Goal: Information Seeking & Learning: Find specific fact

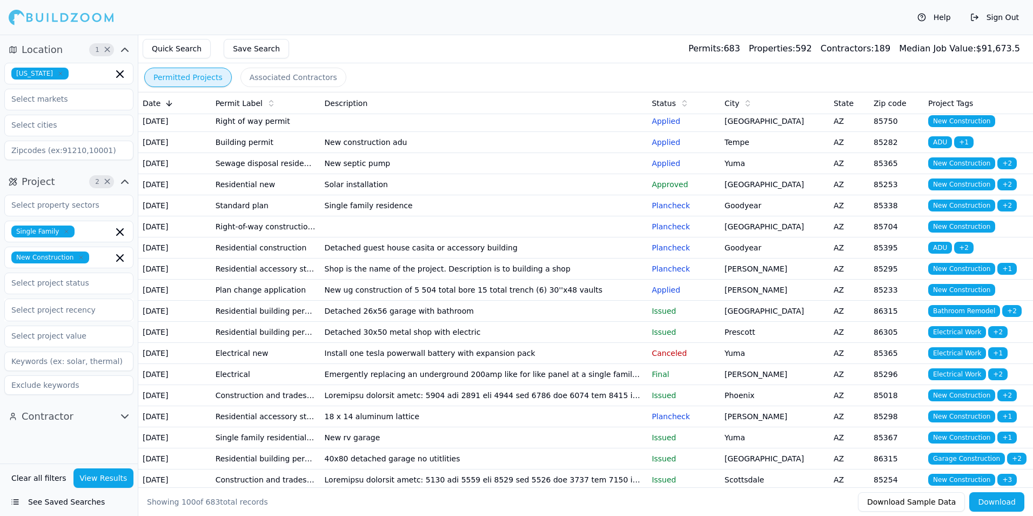
scroll to position [378, 0]
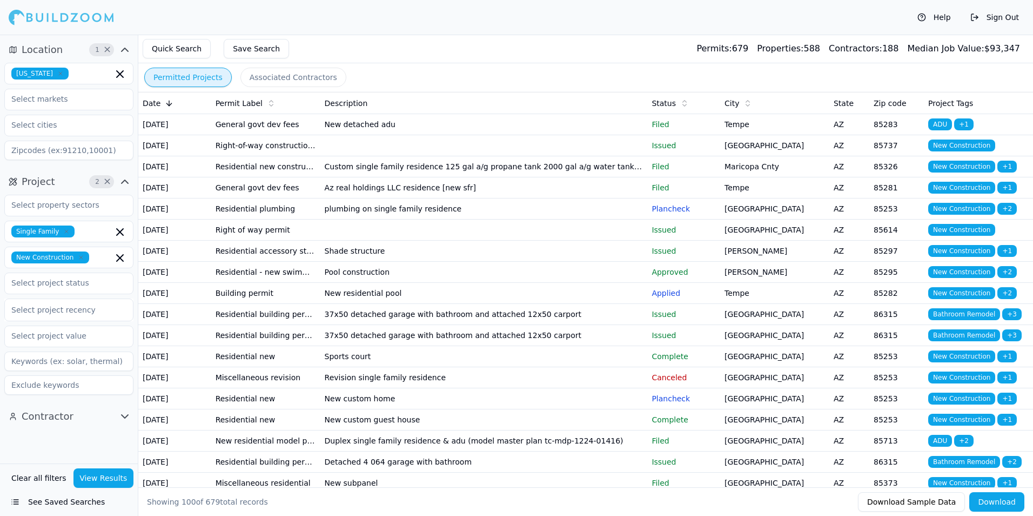
click at [435, 28] on div "Help Sign Out" at bounding box center [516, 17] width 1033 height 35
click at [643, 156] on td at bounding box center [483, 145] width 327 height 21
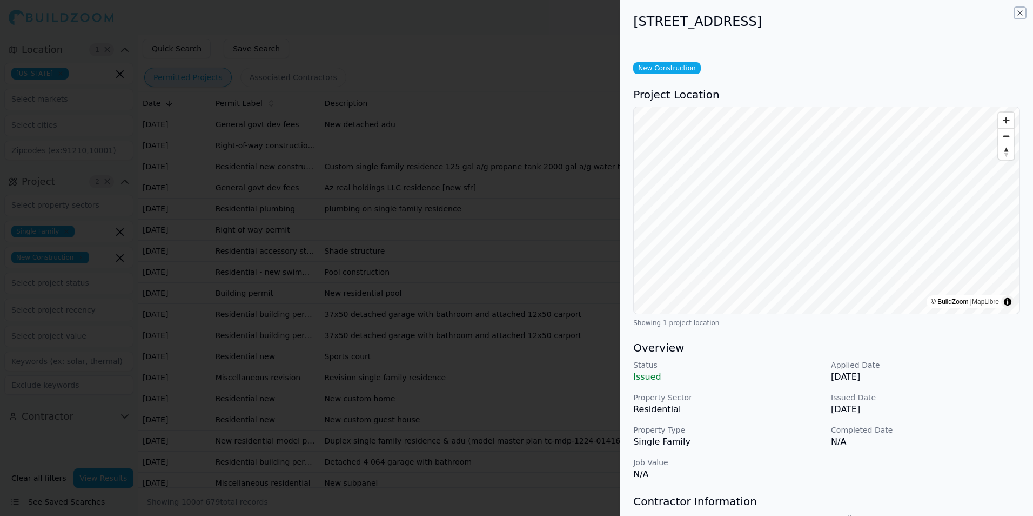
click at [1022, 15] on icon "button" at bounding box center [1020, 13] width 9 height 9
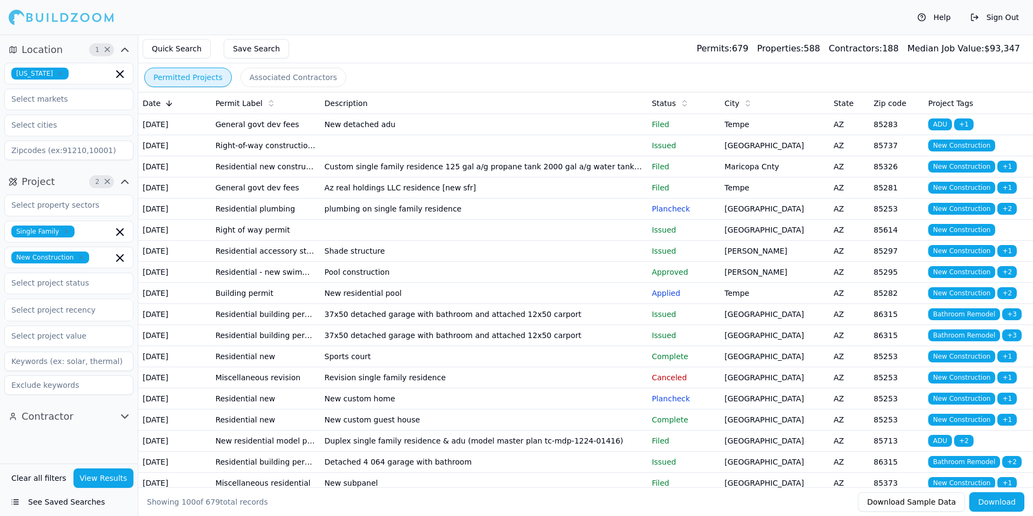
click at [763, 177] on td "Maricopa Cnty" at bounding box center [774, 166] width 109 height 21
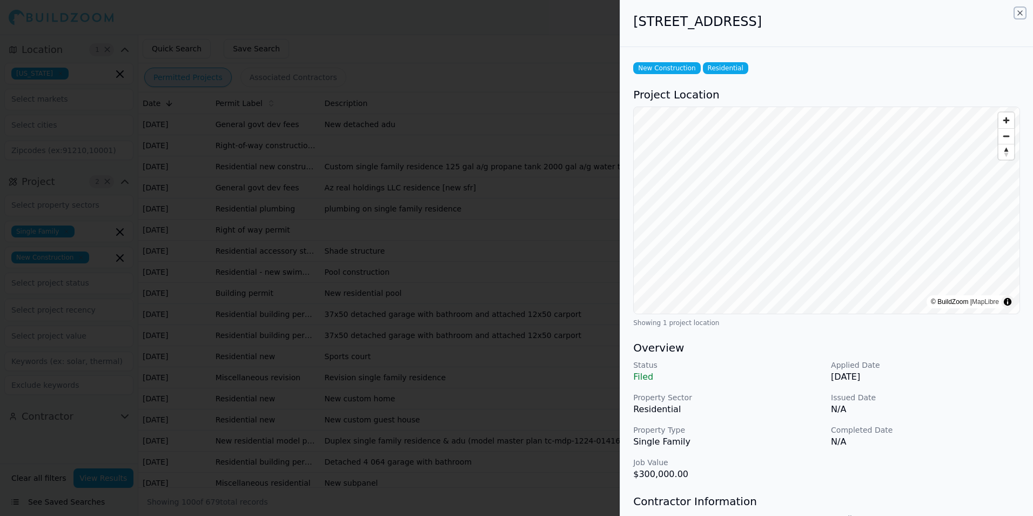
click at [1021, 16] on icon "button" at bounding box center [1020, 13] width 9 height 9
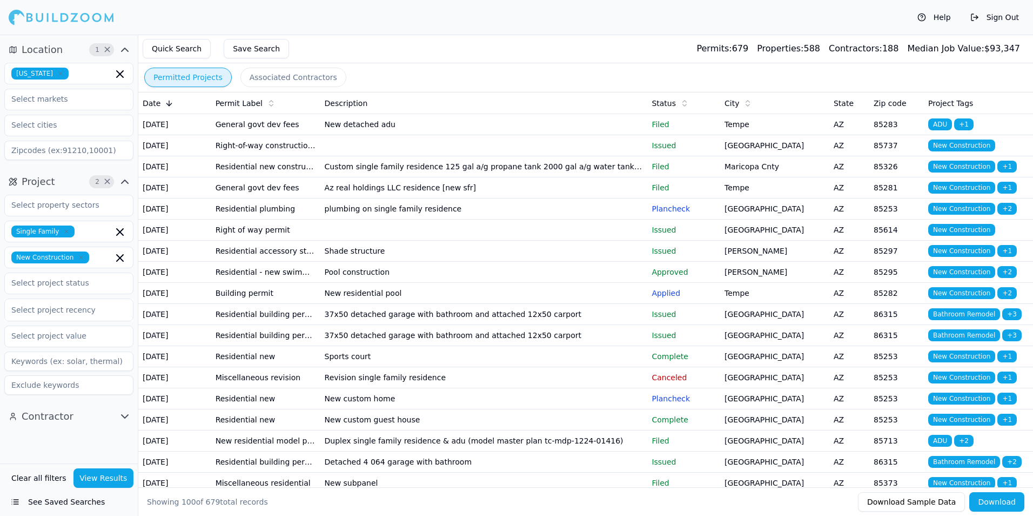
click at [813, 198] on td "Tempe" at bounding box center [774, 187] width 109 height 21
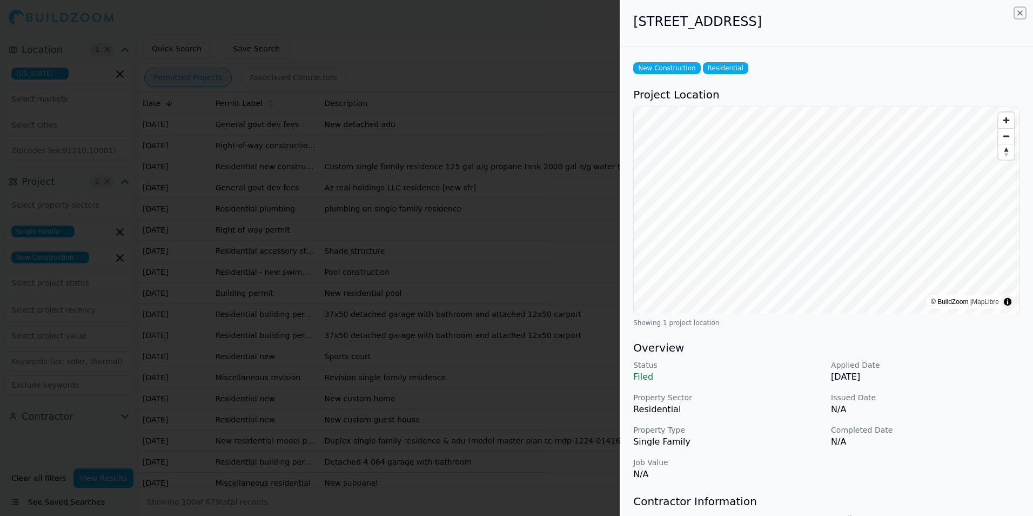
click at [1020, 13] on icon "button" at bounding box center [1020, 13] width 9 height 9
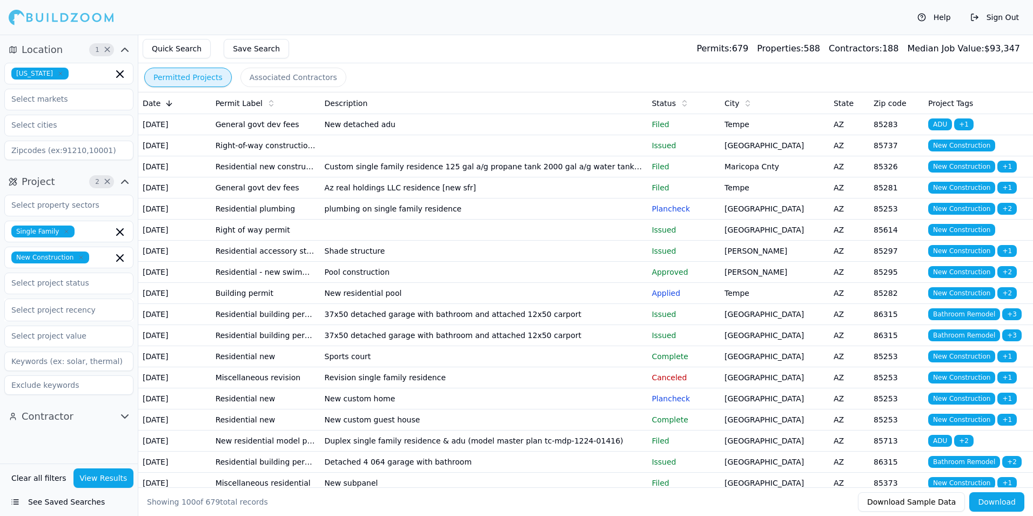
click at [787, 219] on td "Paradise Valley" at bounding box center [774, 208] width 109 height 21
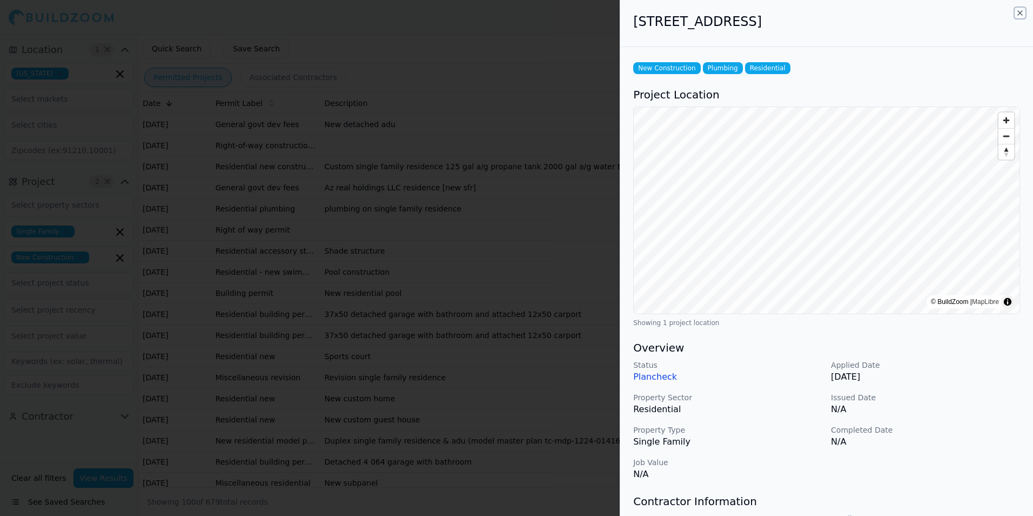
click at [1020, 14] on icon "button" at bounding box center [1020, 13] width 9 height 9
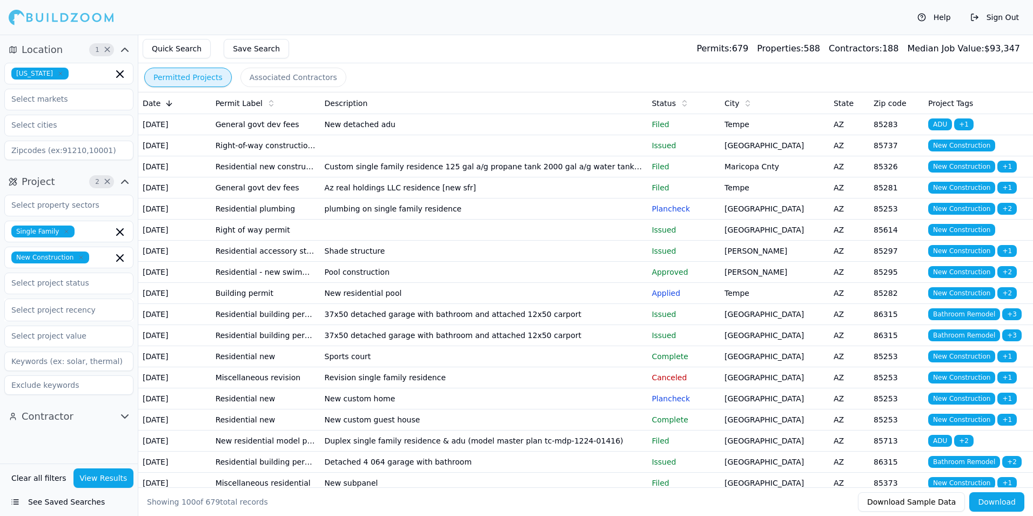
click at [798, 240] on td "Green Valley" at bounding box center [774, 229] width 109 height 21
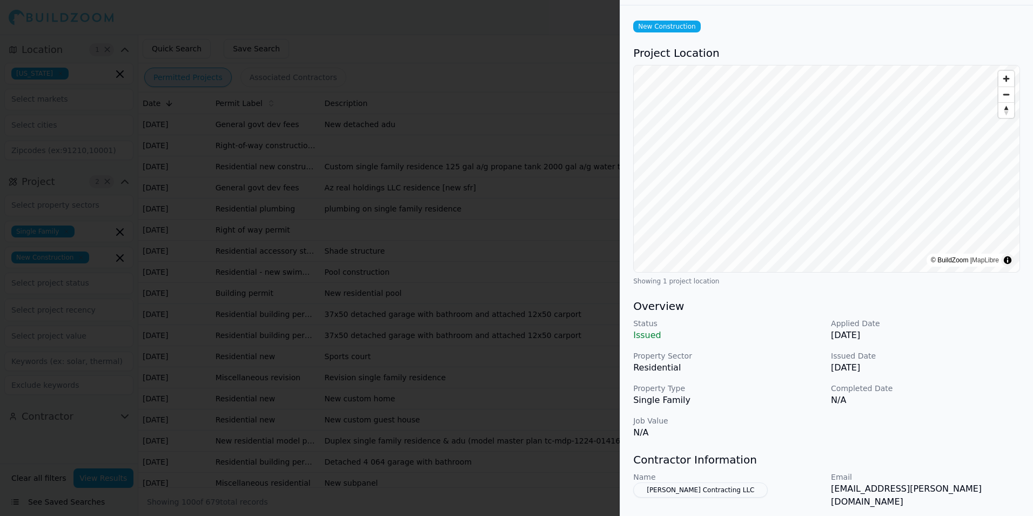
scroll to position [108, 0]
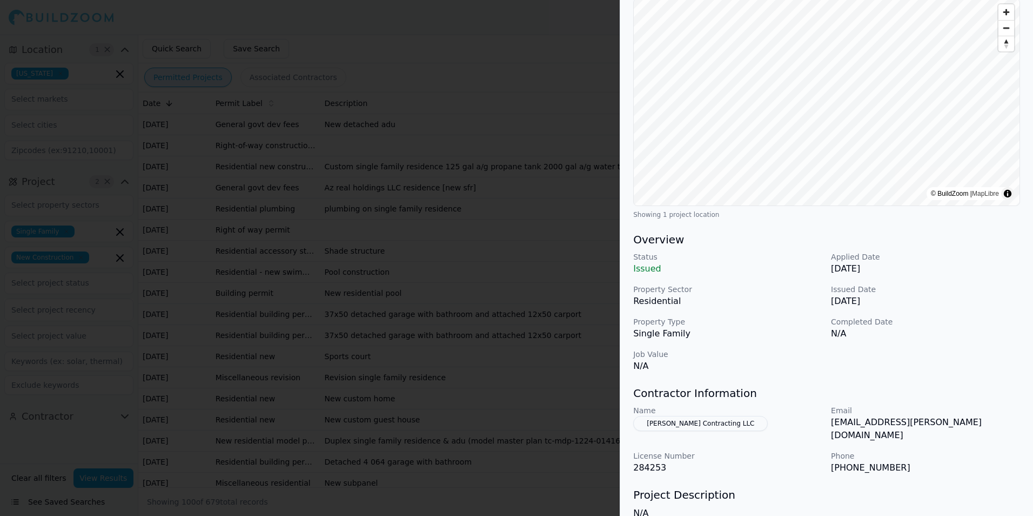
click at [937, 423] on p "mmills@ellison-mills.com" at bounding box center [925, 429] width 189 height 26
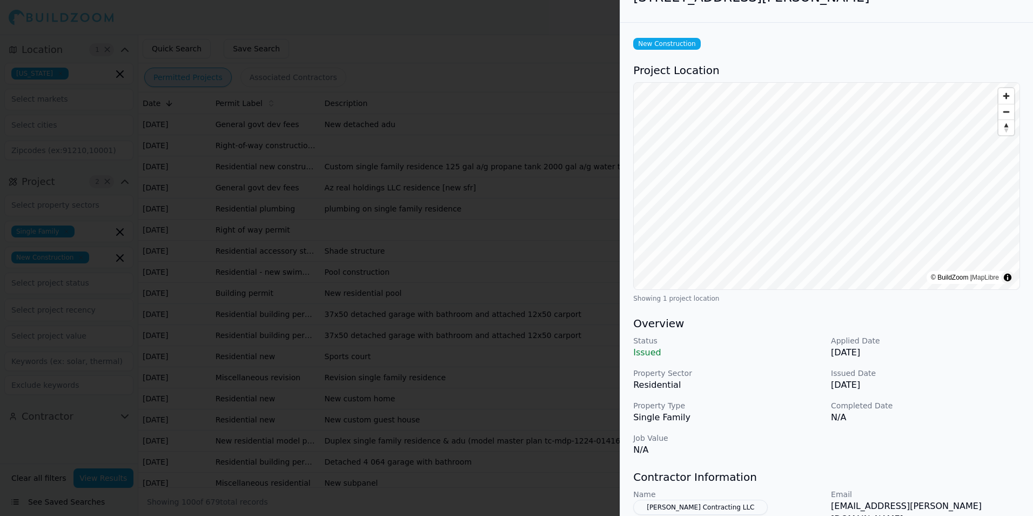
scroll to position [0, 0]
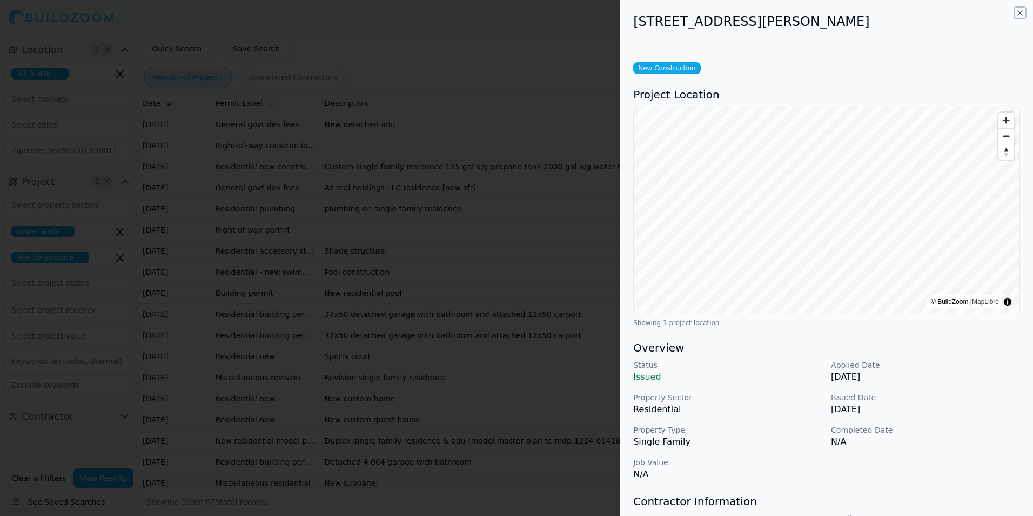
click at [1019, 12] on icon "button" at bounding box center [1020, 13] width 9 height 9
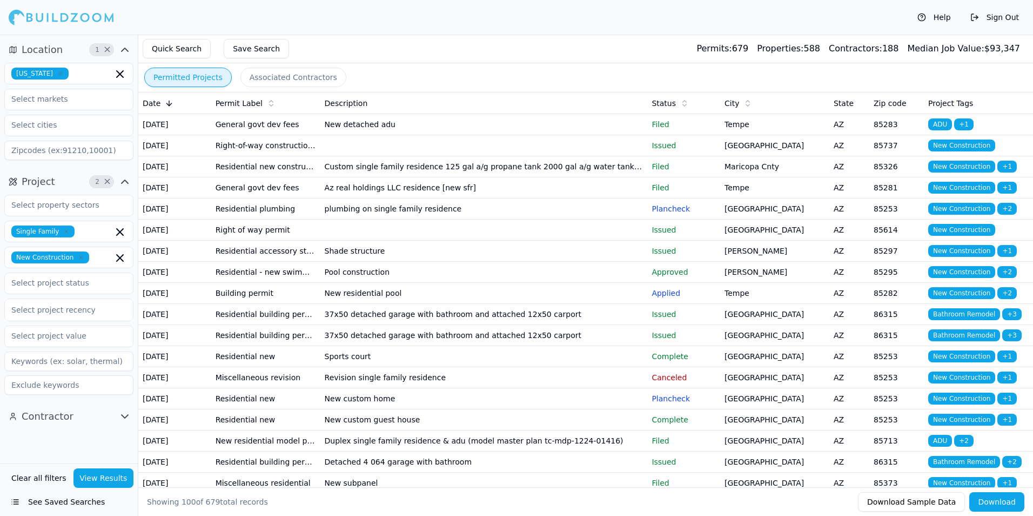
click at [753, 262] on td "Gilbert" at bounding box center [774, 250] width 109 height 21
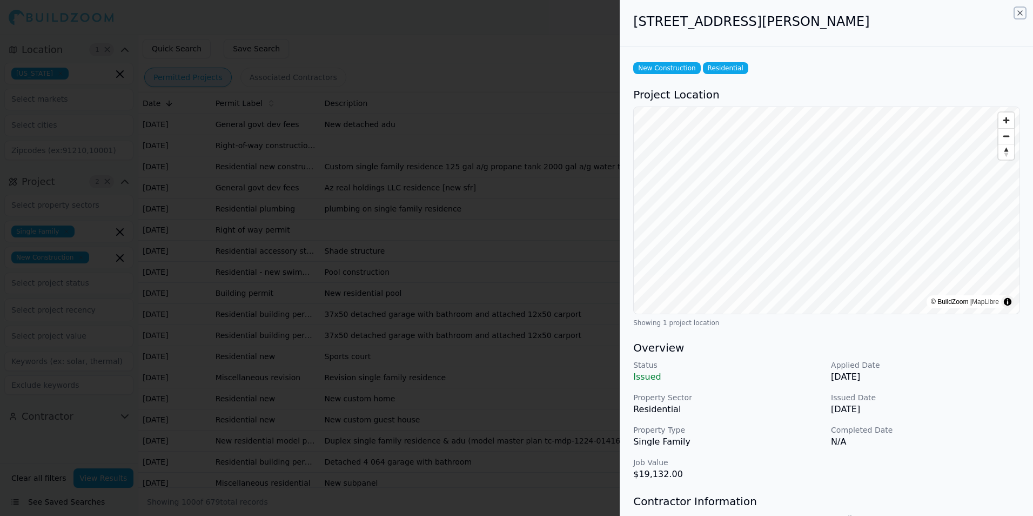
click at [1020, 12] on icon "button" at bounding box center [1020, 13] width 9 height 9
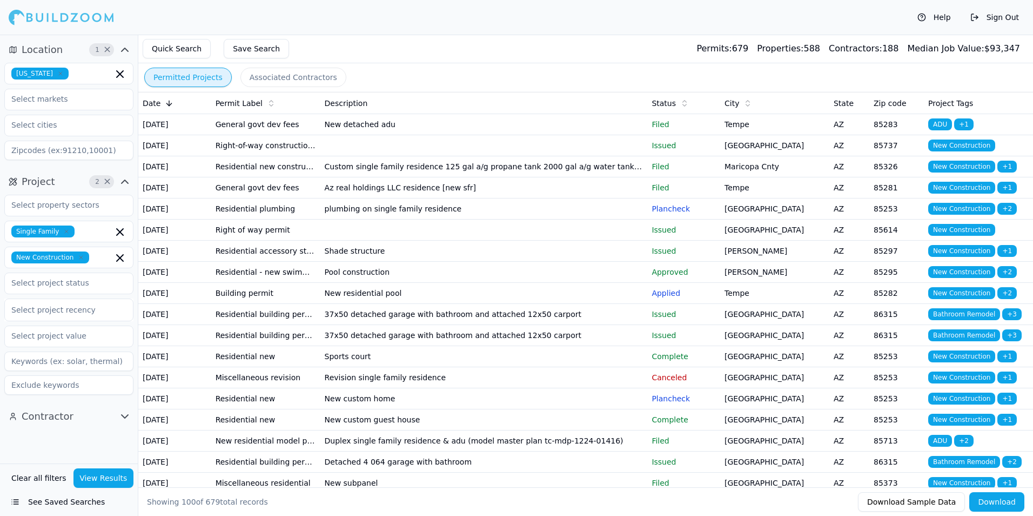
click at [733, 283] on td "Gilbert" at bounding box center [774, 272] width 109 height 21
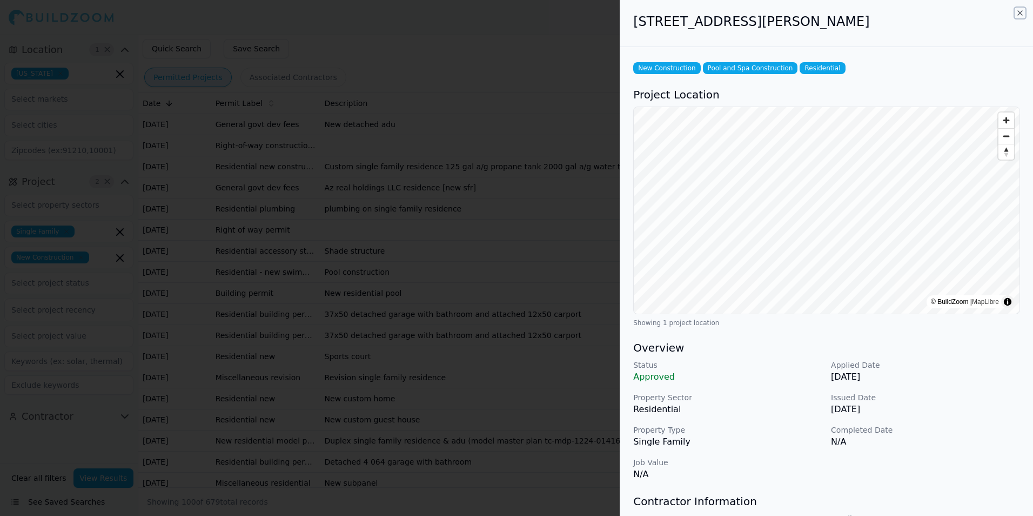
click at [1020, 11] on icon "button" at bounding box center [1020, 13] width 9 height 9
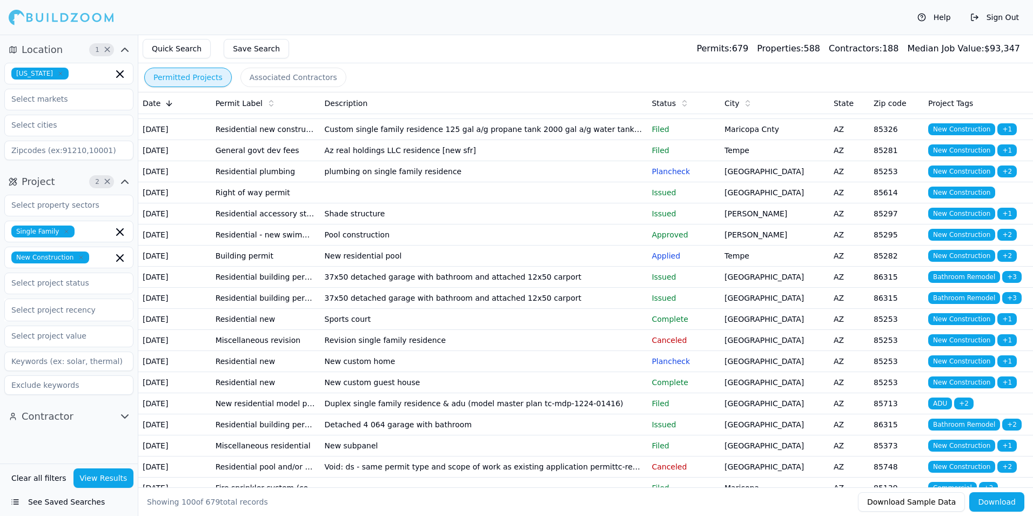
scroll to position [54, 0]
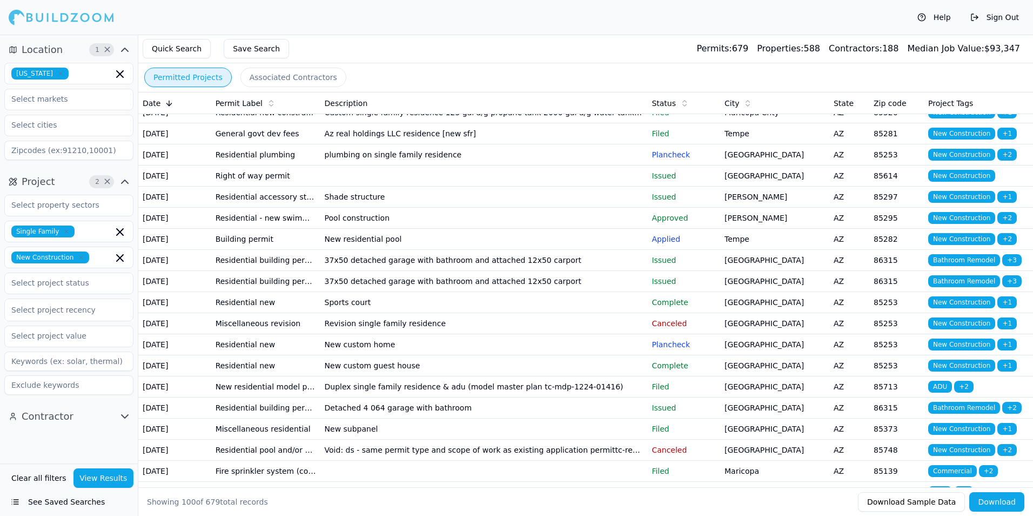
click at [791, 271] on td "Prescott Valley" at bounding box center [774, 260] width 109 height 21
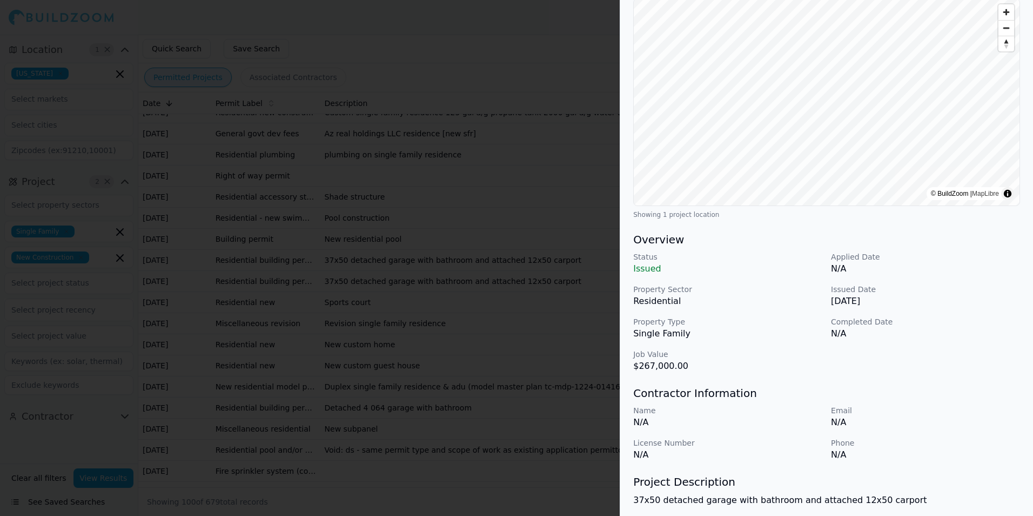
scroll to position [0, 0]
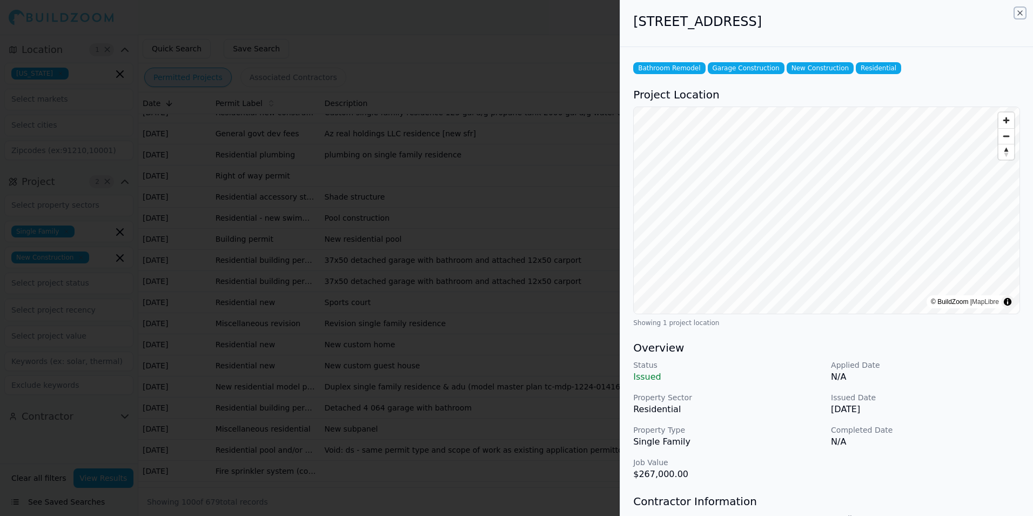
click at [1020, 14] on icon "button" at bounding box center [1020, 13] width 9 height 9
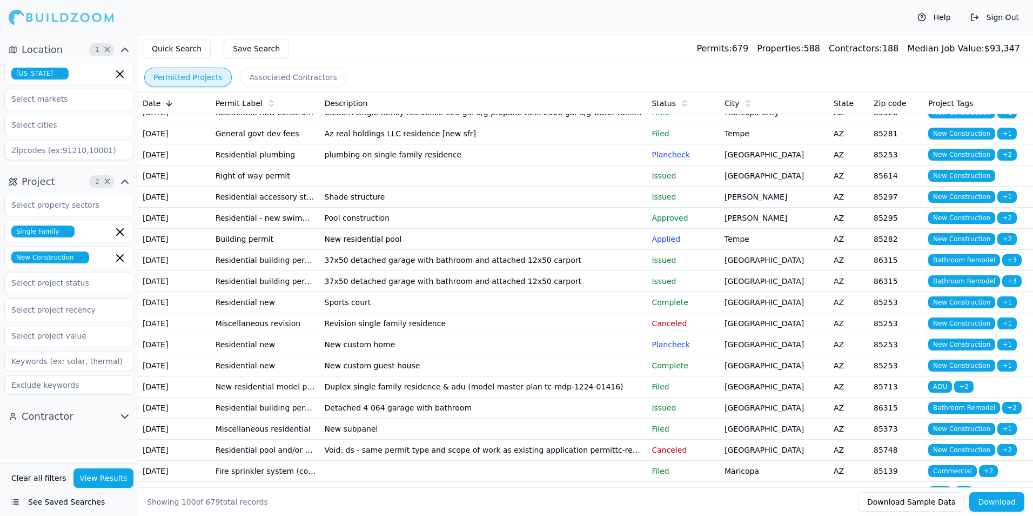
click at [778, 292] on td "Prescott Valley" at bounding box center [774, 281] width 109 height 21
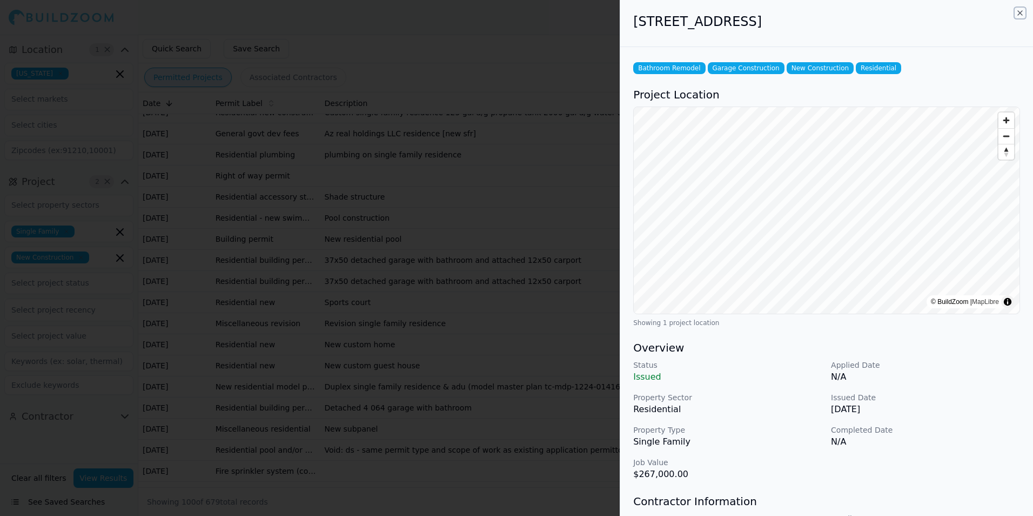
click at [1020, 11] on icon "button" at bounding box center [1020, 13] width 9 height 9
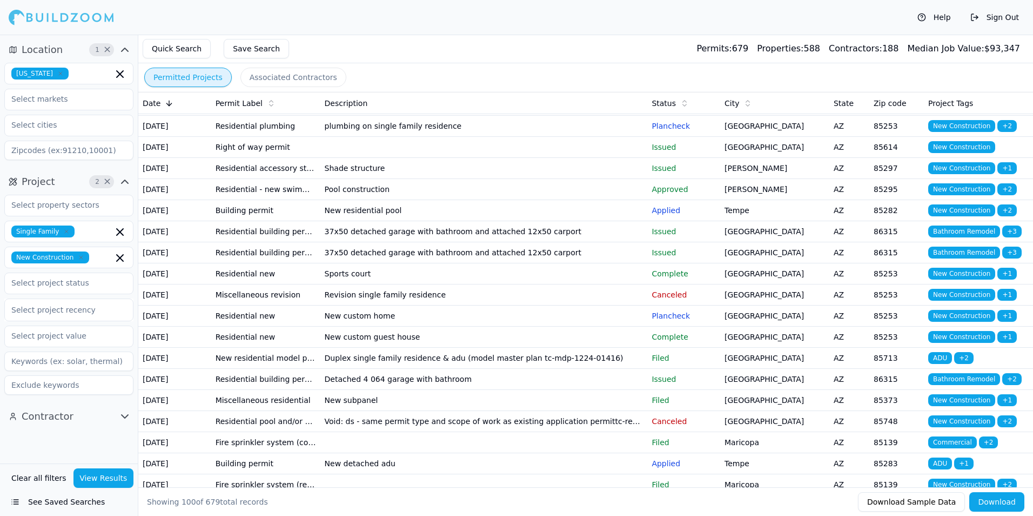
scroll to position [108, 0]
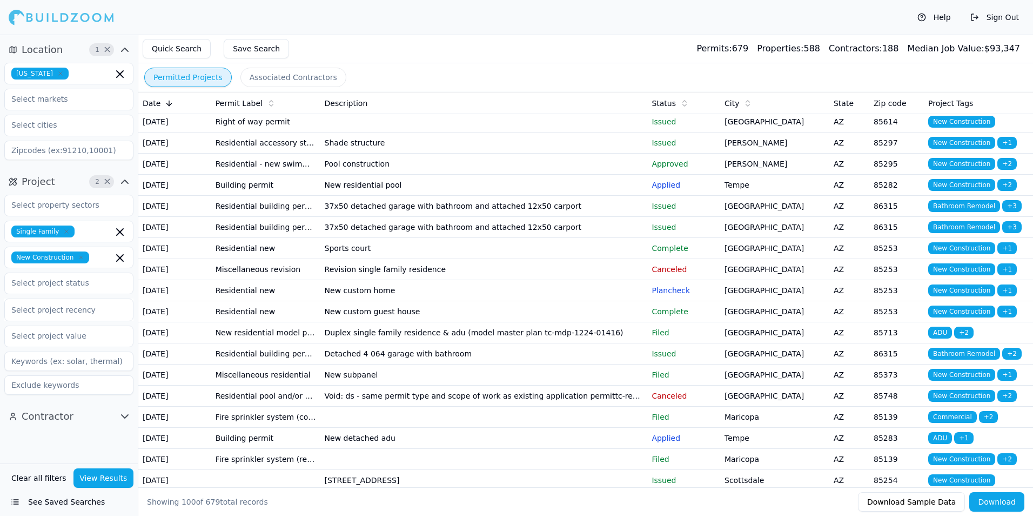
click at [697, 253] on p "Complete" at bounding box center [684, 248] width 64 height 11
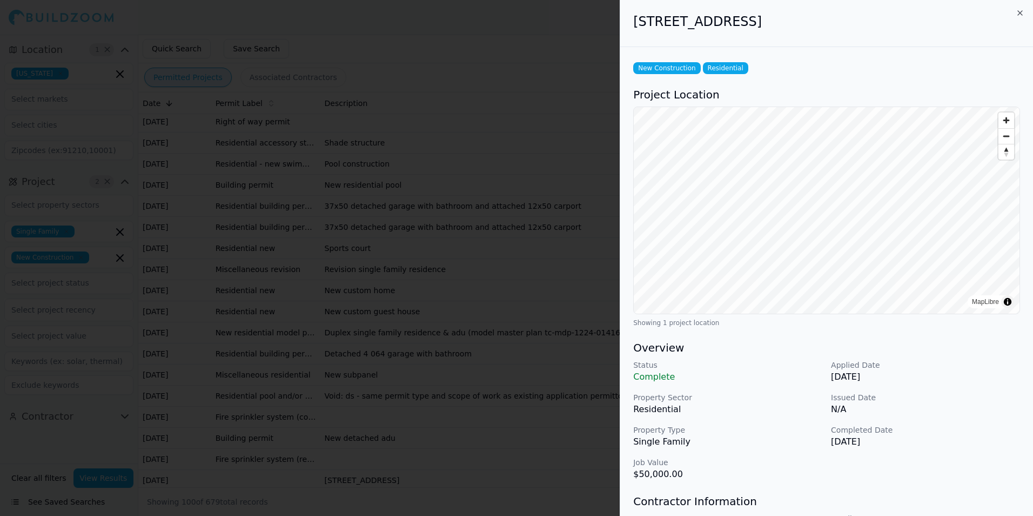
scroll to position [162, 0]
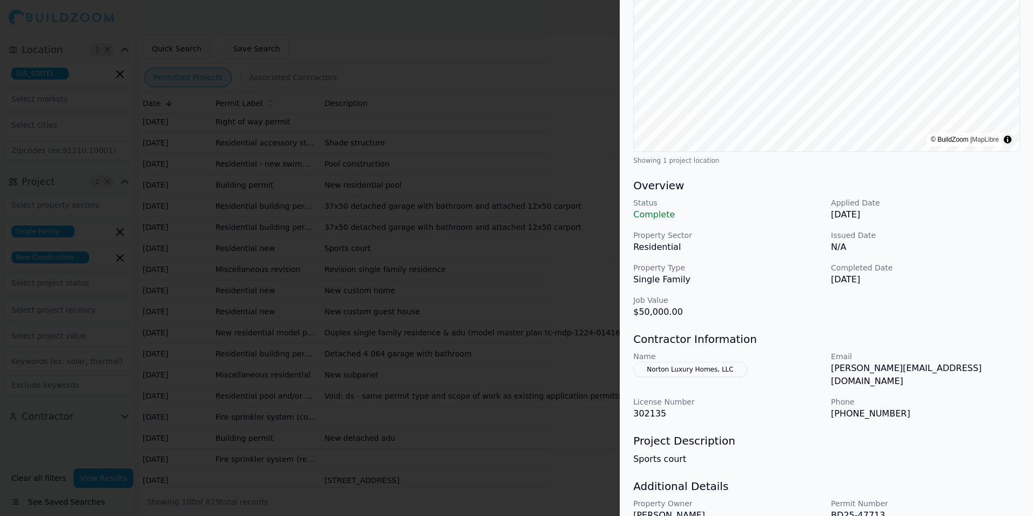
click at [948, 232] on p "Issued Date" at bounding box center [925, 235] width 189 height 11
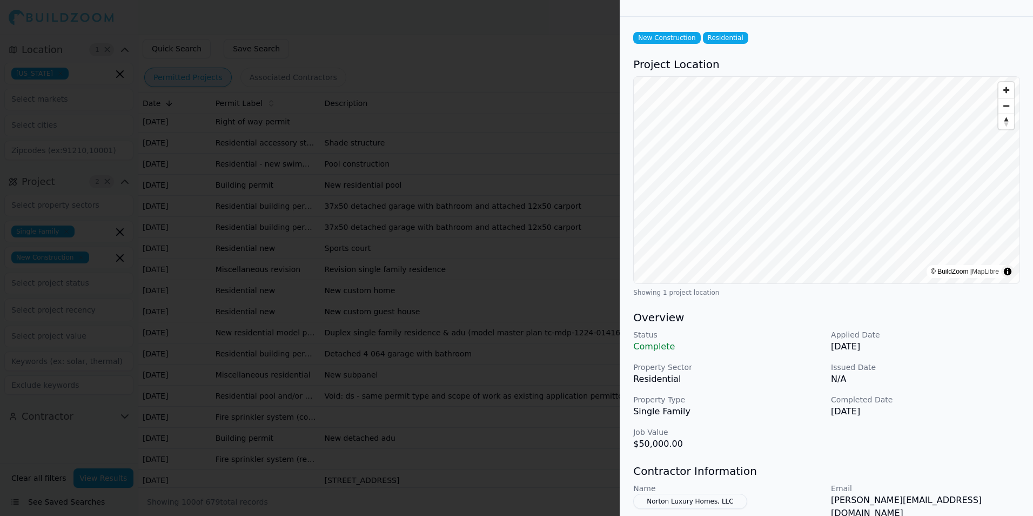
scroll to position [0, 0]
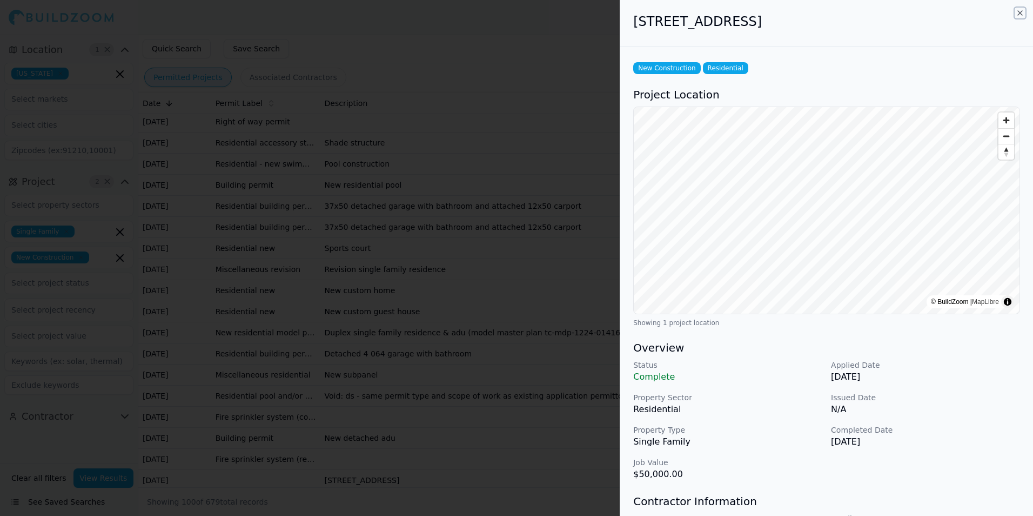
click at [1021, 14] on icon "button" at bounding box center [1020, 13] width 4 height 4
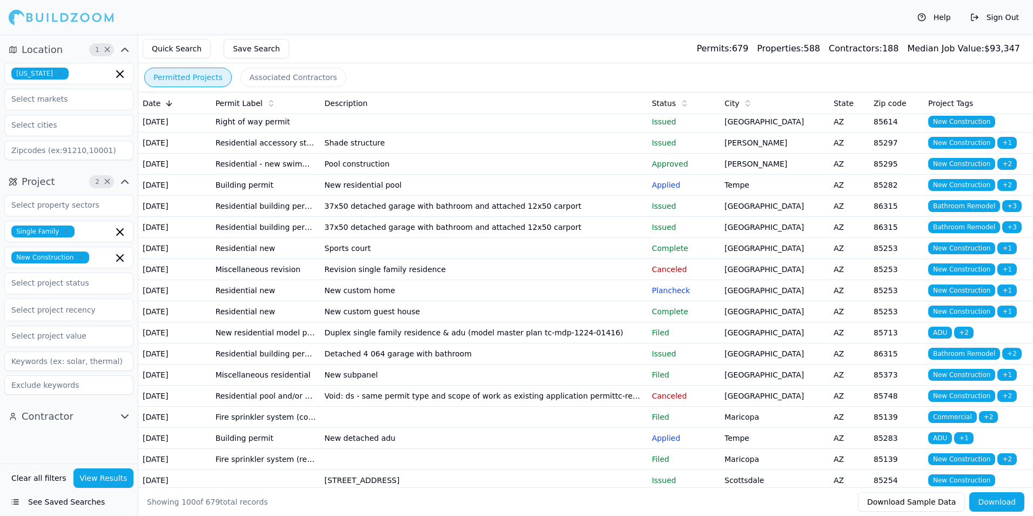
click at [699, 275] on p "Canceled" at bounding box center [684, 269] width 64 height 11
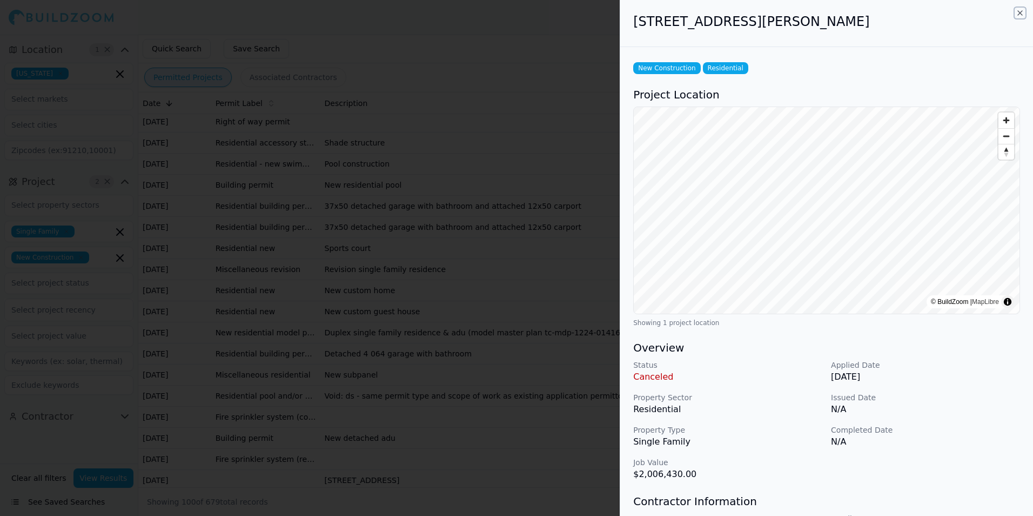
click at [1019, 12] on icon "button" at bounding box center [1020, 13] width 9 height 9
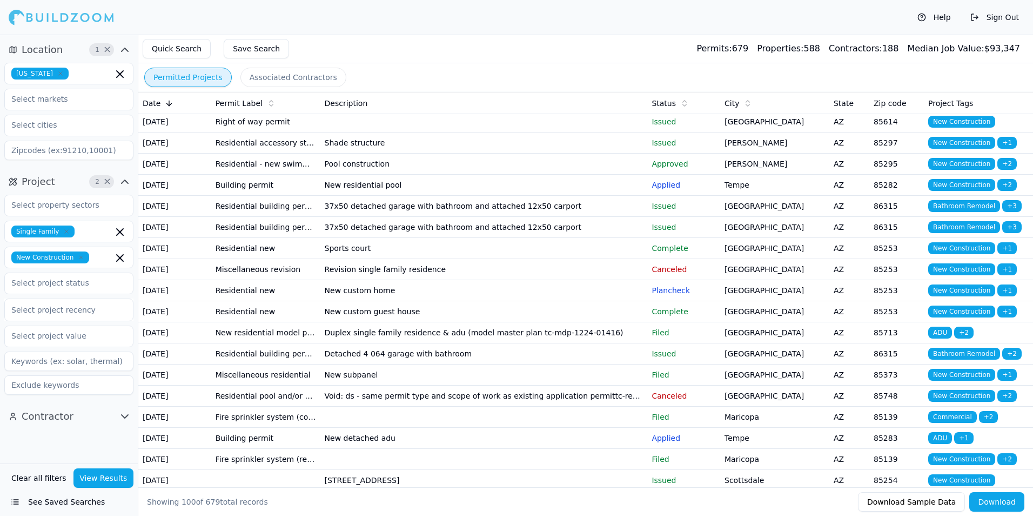
click at [625, 301] on td "New custom home" at bounding box center [483, 290] width 327 height 21
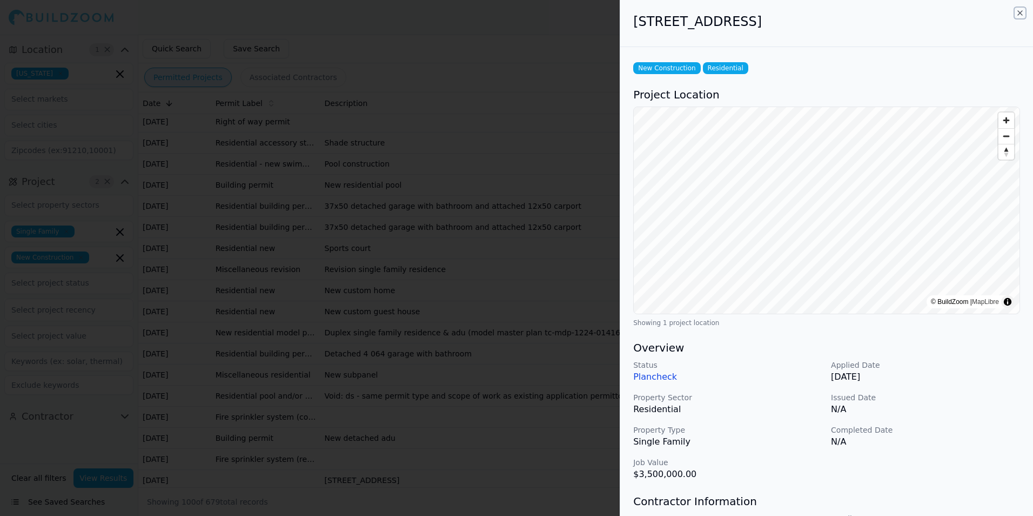
drag, startPoint x: 1018, startPoint y: 12, endPoint x: 920, endPoint y: 69, distance: 113.1
click at [1018, 12] on icon "button" at bounding box center [1020, 13] width 9 height 9
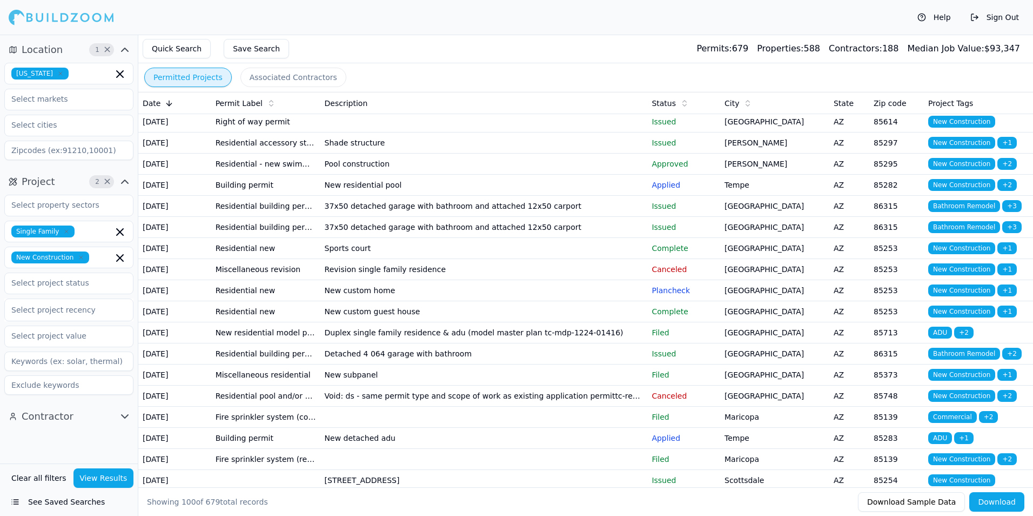
click at [576, 301] on td "New custom home" at bounding box center [483, 290] width 327 height 21
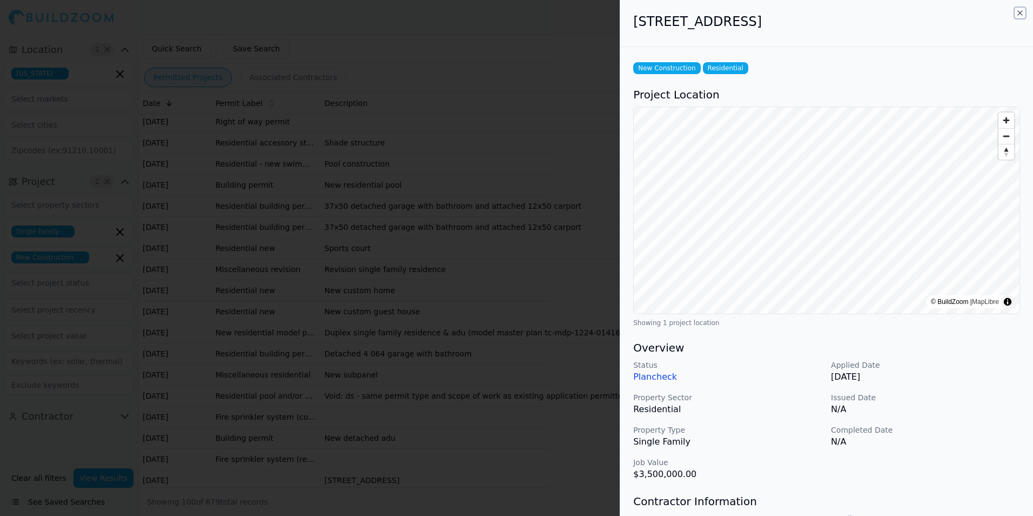
click at [1022, 13] on icon "button" at bounding box center [1020, 13] width 9 height 9
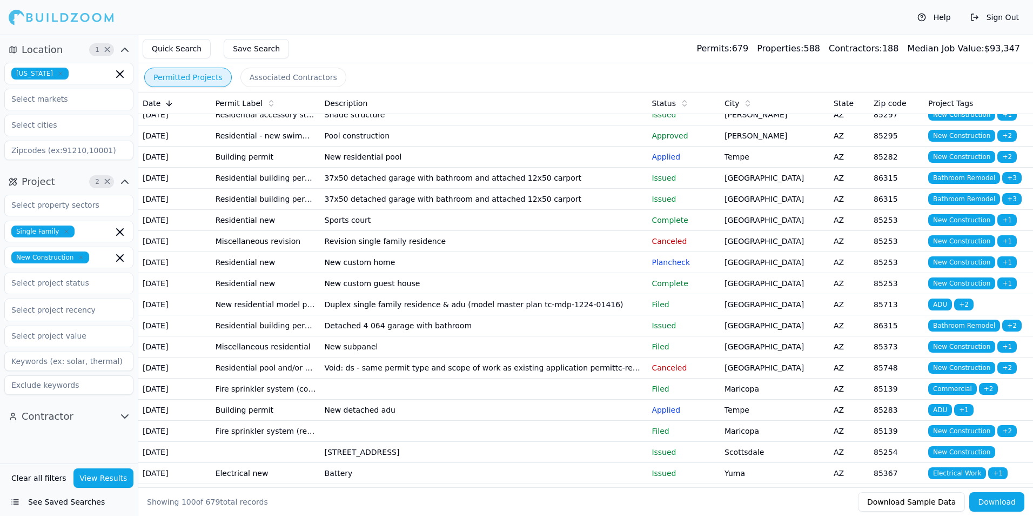
scroll to position [162, 0]
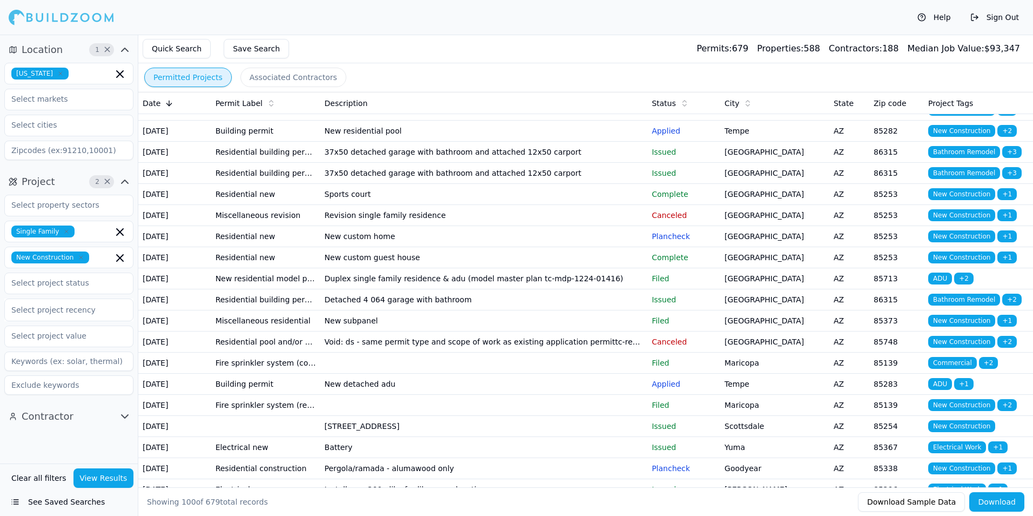
click at [576, 268] on td "New custom guest house" at bounding box center [483, 257] width 327 height 21
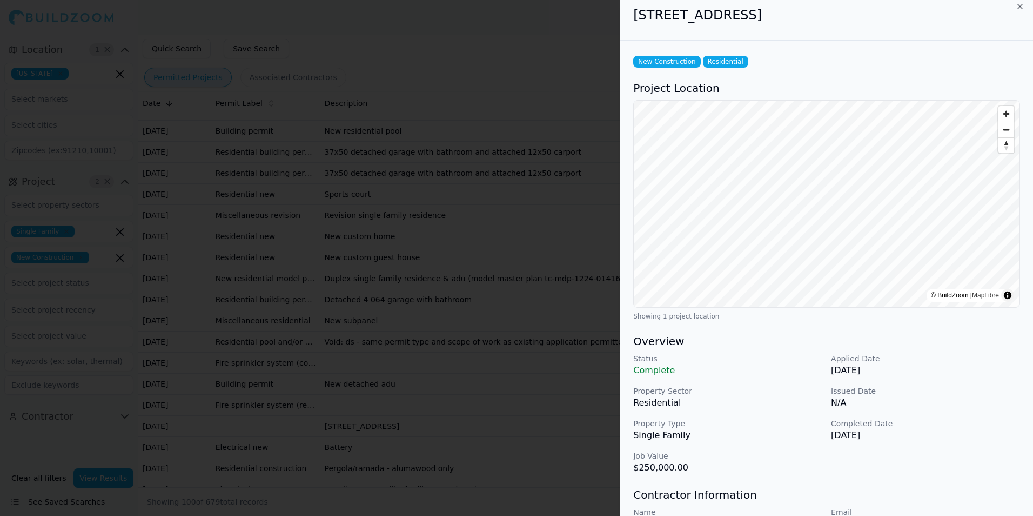
scroll to position [0, 0]
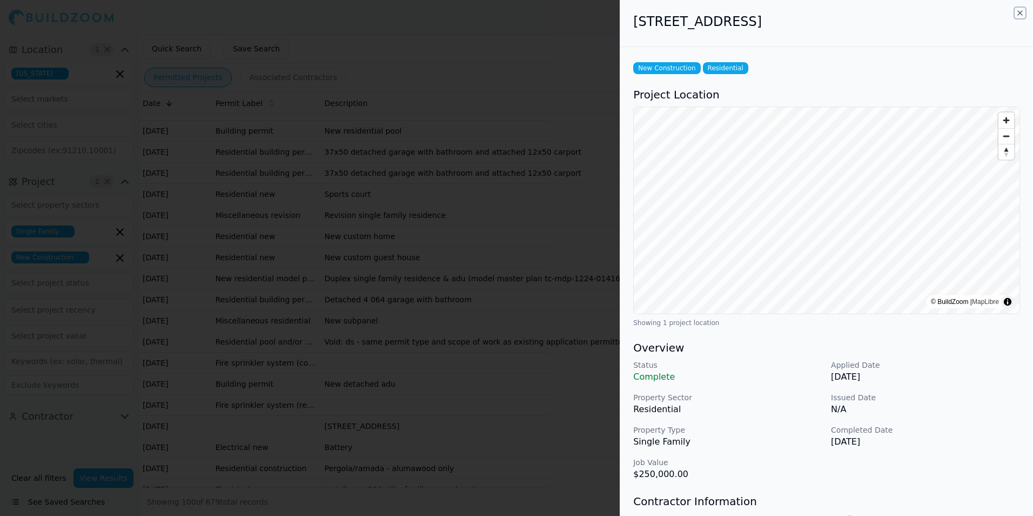
click at [1023, 16] on icon "button" at bounding box center [1020, 13] width 9 height 9
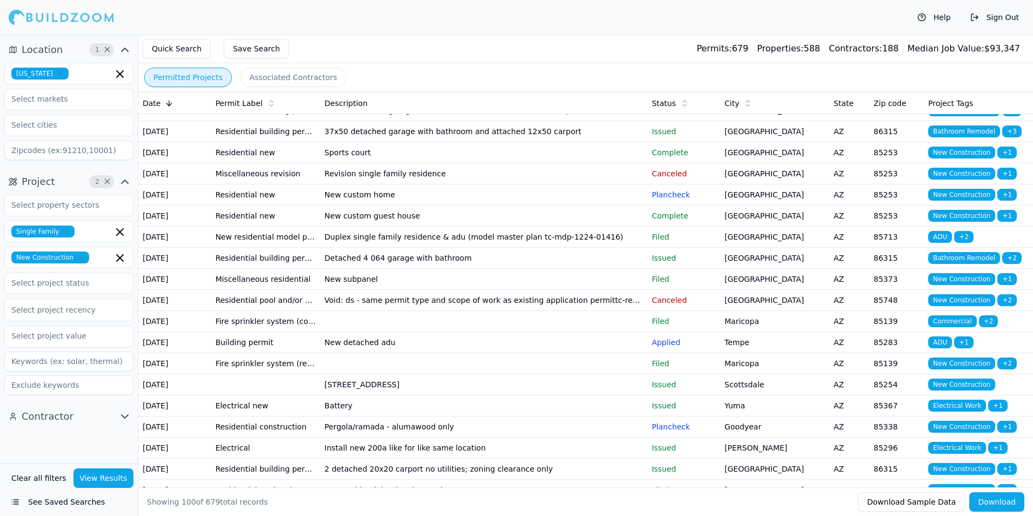
scroll to position [216, 0]
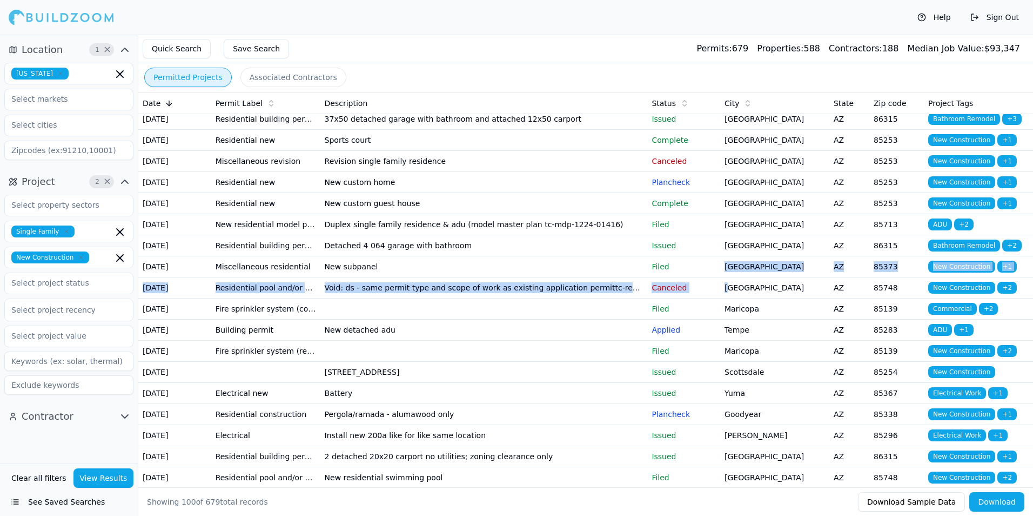
drag, startPoint x: 725, startPoint y: 411, endPoint x: 730, endPoint y: 425, distance: 15.2
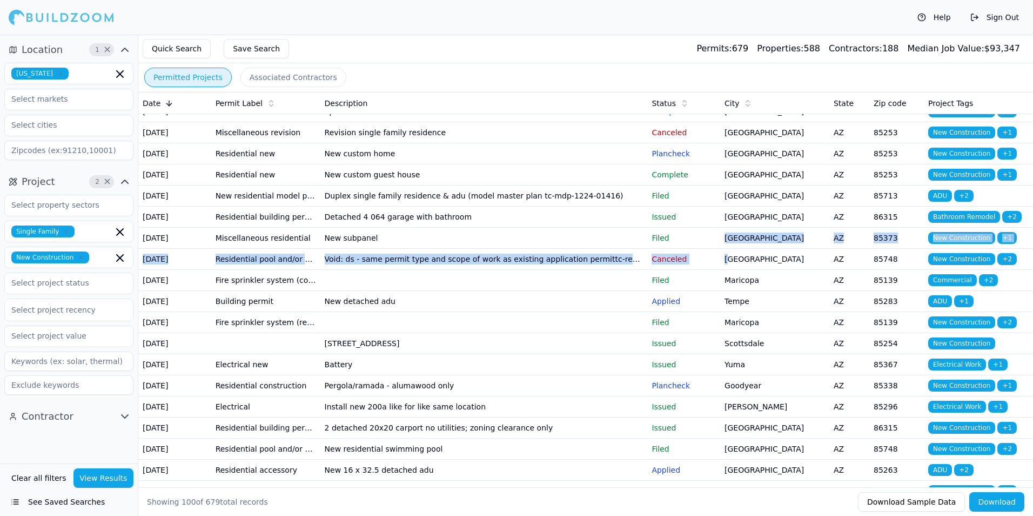
scroll to position [270, 0]
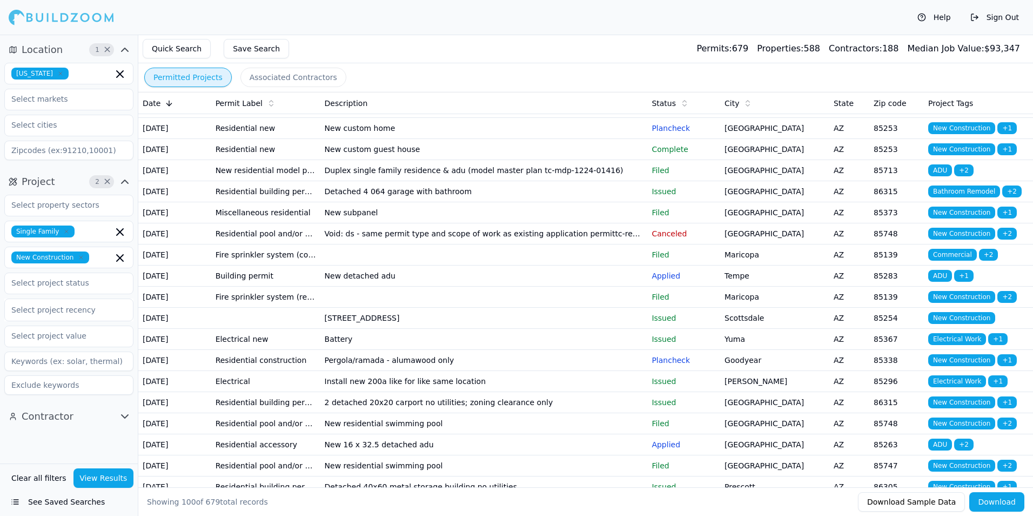
click at [648, 42] on div "Quick Search Save Search Permits: 679 Properties: 588 Contractors: 188 Median J…" at bounding box center [585, 49] width 895 height 29
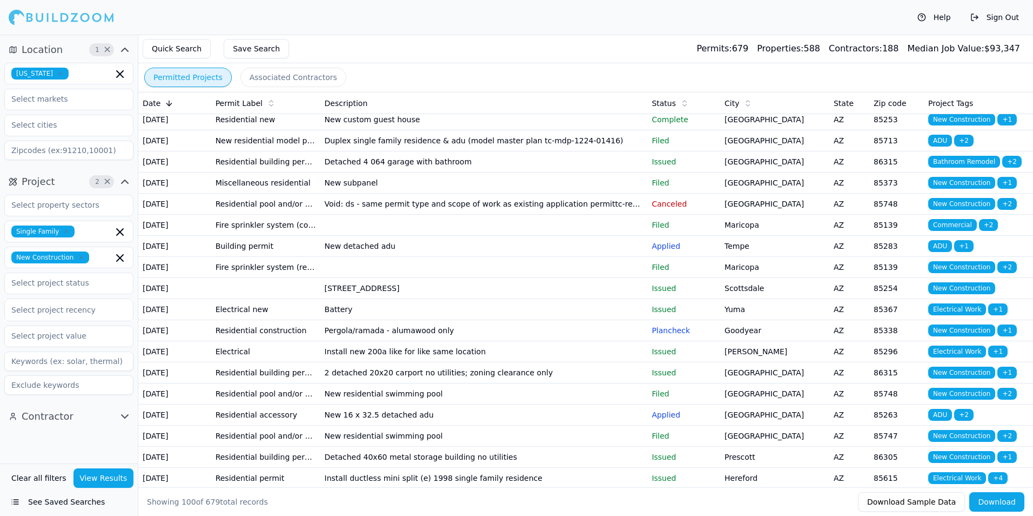
scroll to position [324, 0]
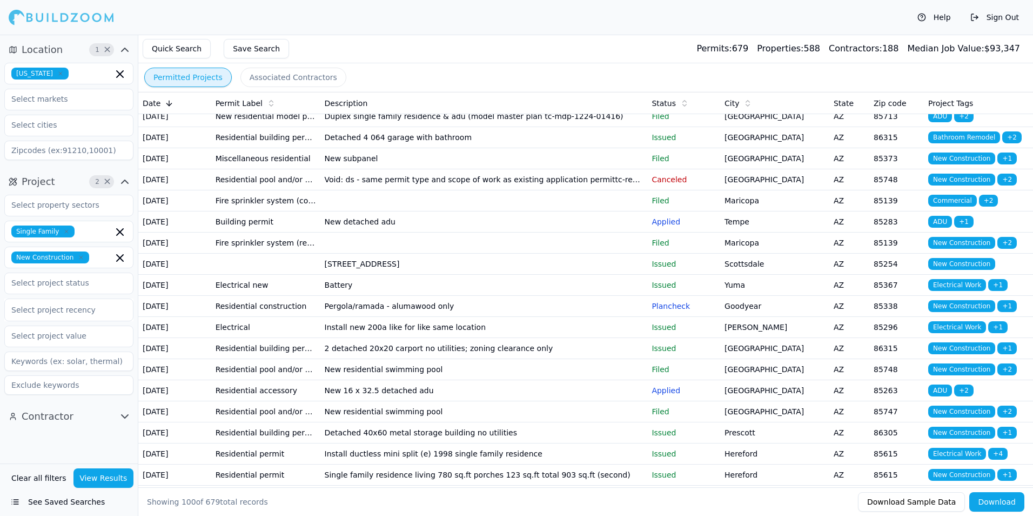
click at [762, 253] on td "Maricopa" at bounding box center [774, 242] width 109 height 21
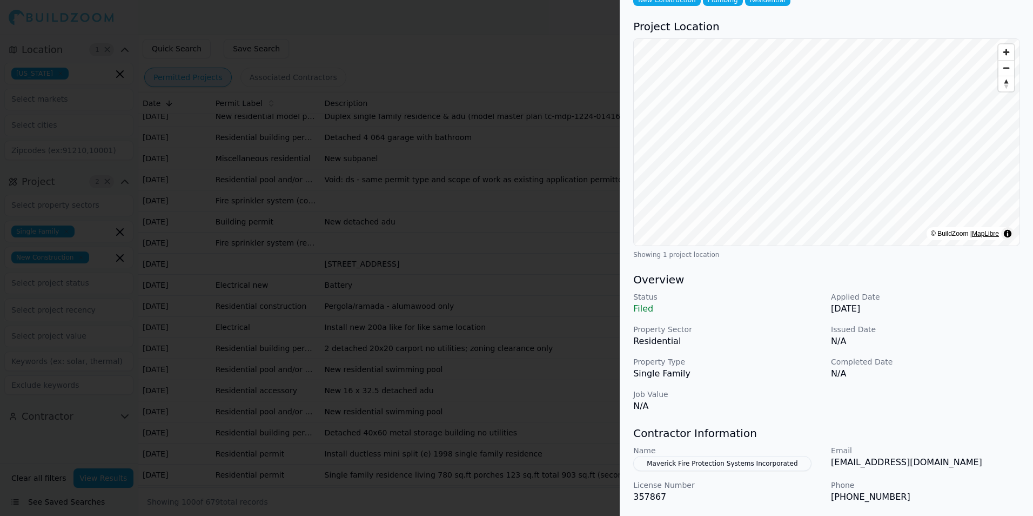
scroll to position [0, 0]
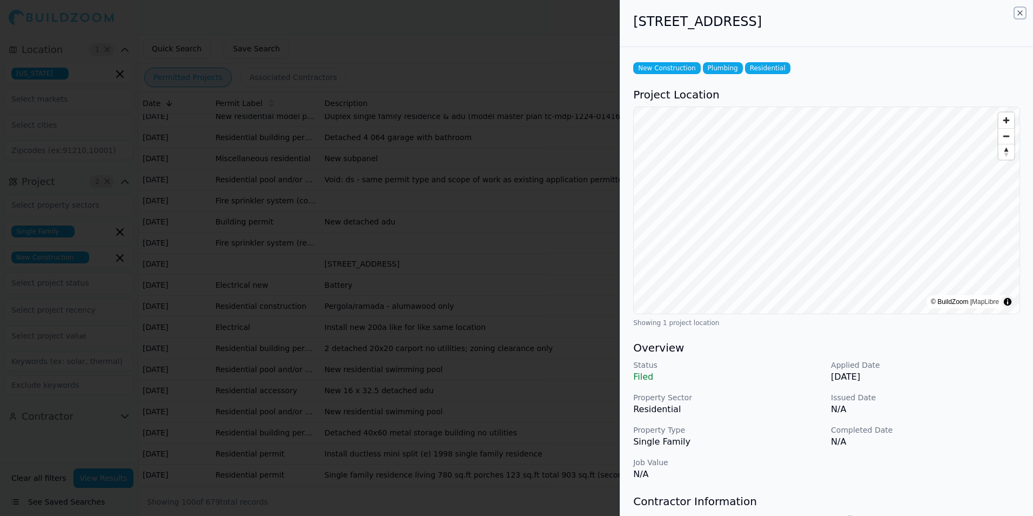
click at [1020, 15] on icon "button" at bounding box center [1020, 13] width 9 height 9
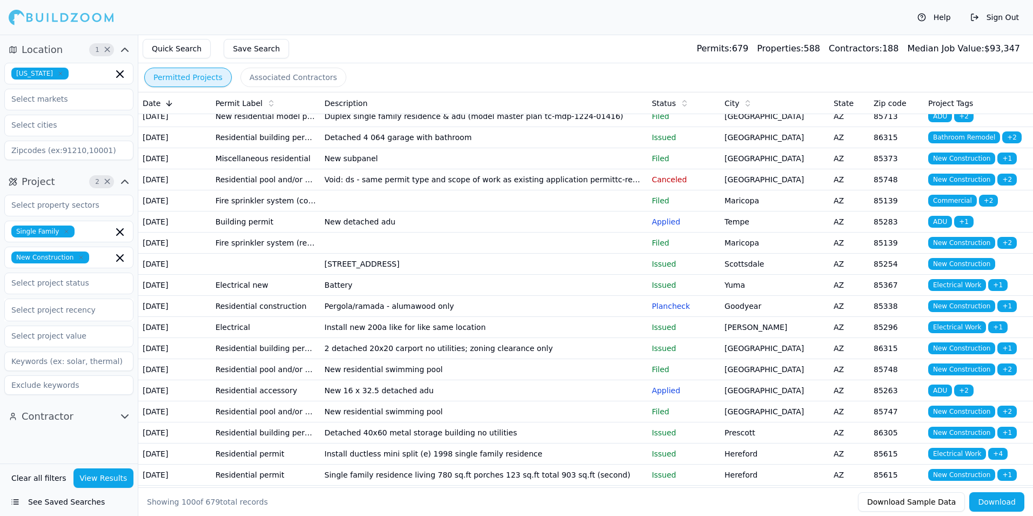
click at [817, 275] on td "Scottsdale" at bounding box center [774, 263] width 109 height 21
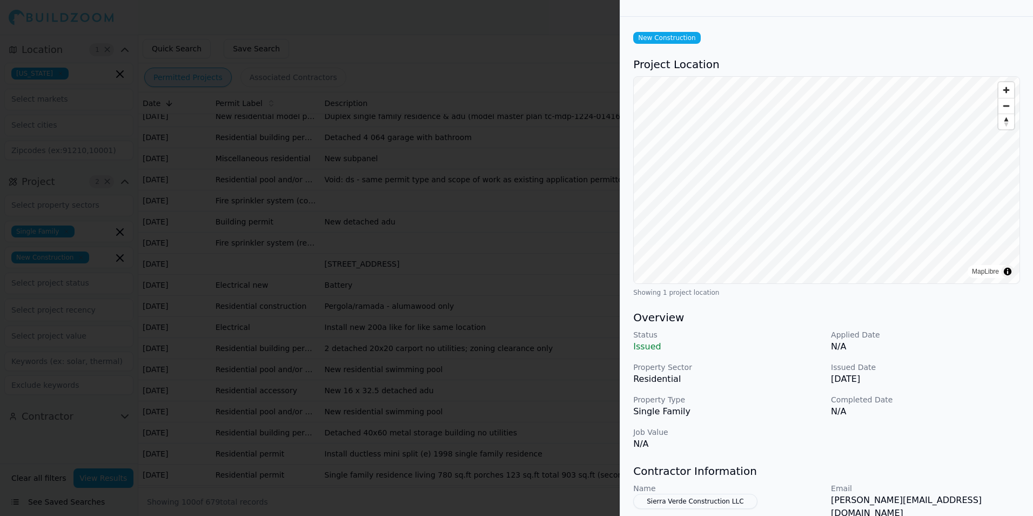
scroll to position [108, 0]
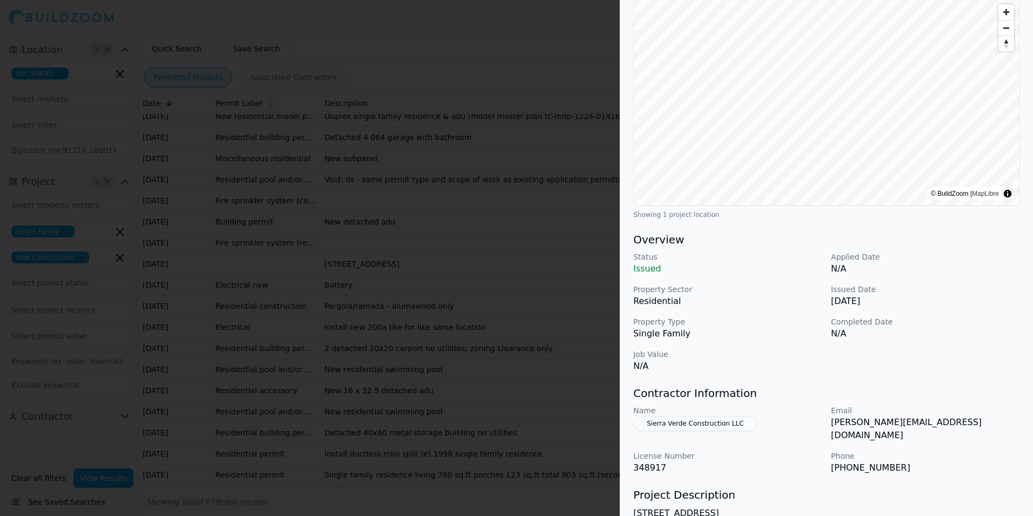
drag, startPoint x: 918, startPoint y: 338, endPoint x: 958, endPoint y: 215, distance: 129.7
click at [918, 338] on p "N/A" at bounding box center [925, 333] width 189 height 13
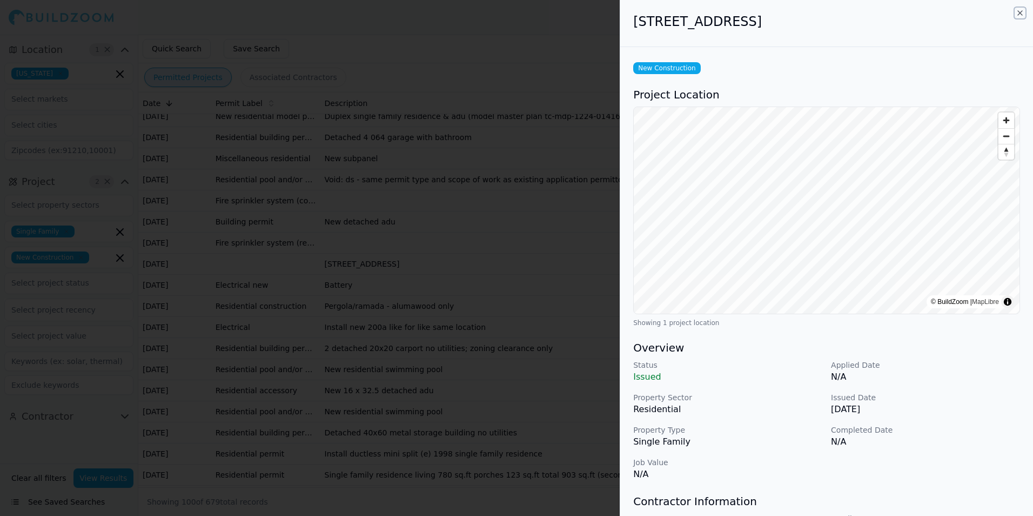
click at [1018, 12] on icon "button" at bounding box center [1020, 13] width 9 height 9
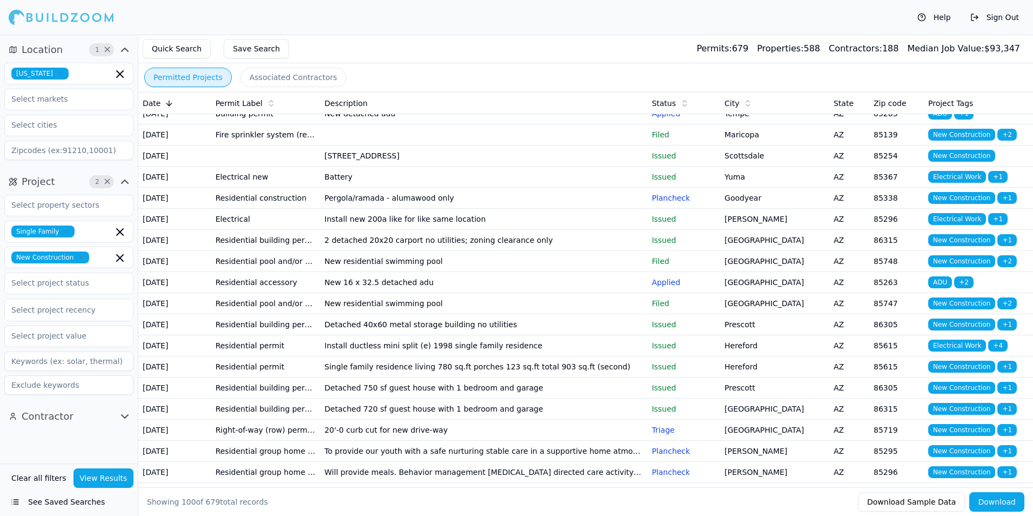
scroll to position [486, 0]
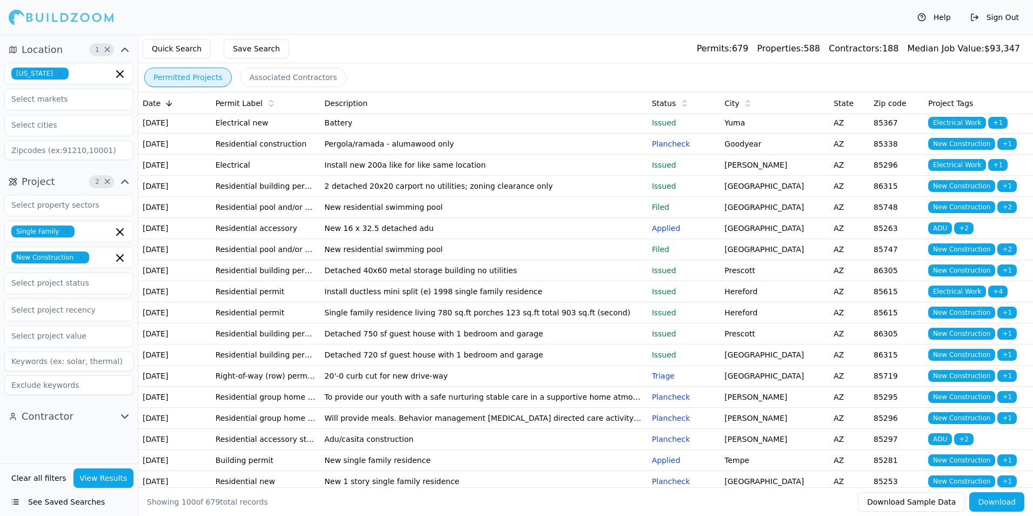
click at [825, 197] on td "Prescott Valley" at bounding box center [774, 186] width 109 height 21
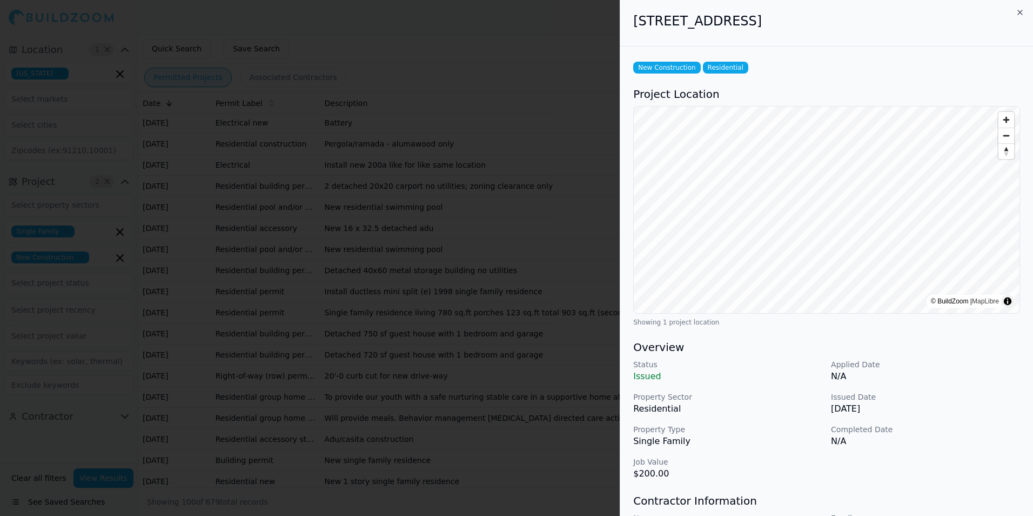
scroll to position [0, 0]
click at [1021, 14] on icon "button" at bounding box center [1020, 13] width 9 height 9
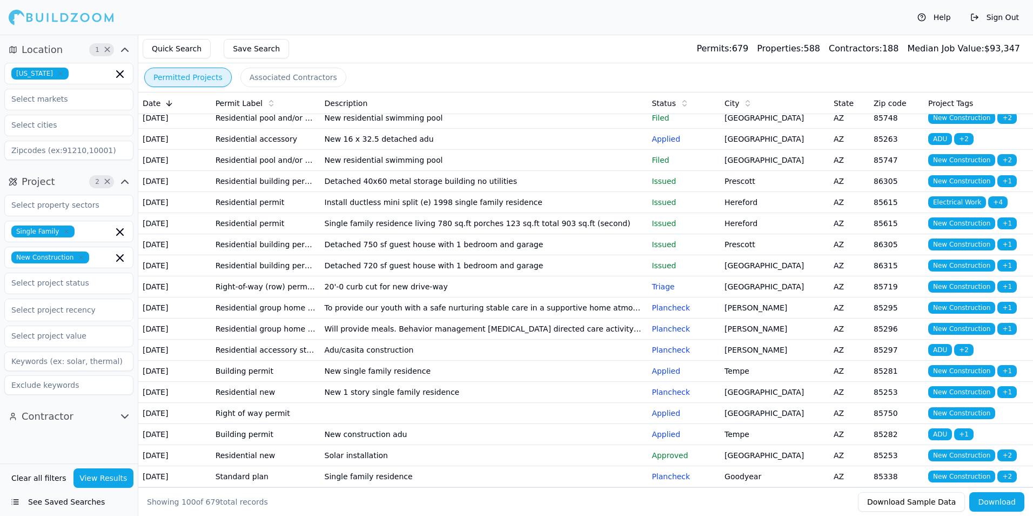
scroll to position [594, 0]
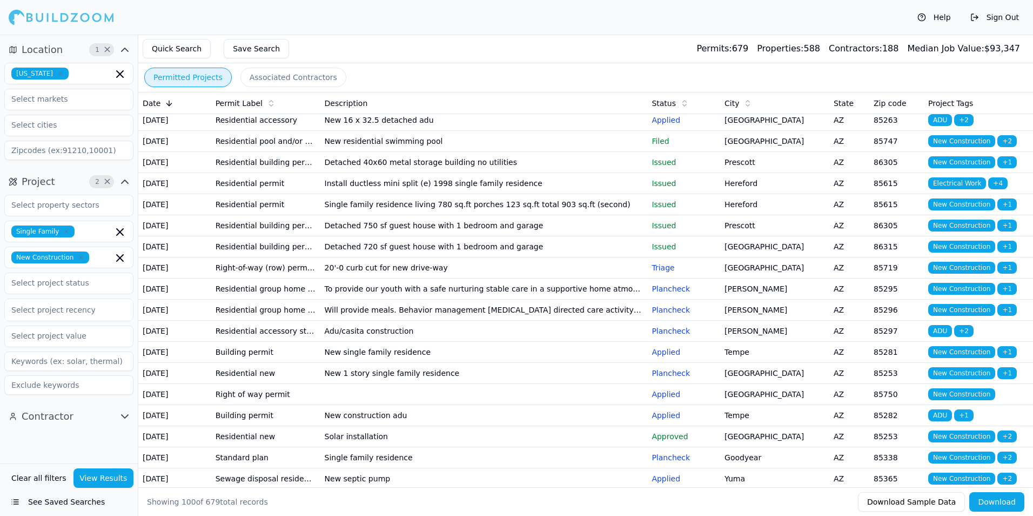
click at [788, 173] on td "Prescott" at bounding box center [774, 162] width 109 height 21
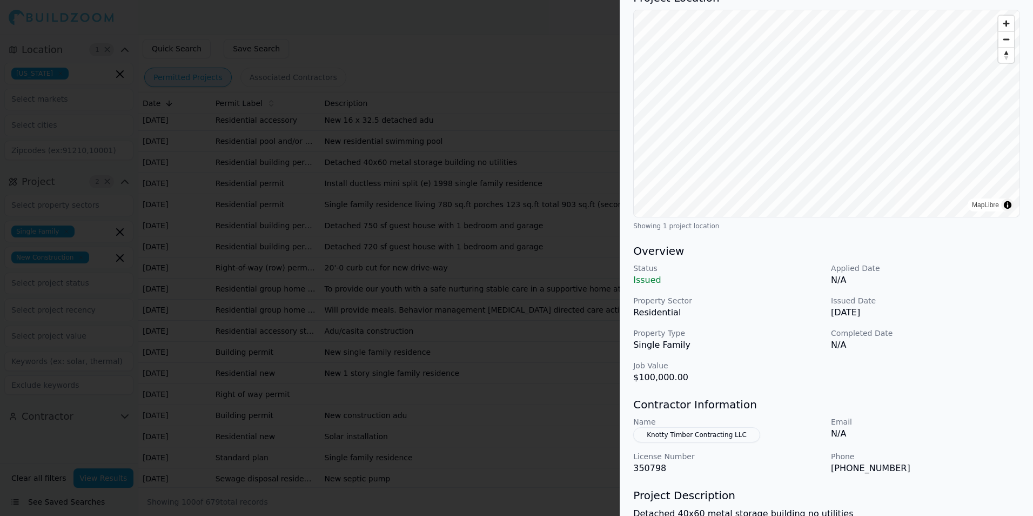
scroll to position [108, 0]
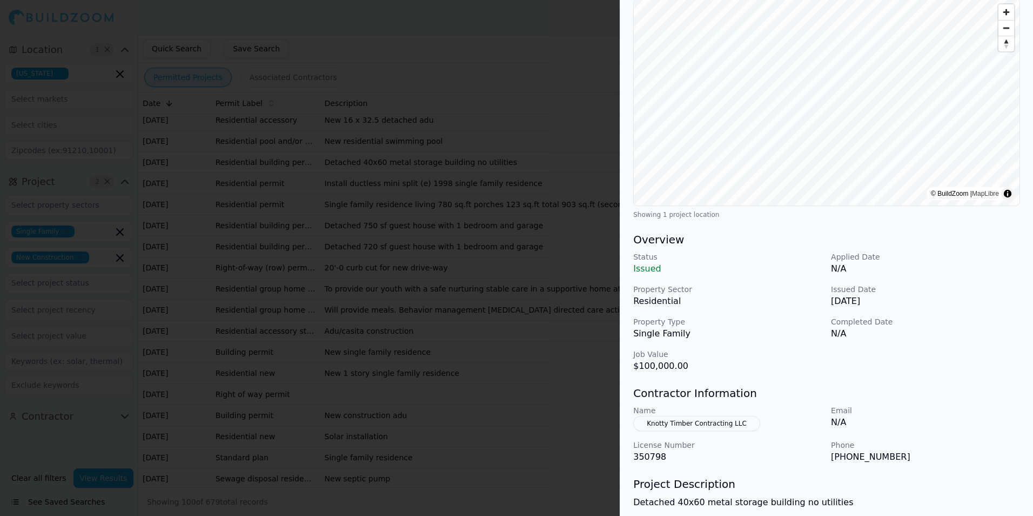
click at [776, 316] on p "Property Type" at bounding box center [727, 321] width 189 height 11
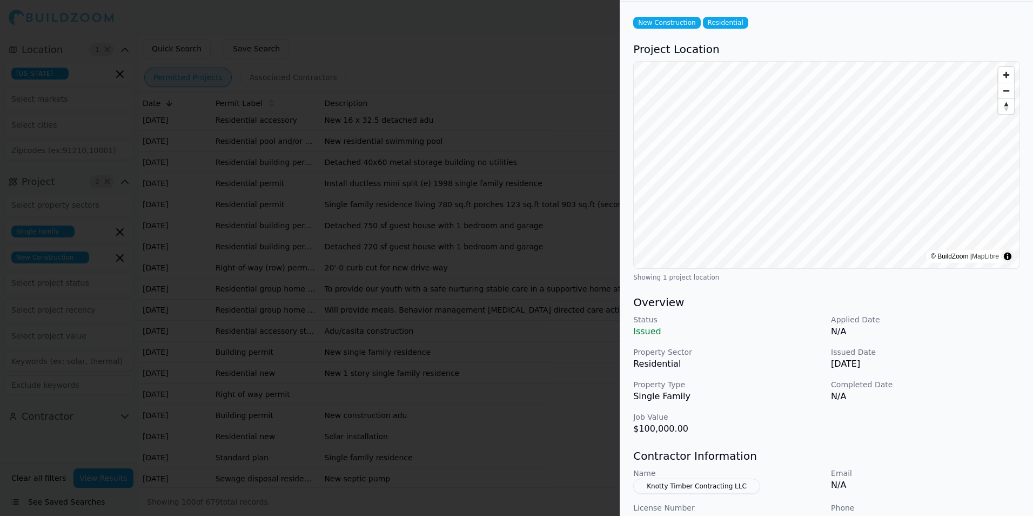
scroll to position [0, 0]
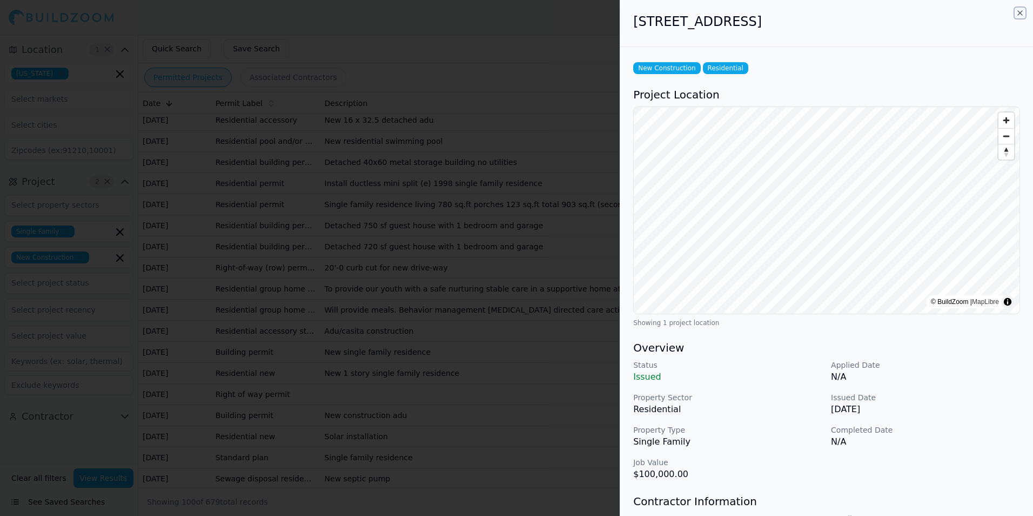
click at [1018, 11] on icon "button" at bounding box center [1020, 13] width 9 height 9
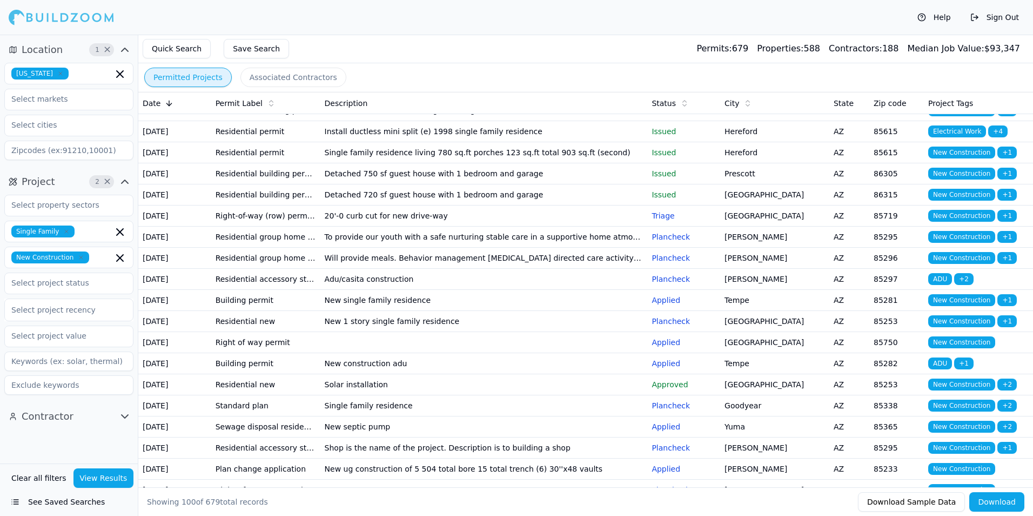
scroll to position [648, 0]
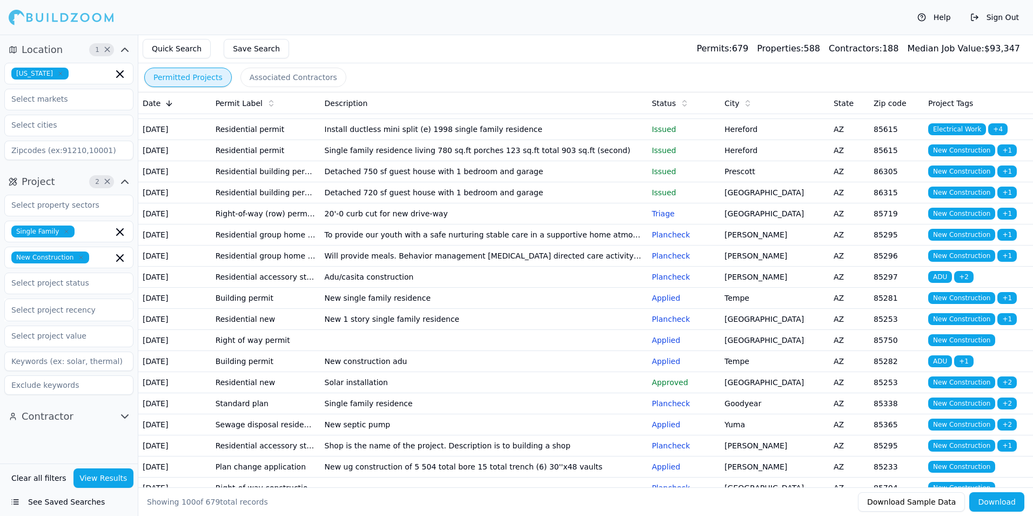
click at [777, 161] on td "Hereford" at bounding box center [774, 150] width 109 height 21
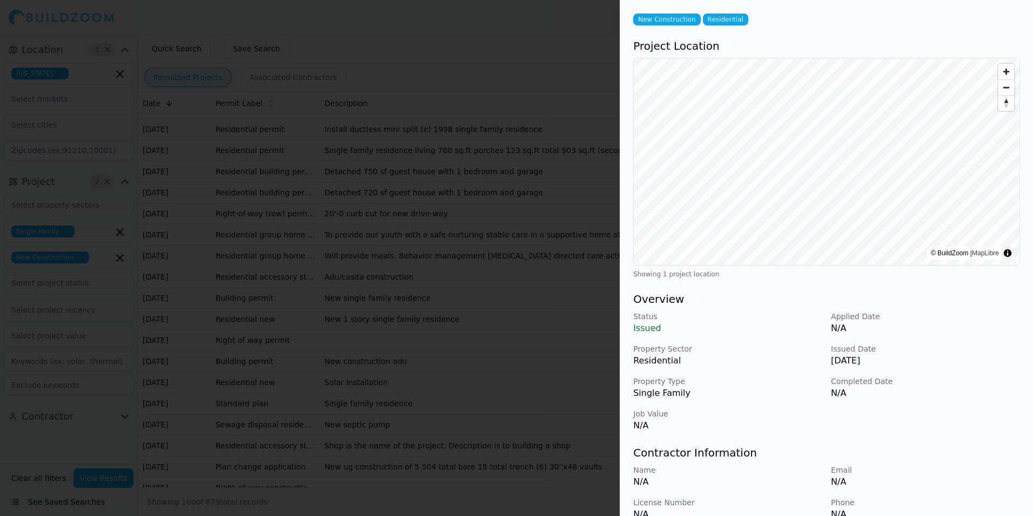
scroll to position [0, 0]
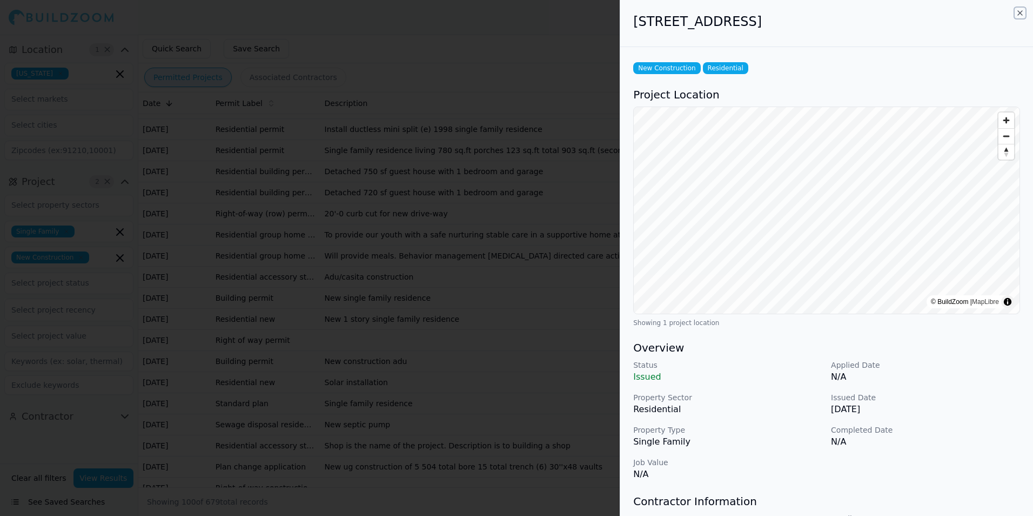
click at [1021, 13] on icon "button" at bounding box center [1020, 13] width 9 height 9
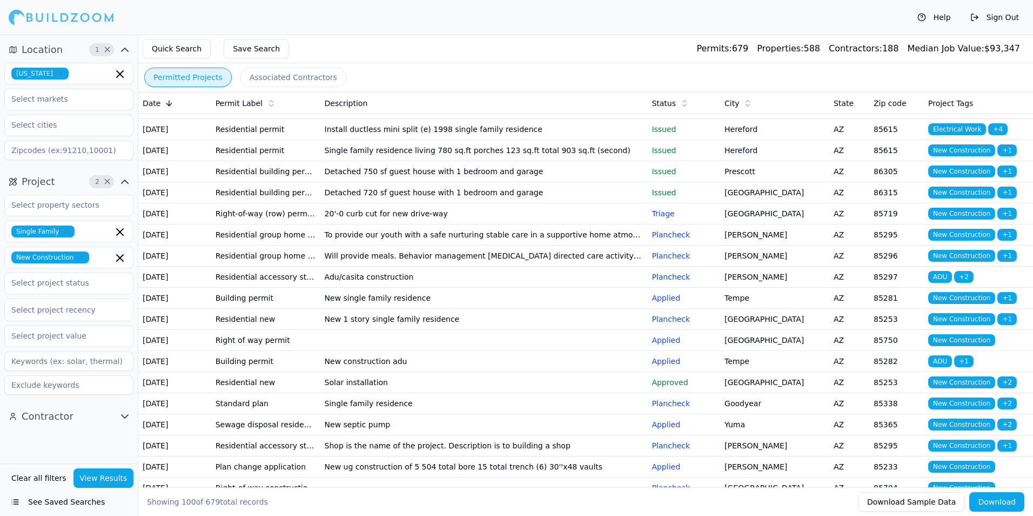
scroll to position [703, 0]
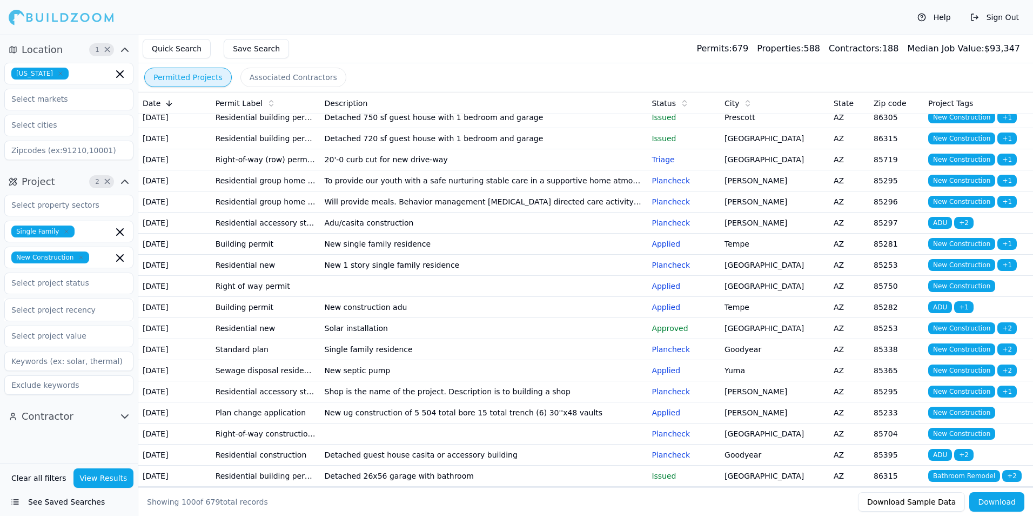
click at [701, 123] on p "Issued" at bounding box center [684, 117] width 64 height 11
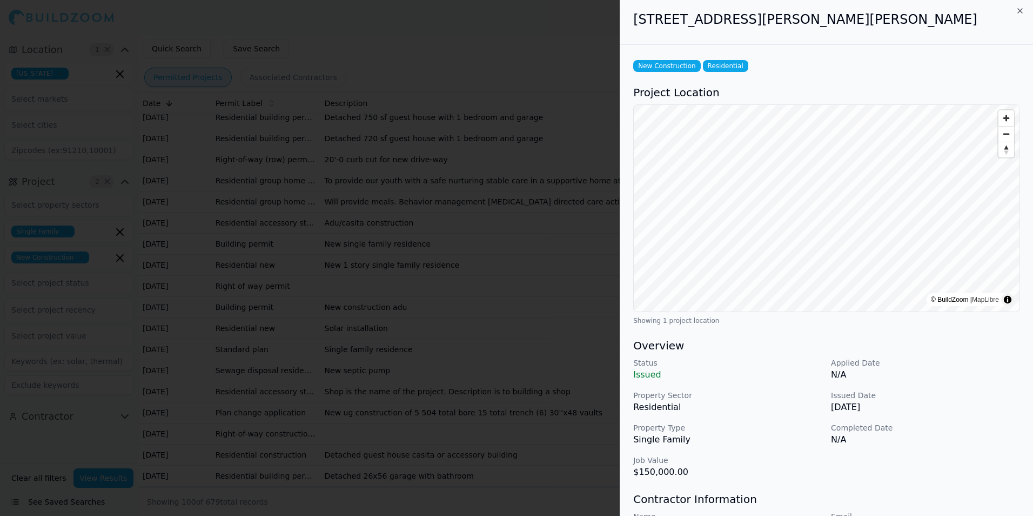
scroll to position [0, 0]
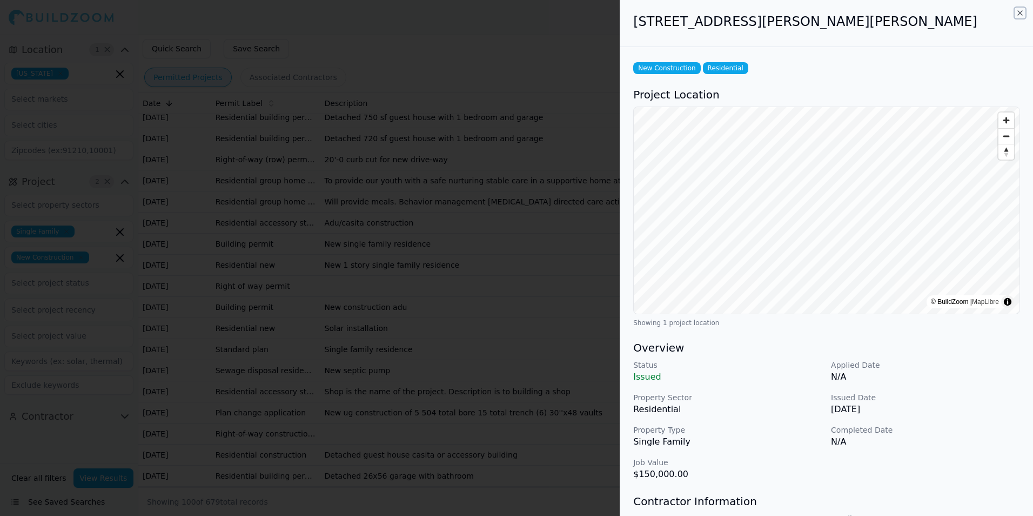
click at [1021, 13] on icon "button" at bounding box center [1020, 13] width 9 height 9
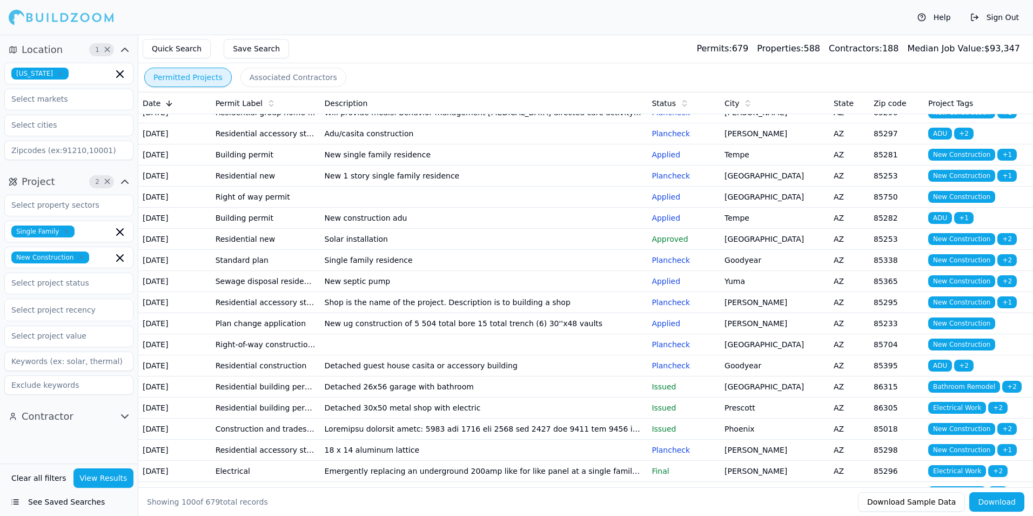
scroll to position [811, 0]
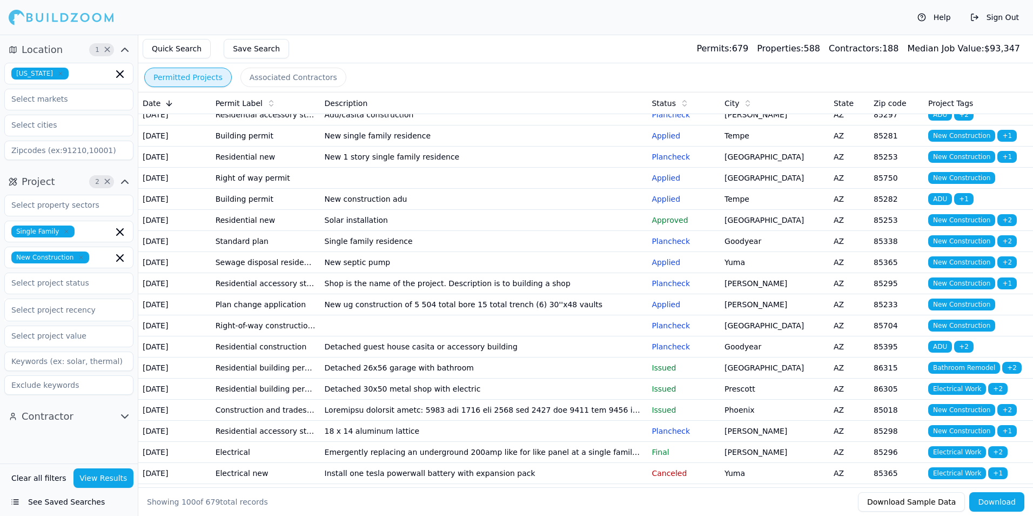
click at [784, 104] on td "Gilbert" at bounding box center [774, 93] width 109 height 21
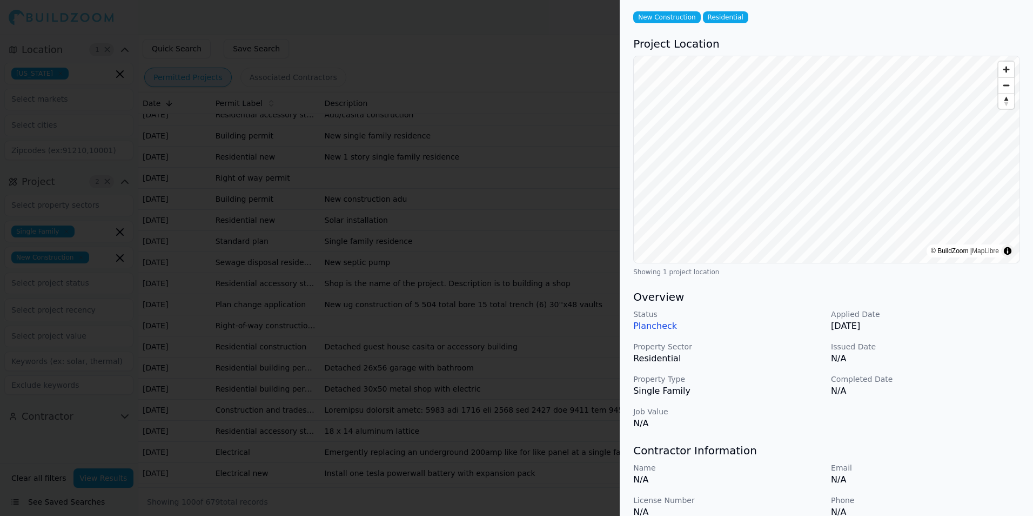
scroll to position [0, 0]
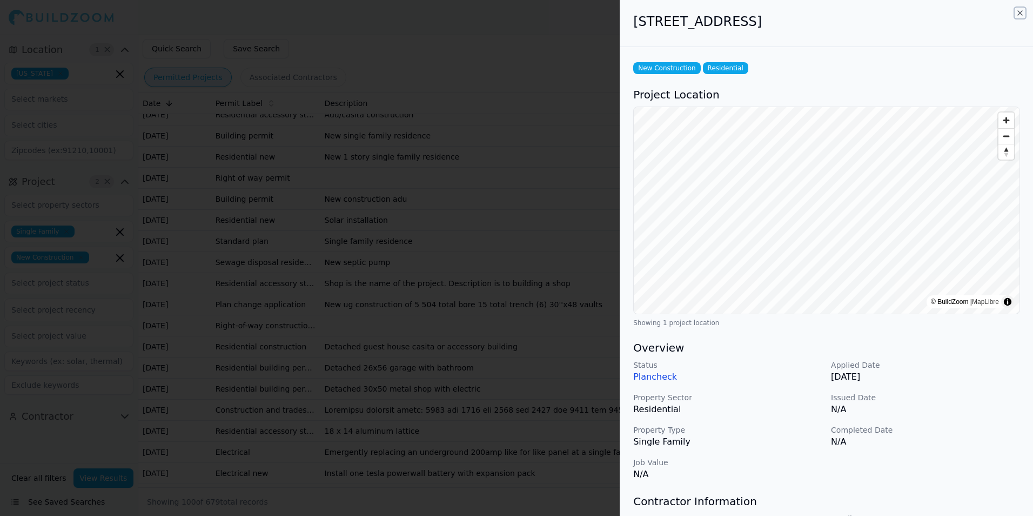
click at [1020, 12] on icon "button" at bounding box center [1020, 13] width 9 height 9
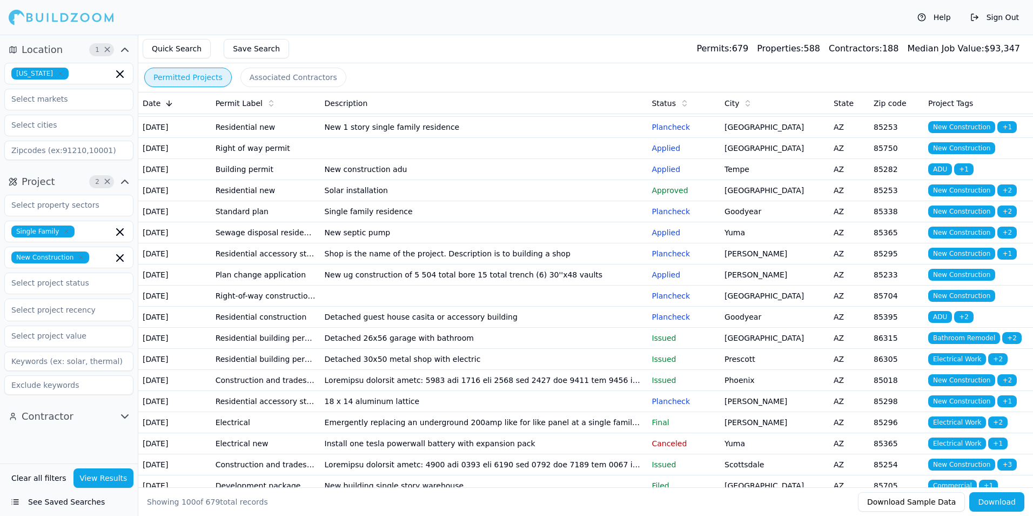
scroll to position [865, 0]
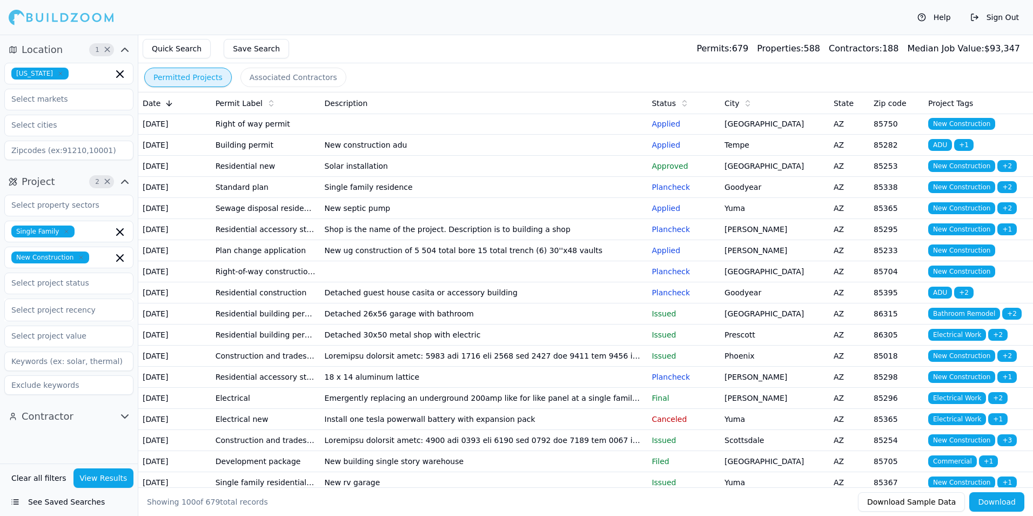
click at [767, 92] on td "Tempe" at bounding box center [774, 81] width 109 height 21
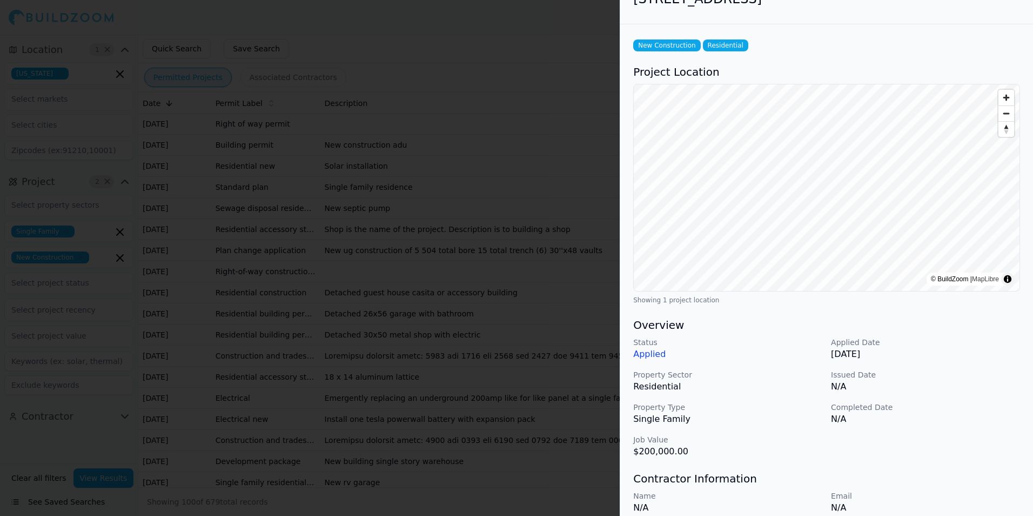
scroll to position [0, 0]
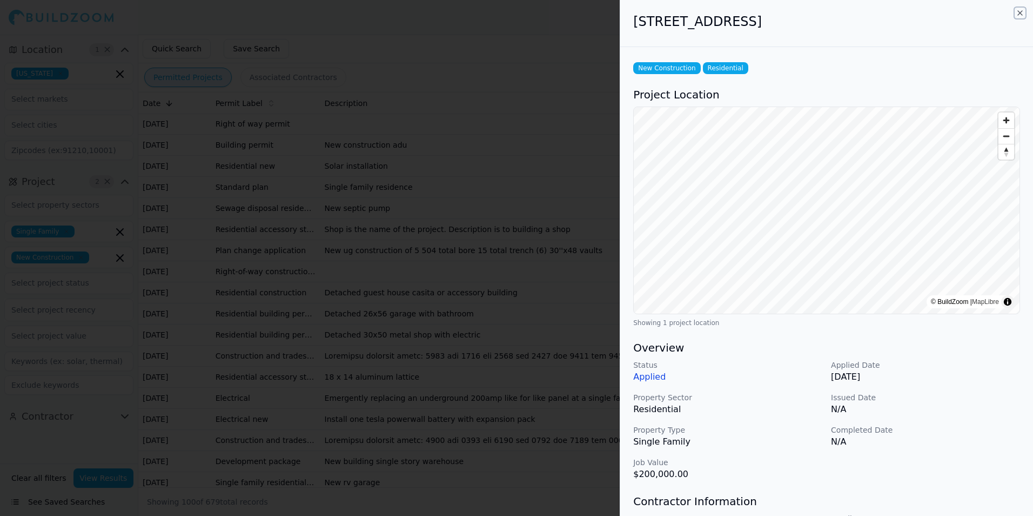
click at [1020, 10] on icon "button" at bounding box center [1020, 13] width 9 height 9
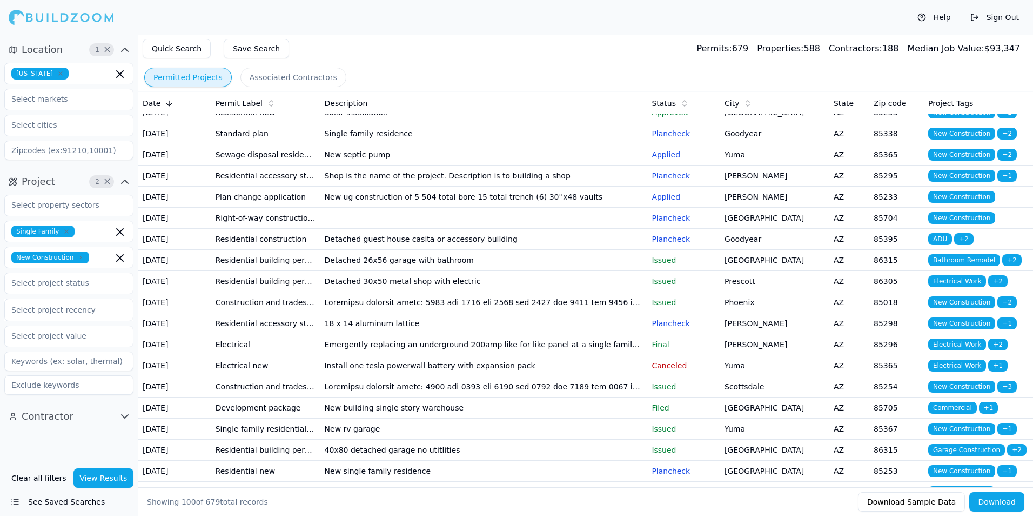
scroll to position [919, 0]
click at [795, 59] on td "Paradise Valley" at bounding box center [774, 48] width 109 height 21
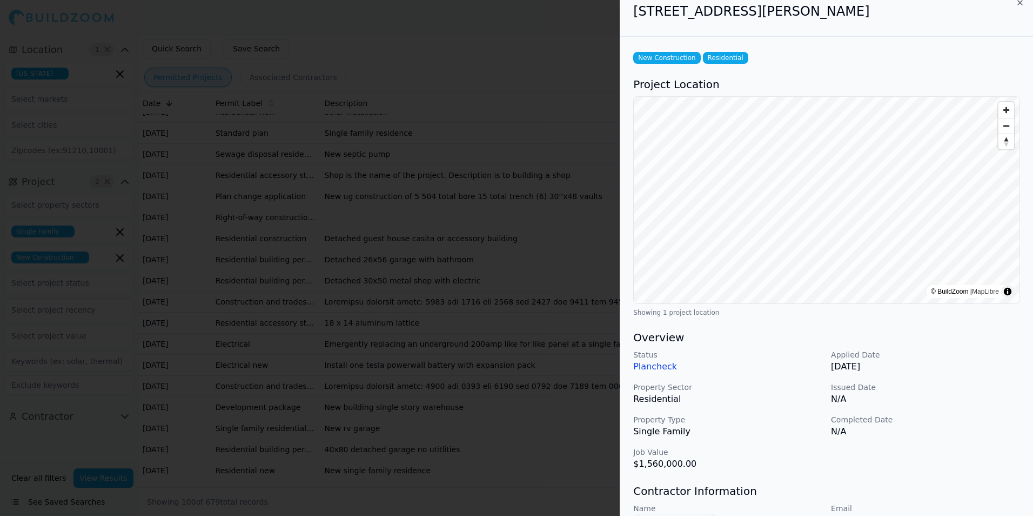
scroll to position [0, 0]
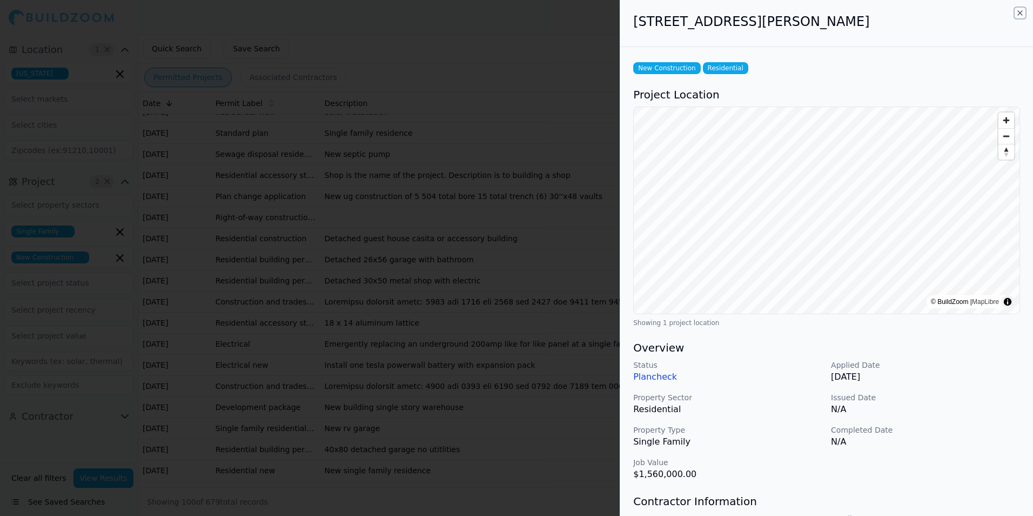
click at [1019, 11] on icon "button" at bounding box center [1020, 13] width 9 height 9
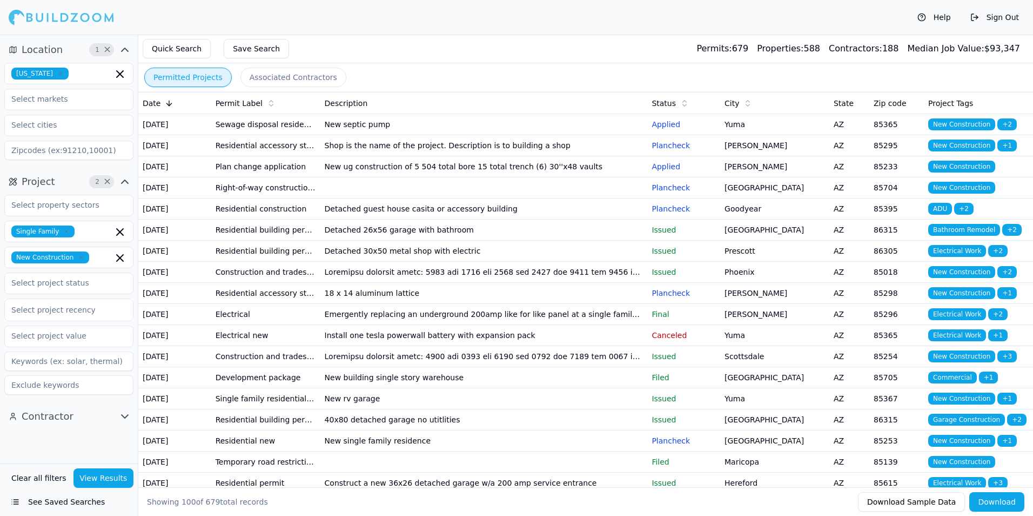
scroll to position [973, 0]
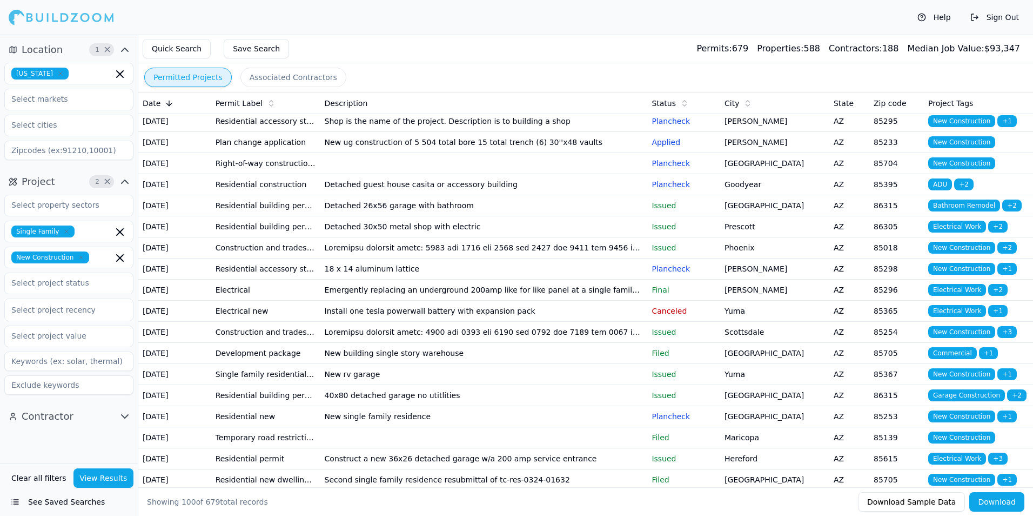
click at [719, 90] on td "Plancheck" at bounding box center [683, 79] width 73 height 21
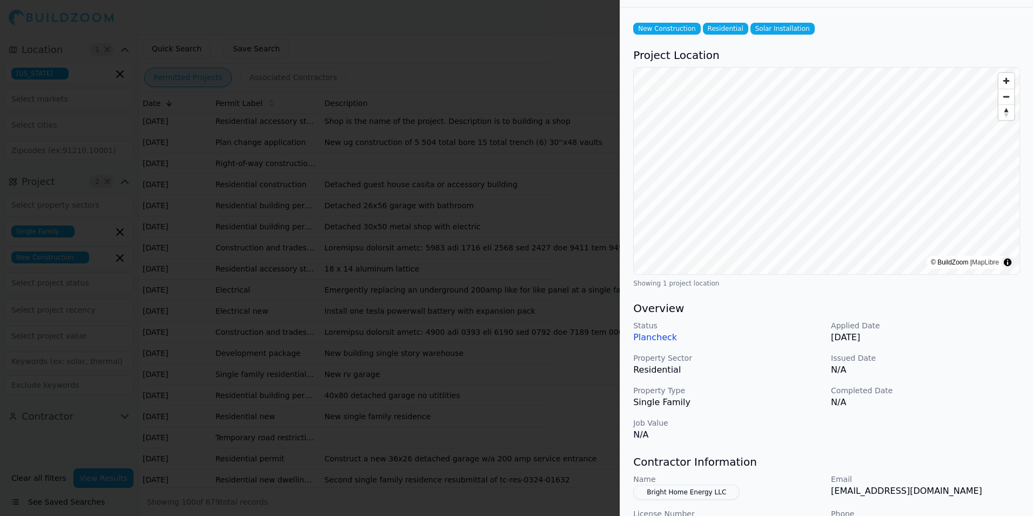
scroll to position [0, 0]
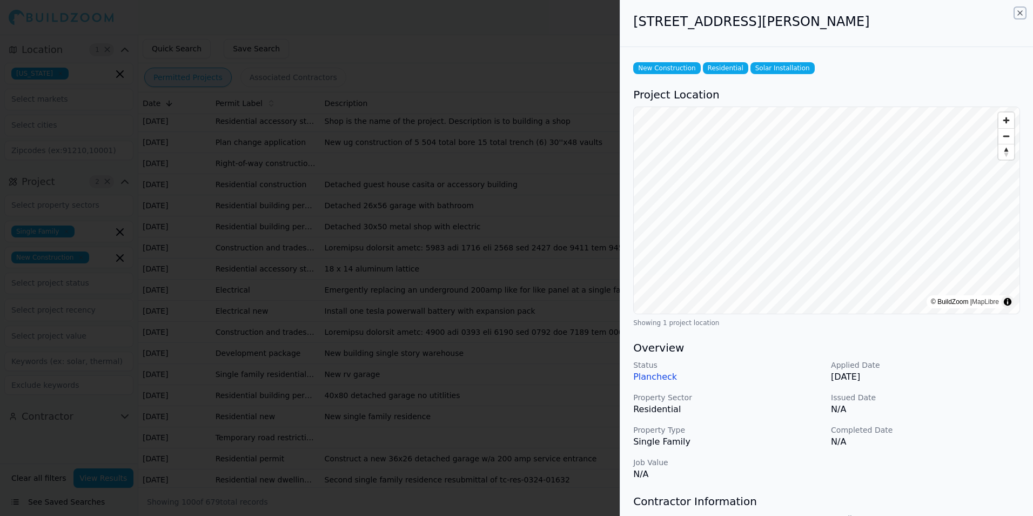
click at [1021, 13] on icon "button" at bounding box center [1020, 13] width 9 height 9
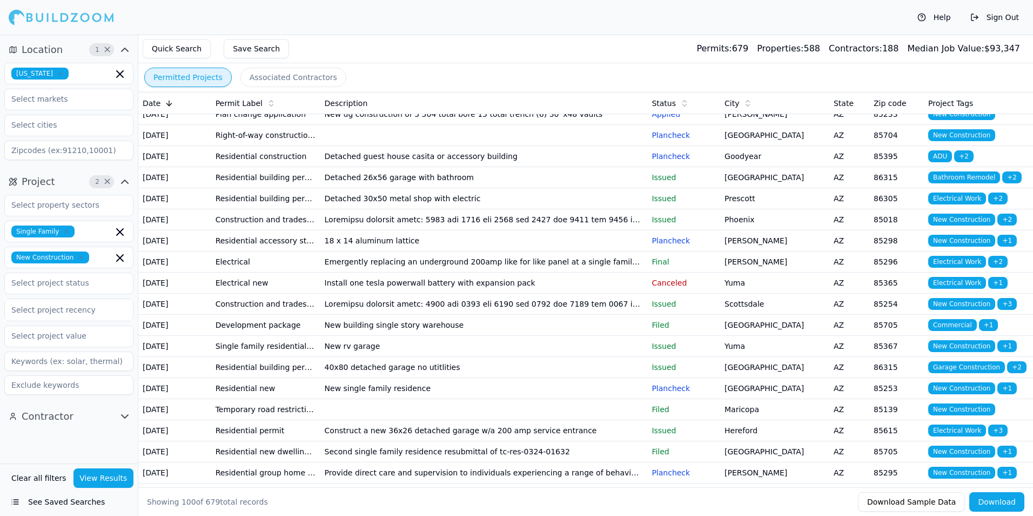
scroll to position [1027, 0]
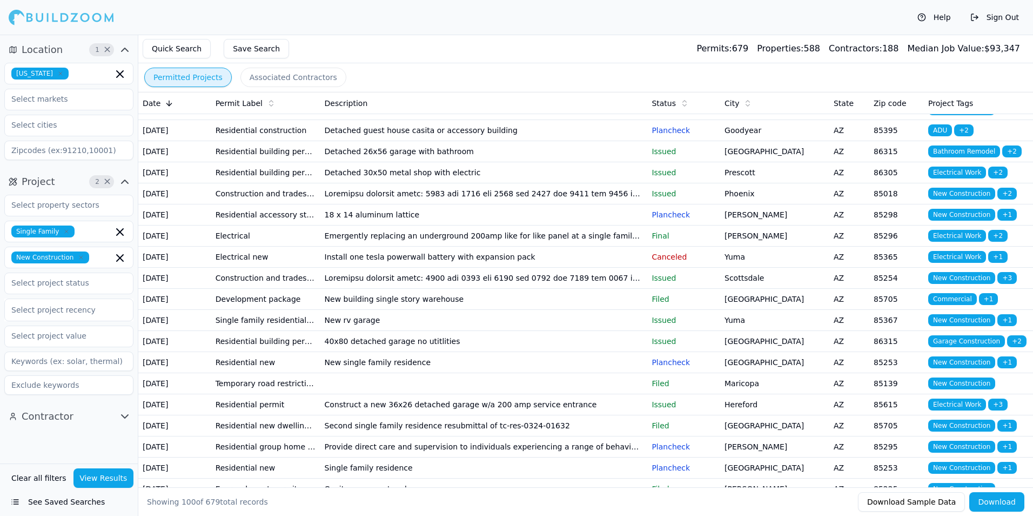
click at [805, 36] on td "Goodyear" at bounding box center [774, 25] width 109 height 21
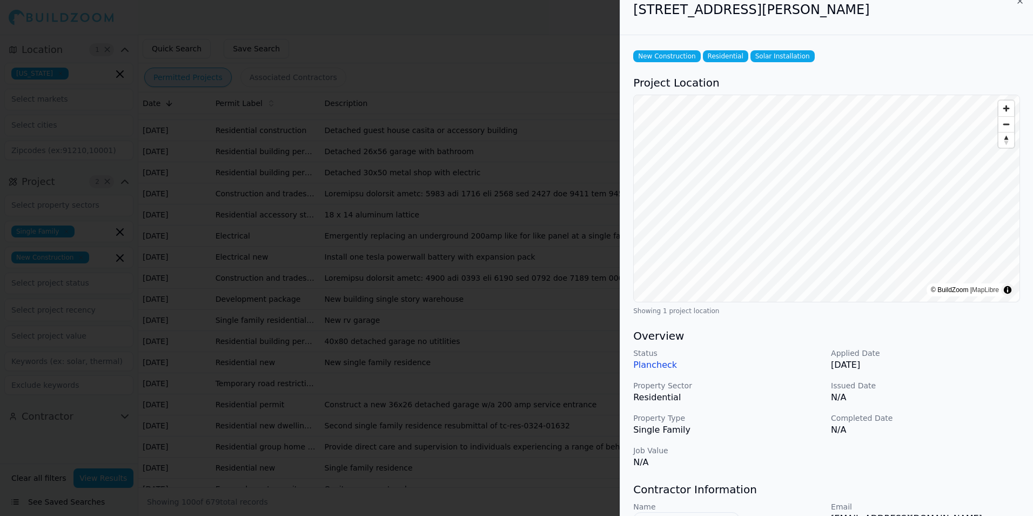
scroll to position [0, 0]
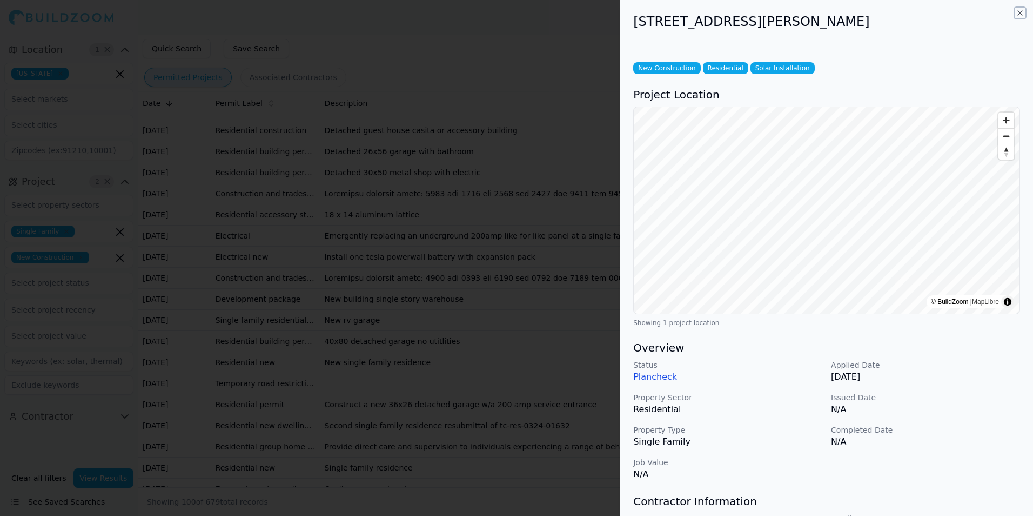
click at [1020, 9] on icon "button" at bounding box center [1020, 13] width 9 height 9
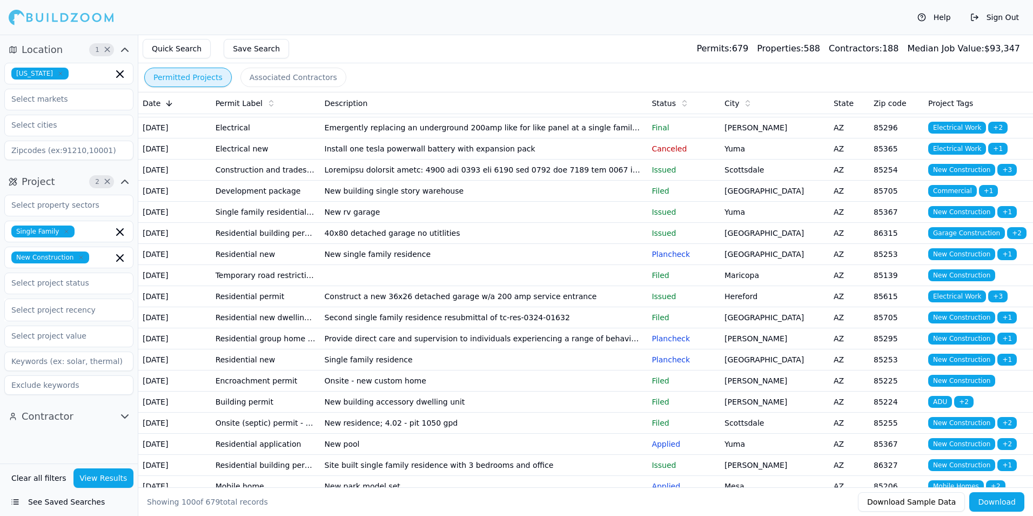
scroll to position [1189, 0]
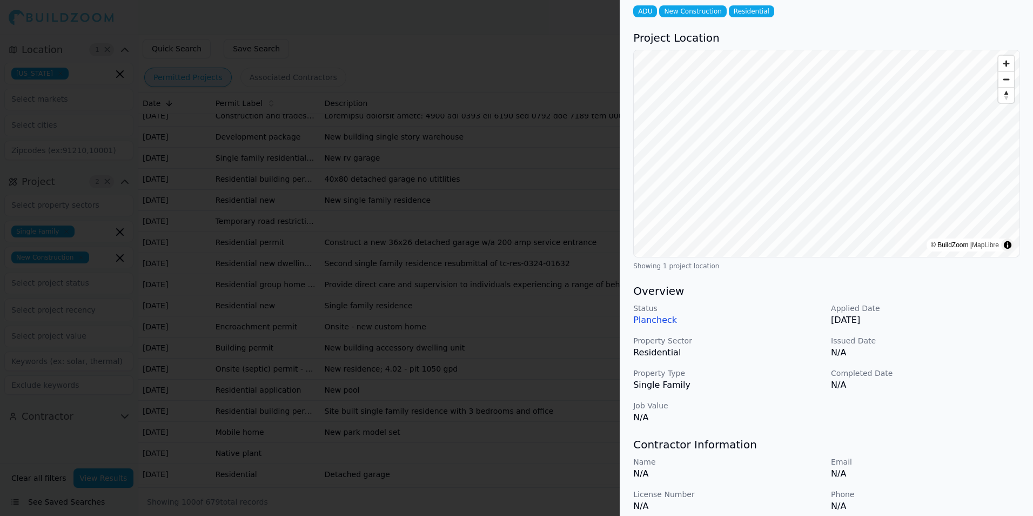
scroll to position [0, 0]
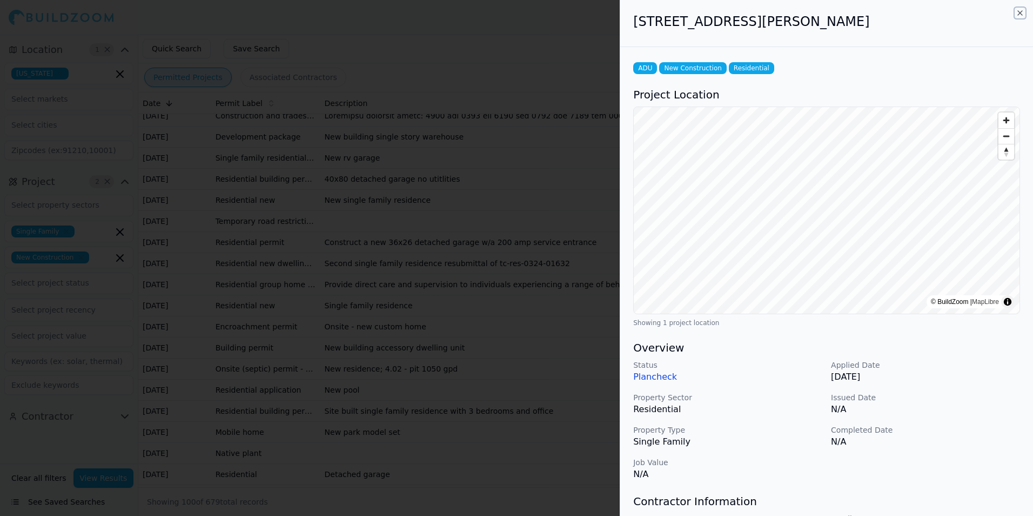
click at [1022, 11] on icon "button" at bounding box center [1020, 13] width 9 height 9
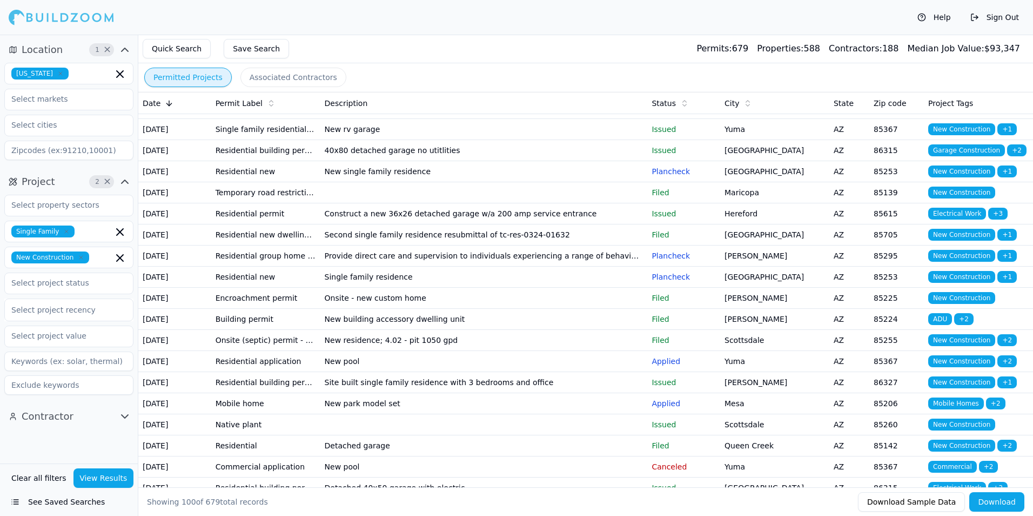
scroll to position [1243, 0]
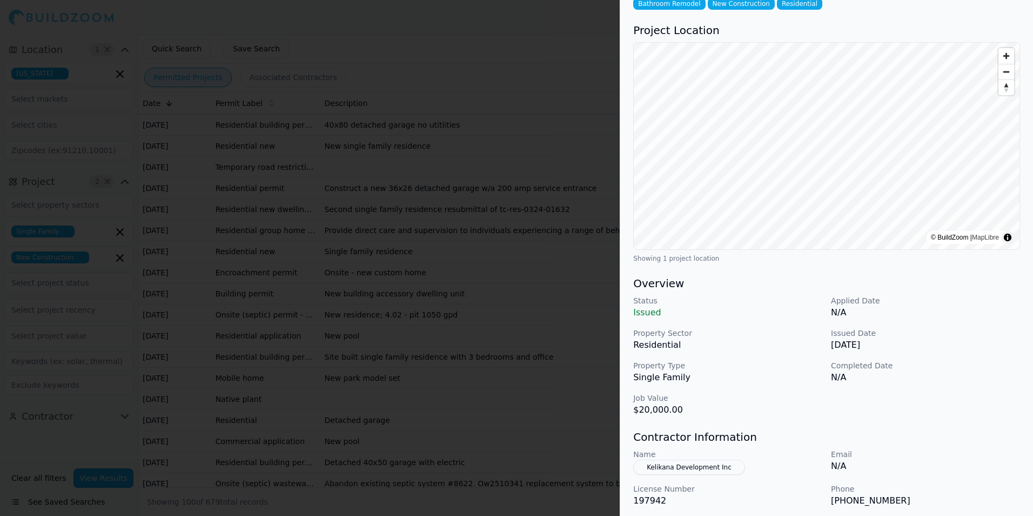
scroll to position [162, 0]
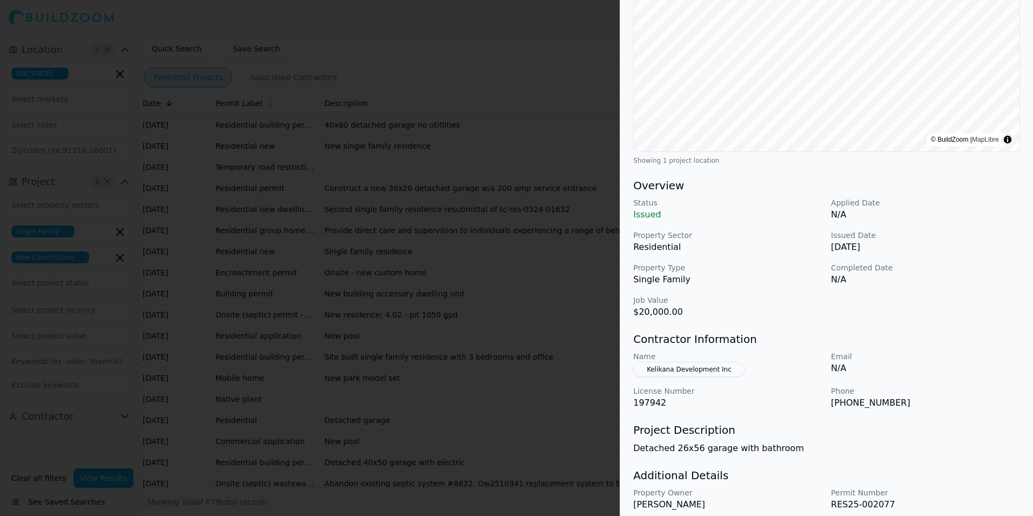
click at [772, 275] on p "Single Family" at bounding box center [727, 279] width 189 height 13
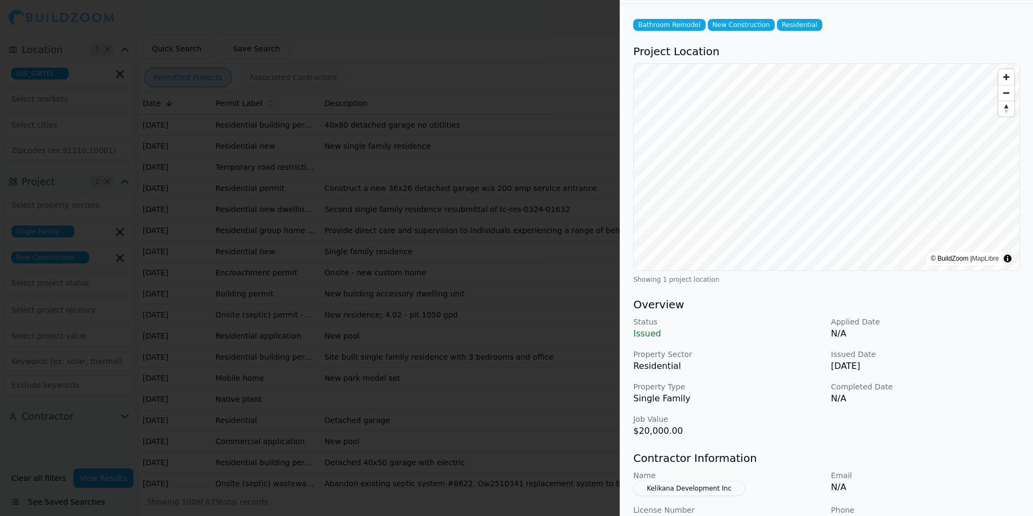
scroll to position [0, 0]
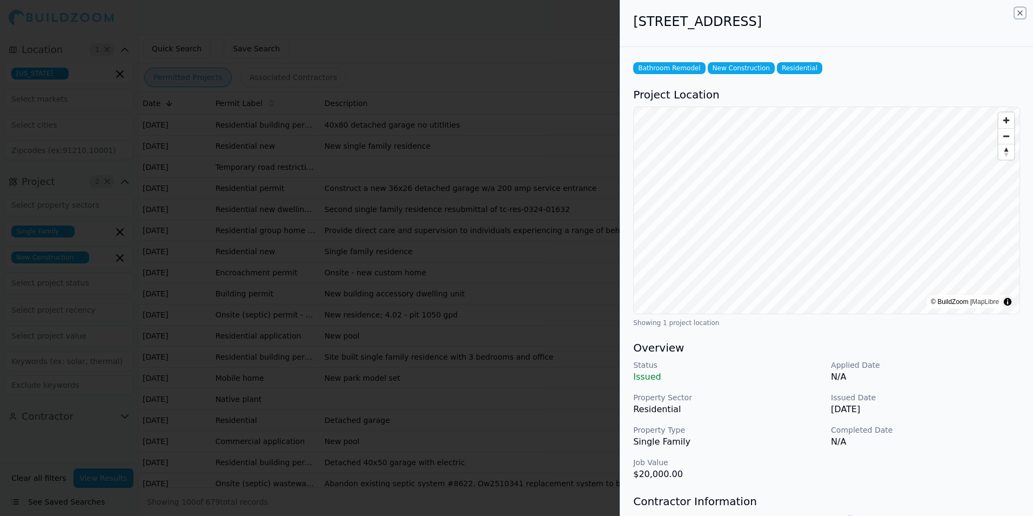
click at [1021, 11] on icon "button" at bounding box center [1020, 13] width 9 height 9
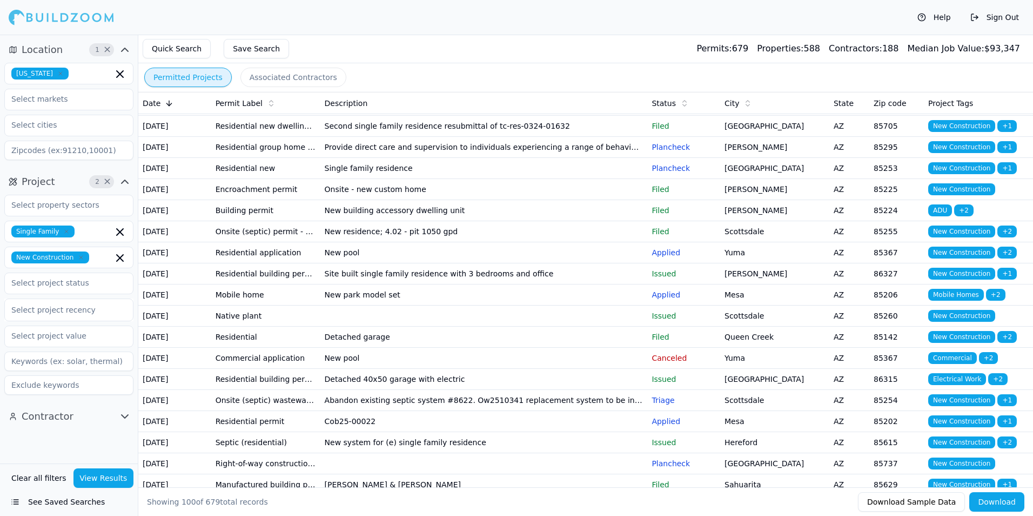
scroll to position [1351, 0]
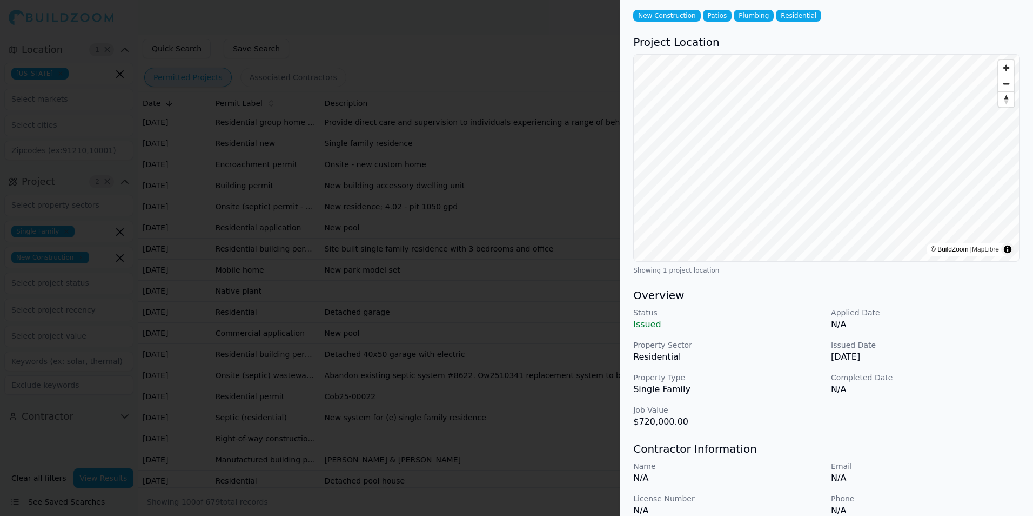
scroll to position [0, 0]
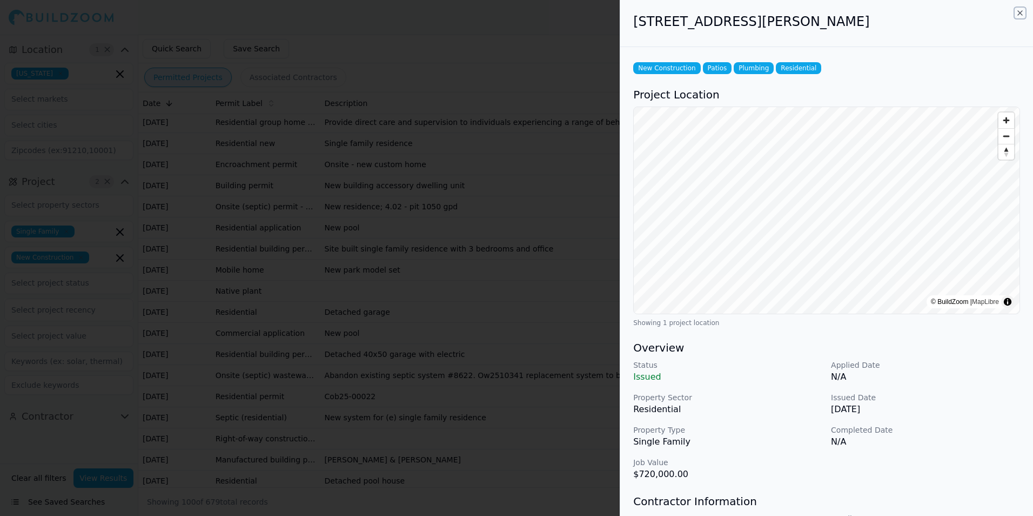
click at [1021, 14] on icon "button" at bounding box center [1020, 13] width 9 height 9
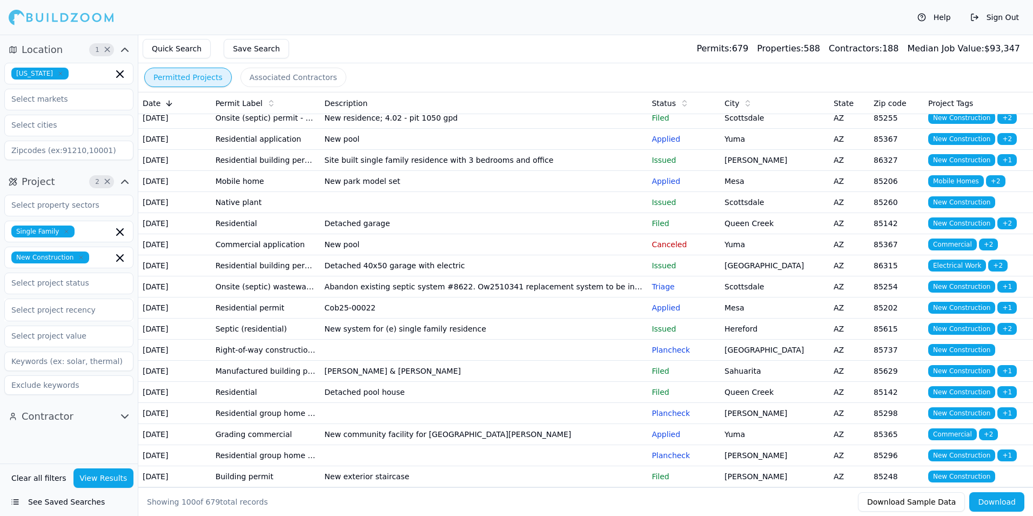
scroll to position [1459, 0]
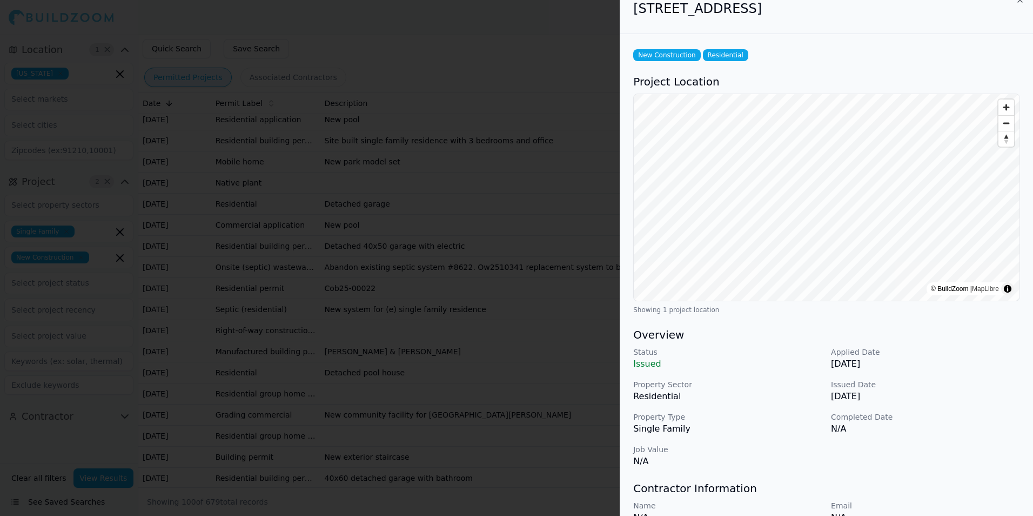
scroll to position [0, 0]
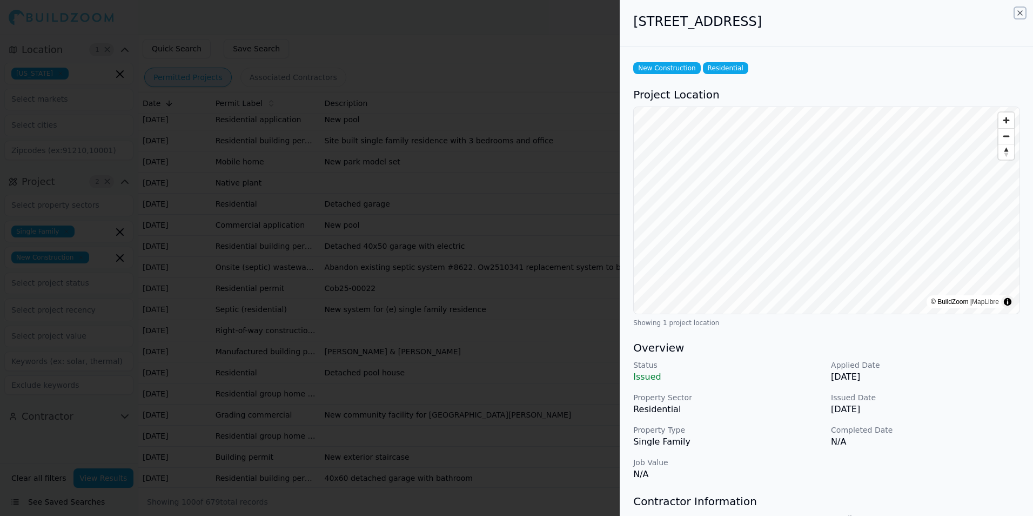
click at [1020, 16] on icon "button" at bounding box center [1020, 13] width 9 height 9
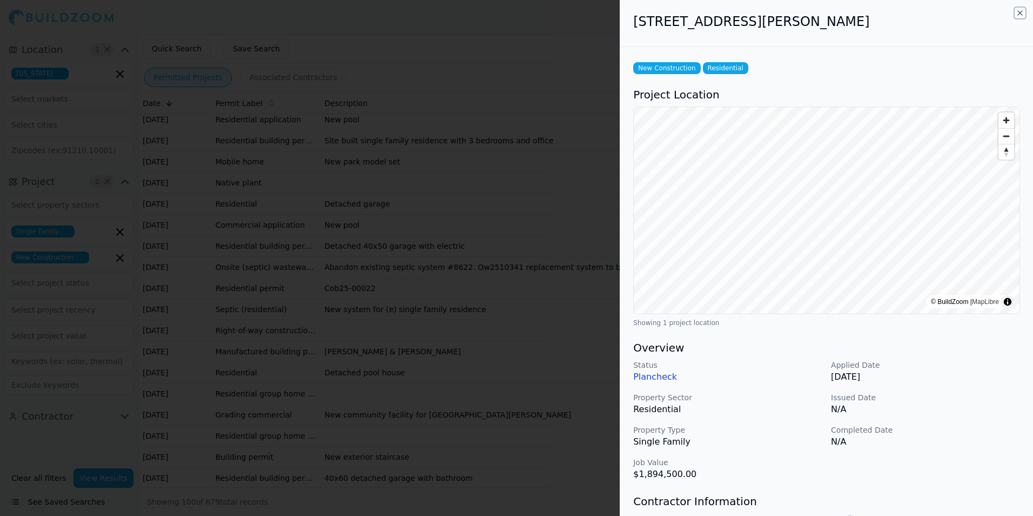
drag, startPoint x: 1022, startPoint y: 11, endPoint x: 945, endPoint y: 78, distance: 101.5
click at [1022, 11] on icon "button" at bounding box center [1020, 13] width 9 height 9
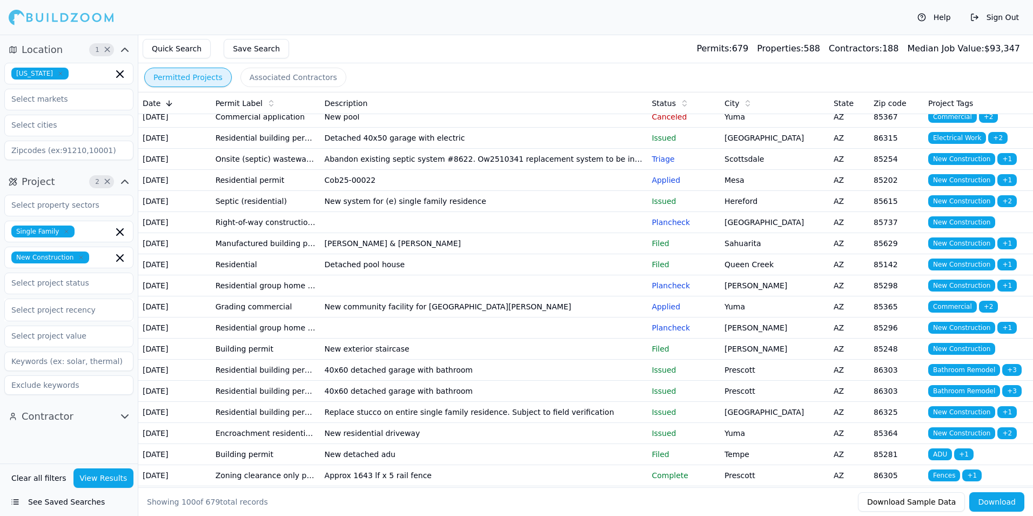
scroll to position [1621, 0]
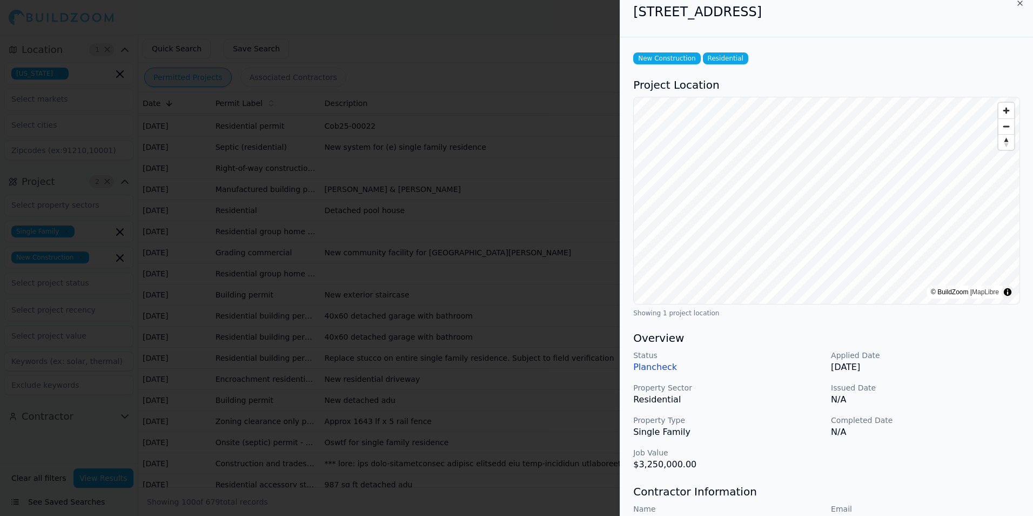
scroll to position [0, 0]
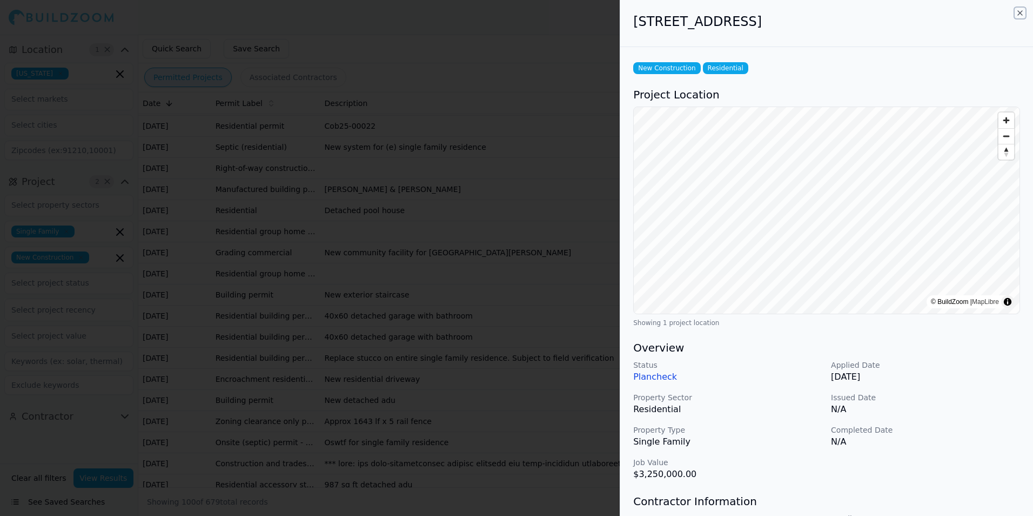
click at [1020, 13] on icon "button" at bounding box center [1020, 13] width 9 height 9
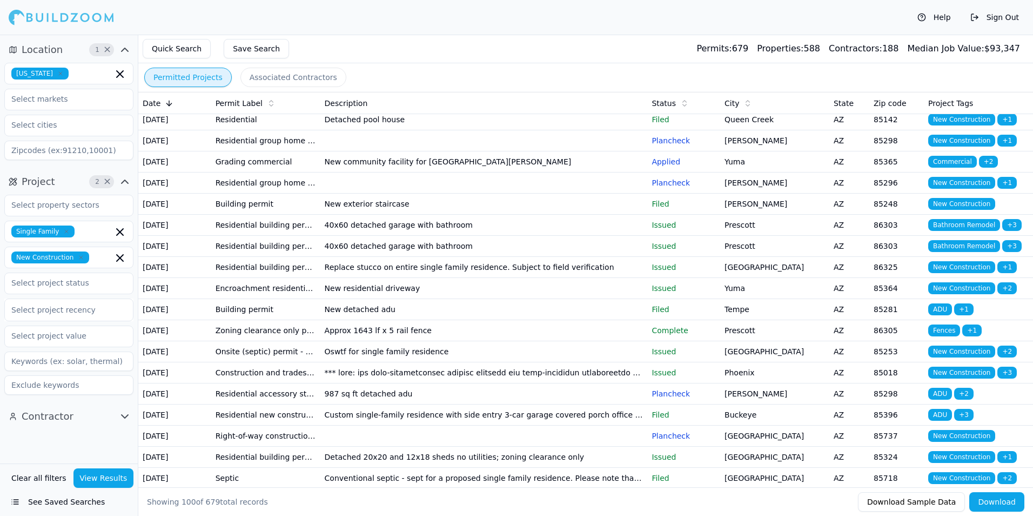
scroll to position [1729, 0]
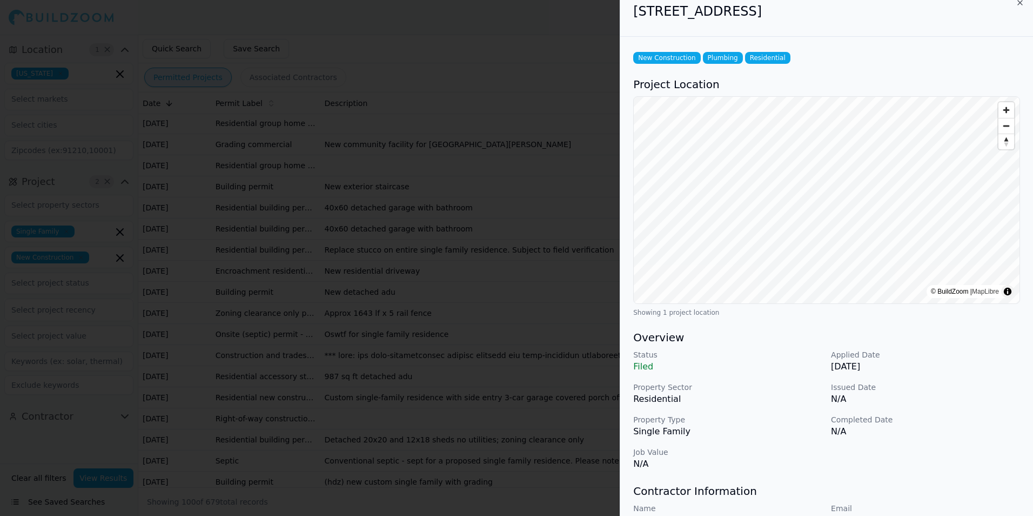
scroll to position [0, 0]
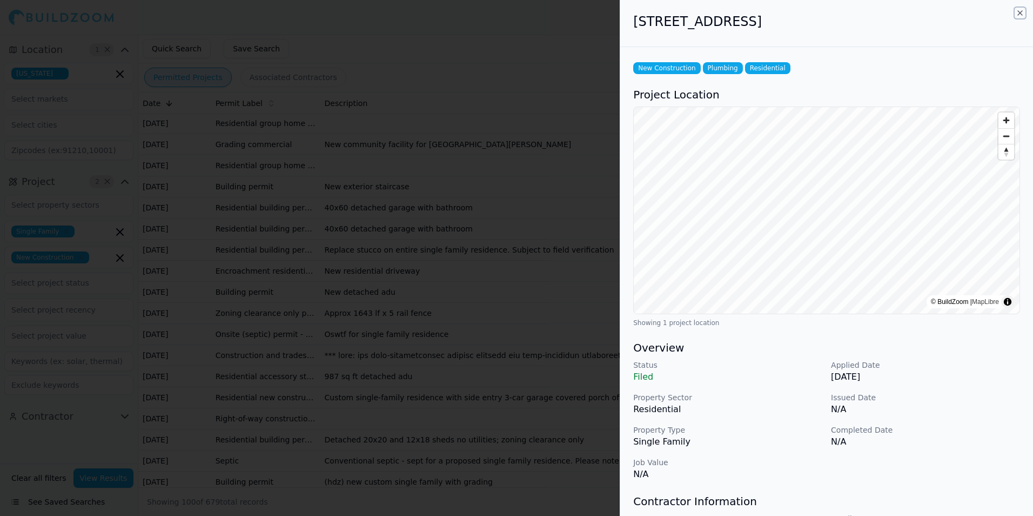
click at [1019, 15] on icon "button" at bounding box center [1020, 13] width 9 height 9
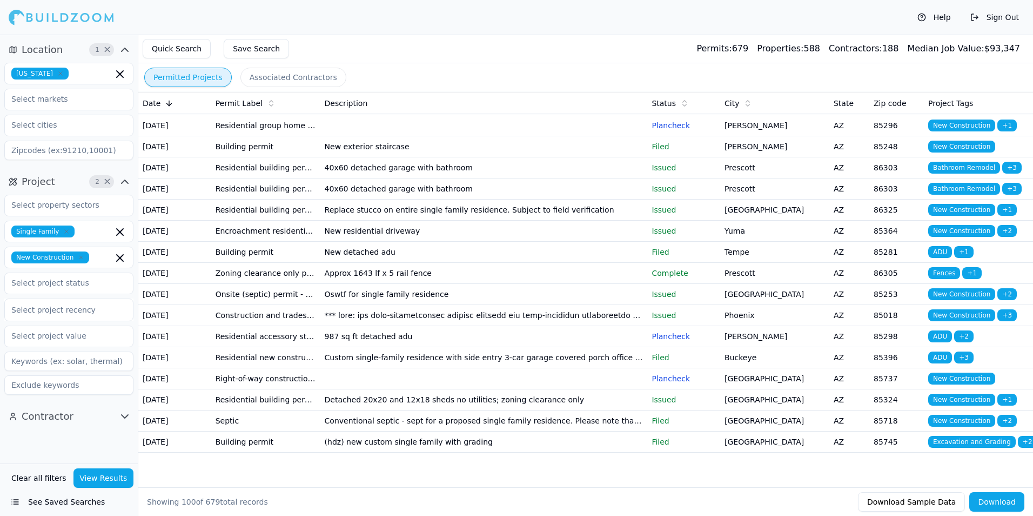
scroll to position [1837, 0]
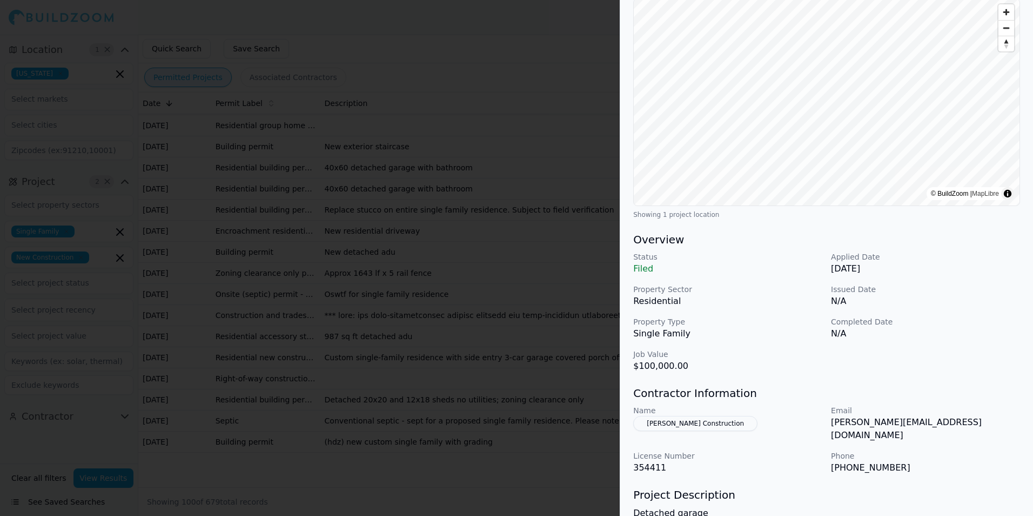
scroll to position [0, 0]
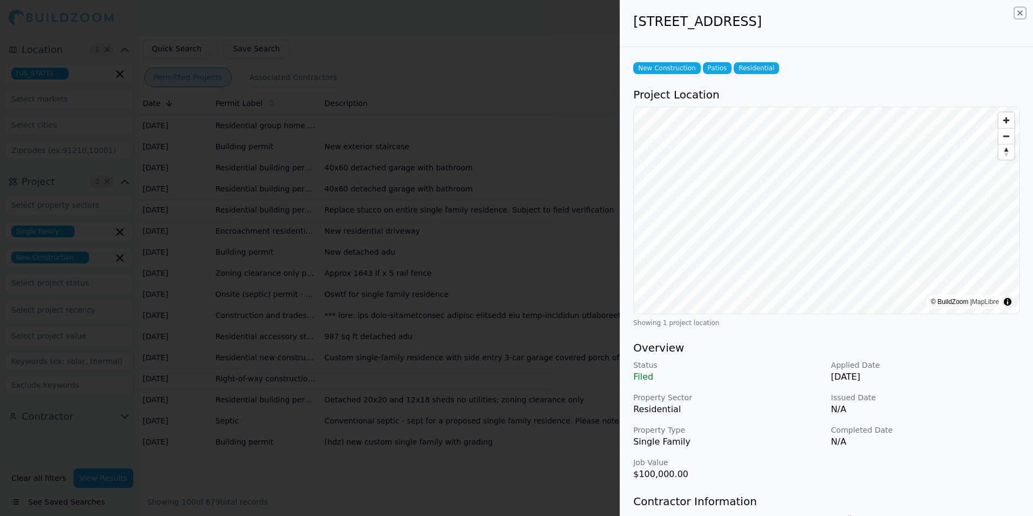
drag, startPoint x: 1022, startPoint y: 14, endPoint x: 766, endPoint y: 351, distance: 423.1
click at [1022, 14] on icon "button" at bounding box center [1020, 13] width 9 height 9
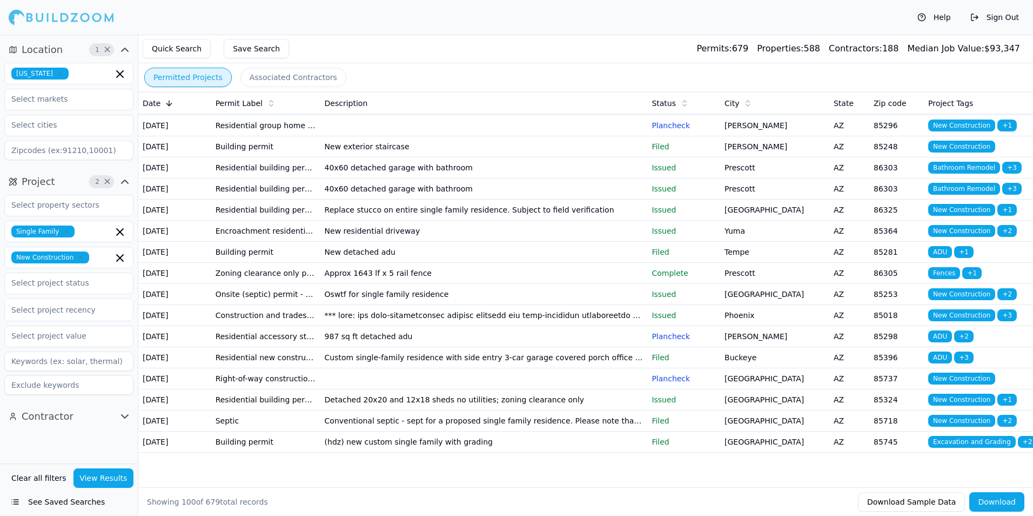
scroll to position [1945, 0]
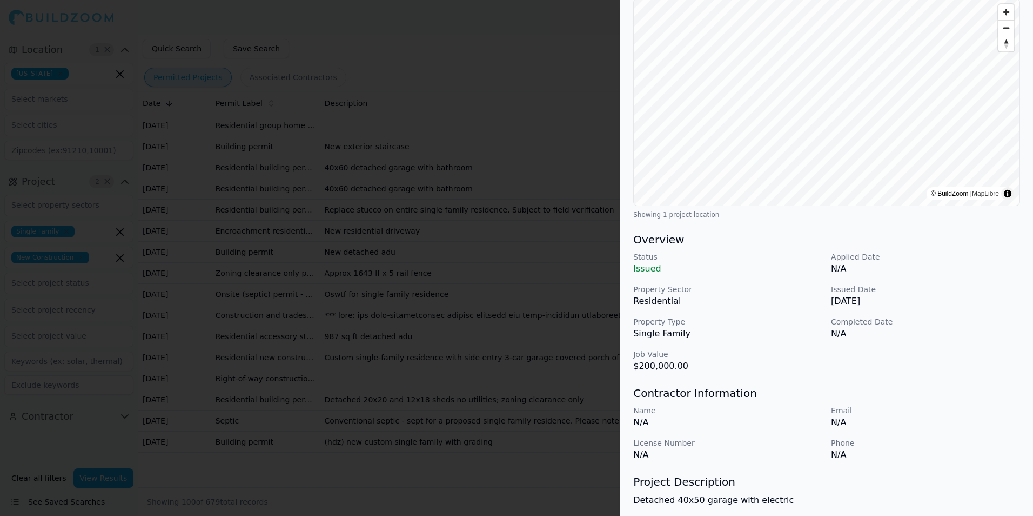
scroll to position [0, 0]
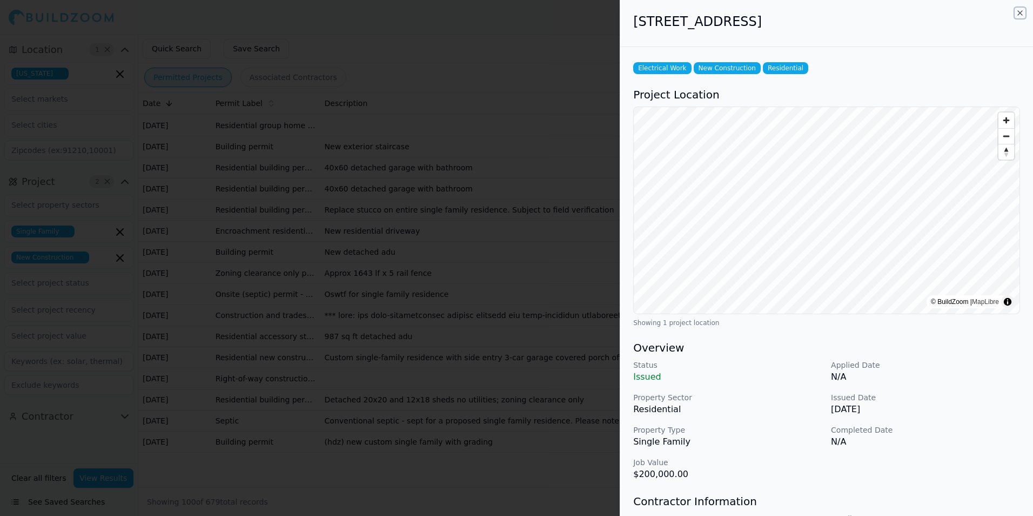
click at [1020, 14] on icon "button" at bounding box center [1020, 13] width 9 height 9
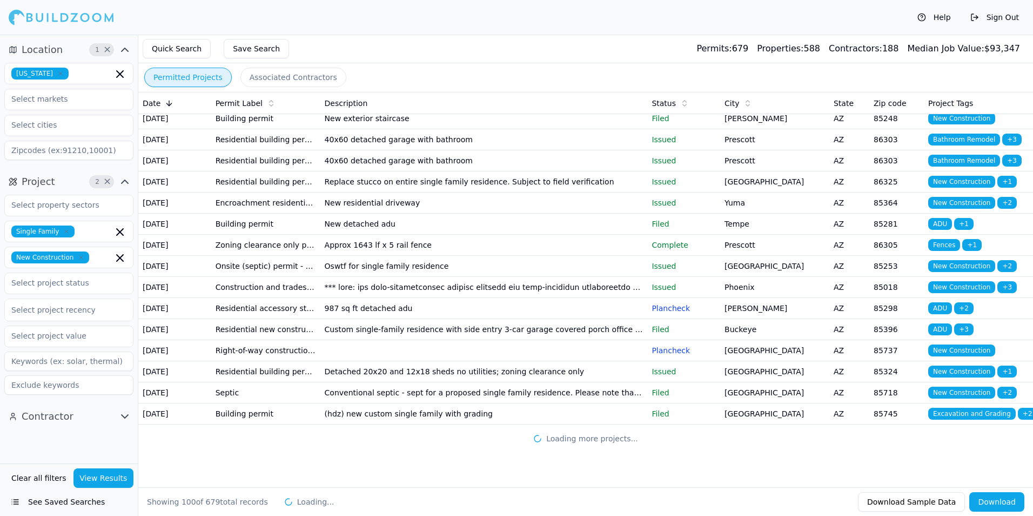
scroll to position [2054, 0]
click at [812, 24] on td "Sahuarita" at bounding box center [774, 13] width 109 height 21
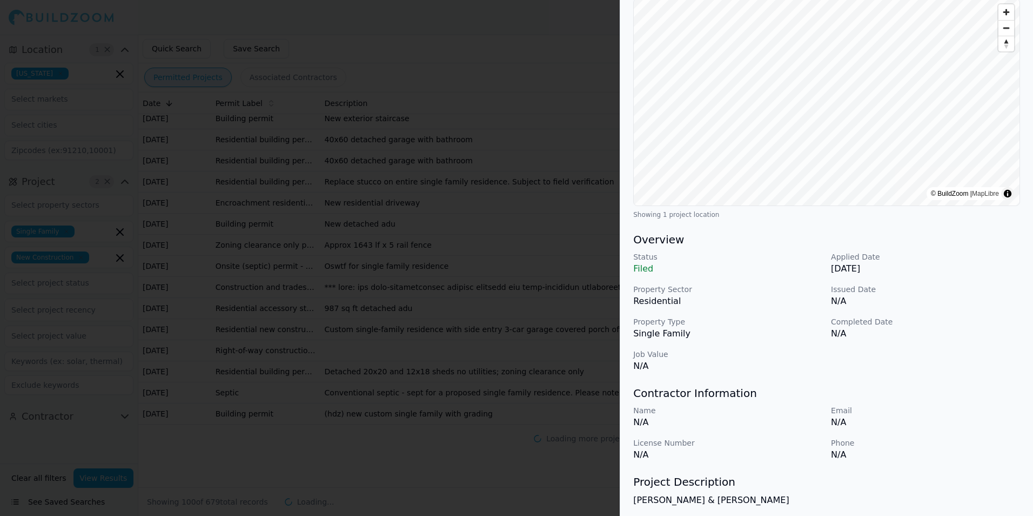
scroll to position [0, 0]
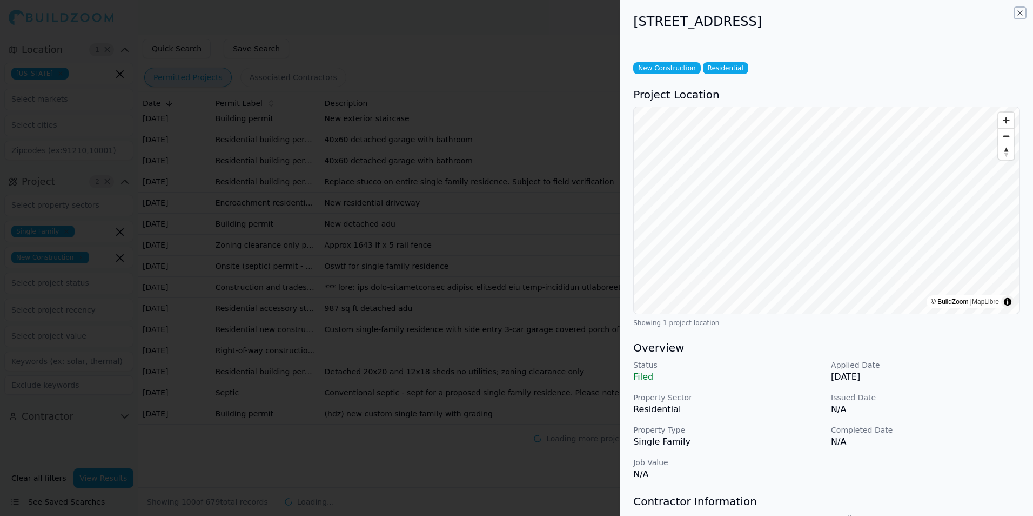
click at [1020, 11] on icon "button" at bounding box center [1020, 13] width 9 height 9
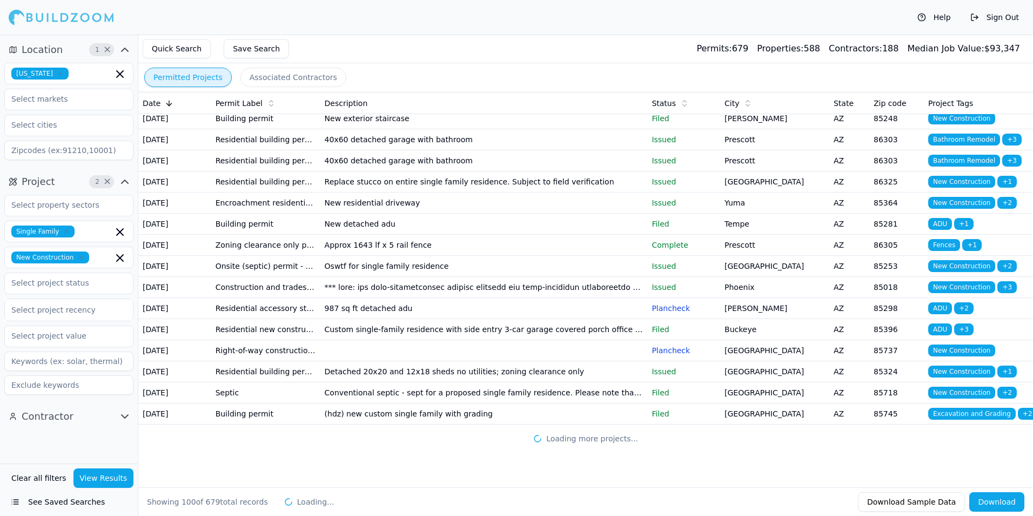
scroll to position [2108, 0]
click at [771, 45] on td "Queen Creek" at bounding box center [774, 34] width 109 height 21
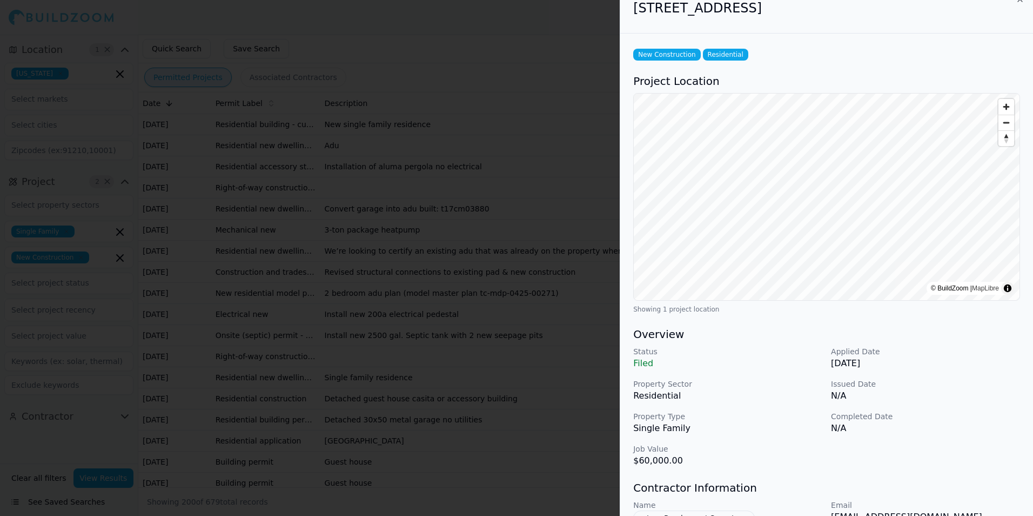
scroll to position [0, 0]
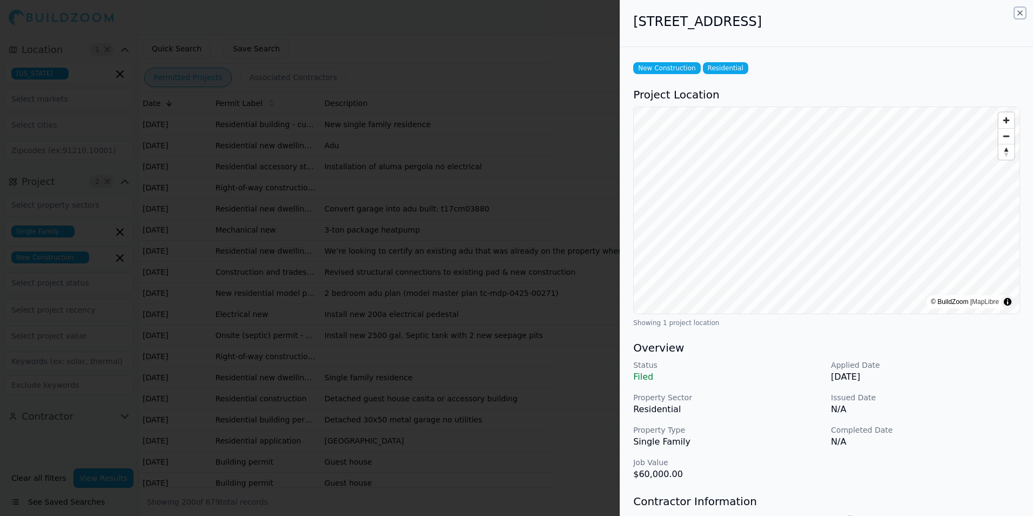
drag, startPoint x: 1019, startPoint y: 15, endPoint x: 950, endPoint y: 10, distance: 69.3
click at [1020, 15] on icon "button" at bounding box center [1020, 13] width 9 height 9
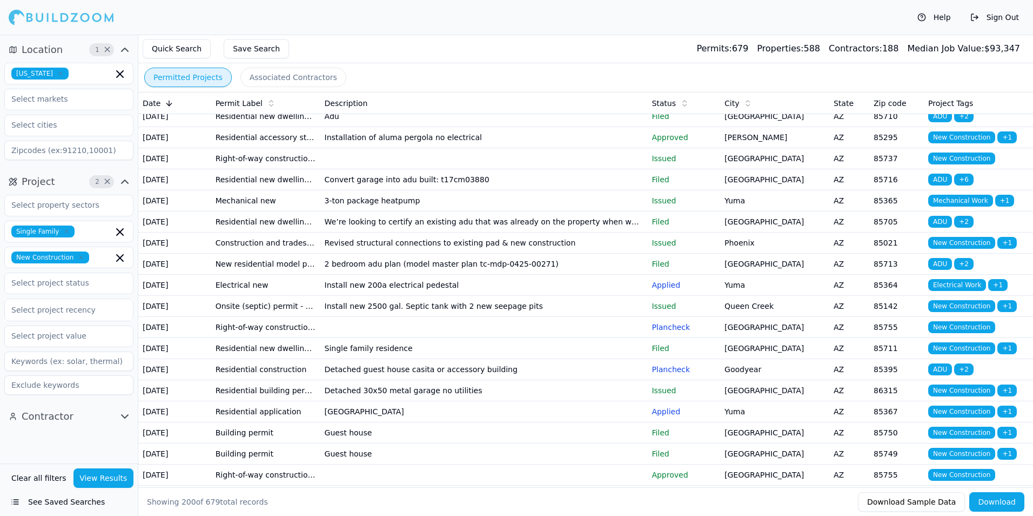
scroll to position [2162, 0]
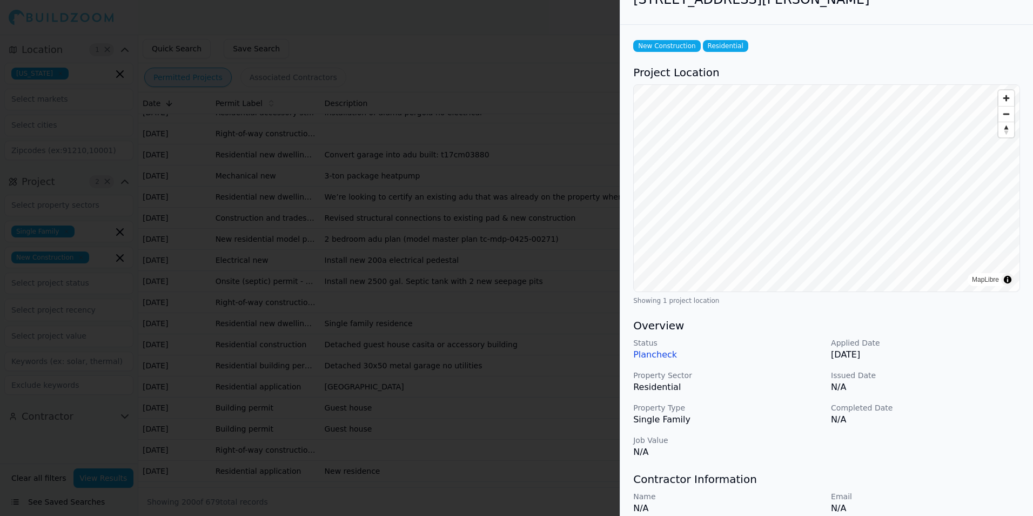
scroll to position [0, 0]
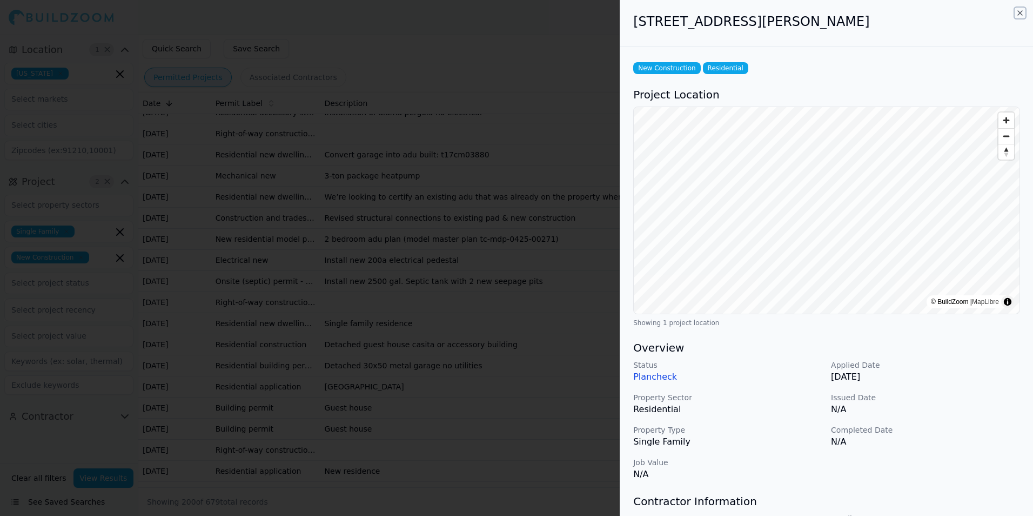
click at [1019, 14] on icon "button" at bounding box center [1020, 13] width 9 height 9
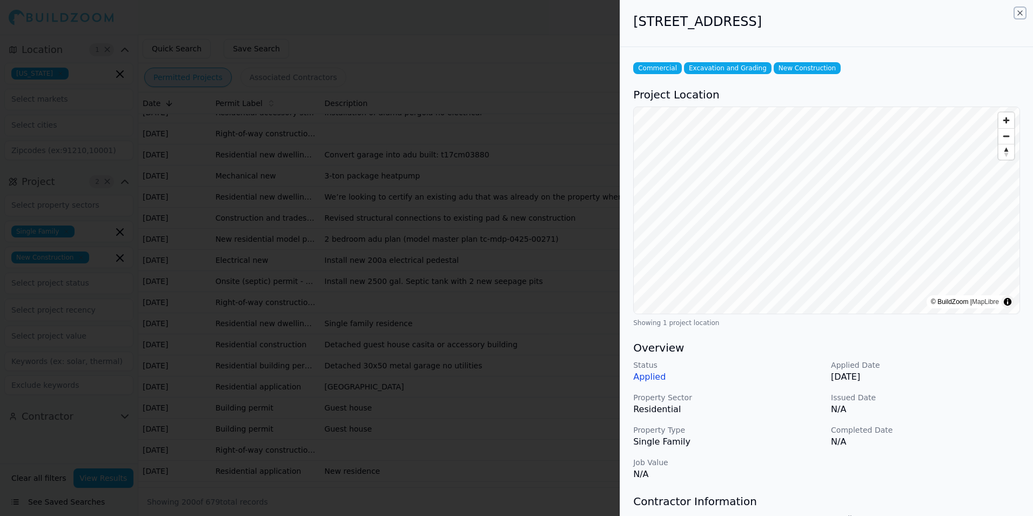
click at [1021, 13] on icon "button" at bounding box center [1020, 13] width 9 height 9
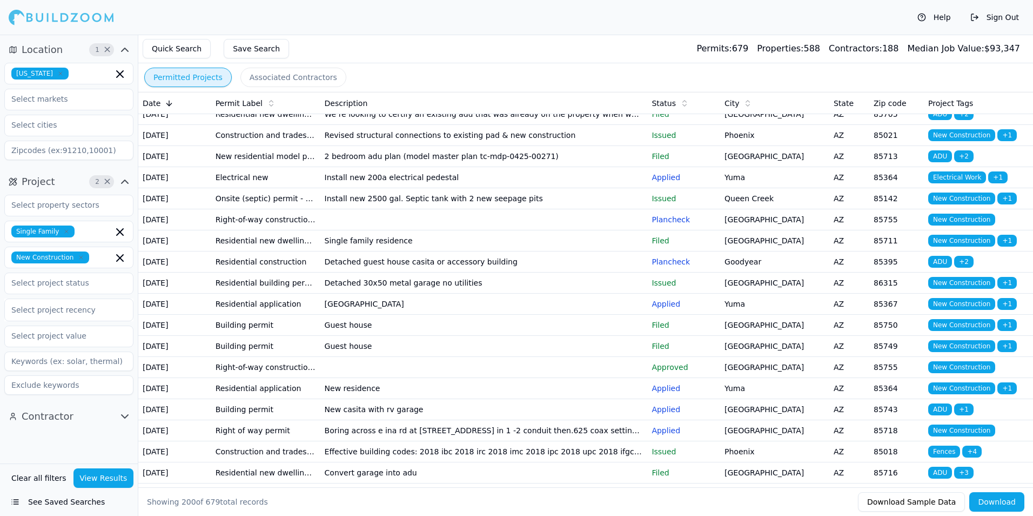
scroll to position [2270, 0]
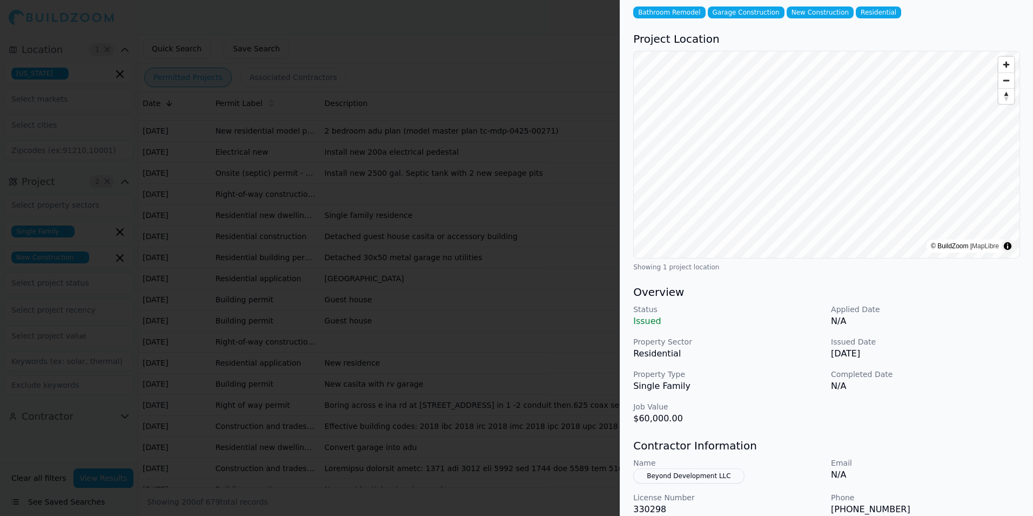
scroll to position [54, 0]
click at [785, 331] on div "Status Issued Applied Date N/A Property Sector Residential Issued Date Jul 20, …" at bounding box center [826, 365] width 387 height 121
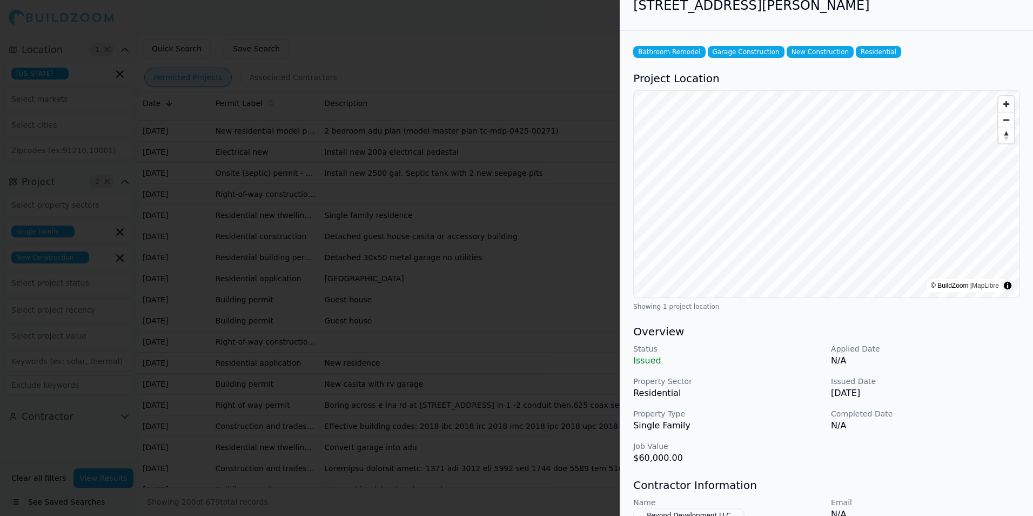
scroll to position [0, 0]
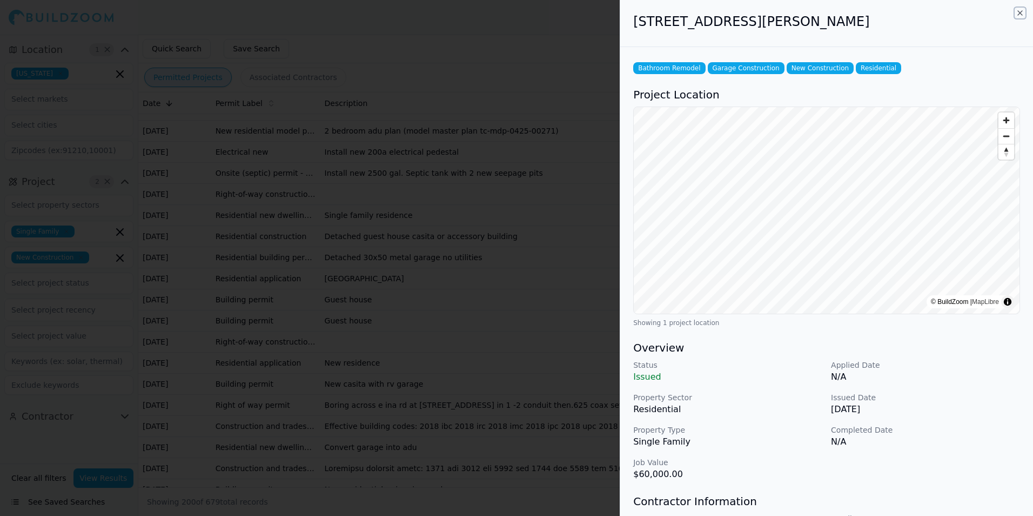
click at [1020, 12] on icon "button" at bounding box center [1020, 13] width 9 height 9
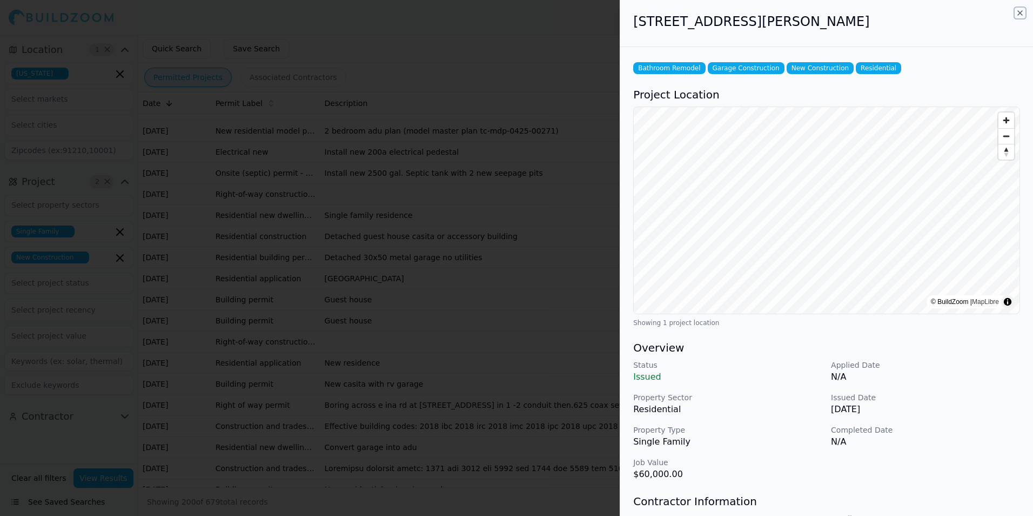
click at [1019, 12] on icon "button" at bounding box center [1020, 13] width 4 height 4
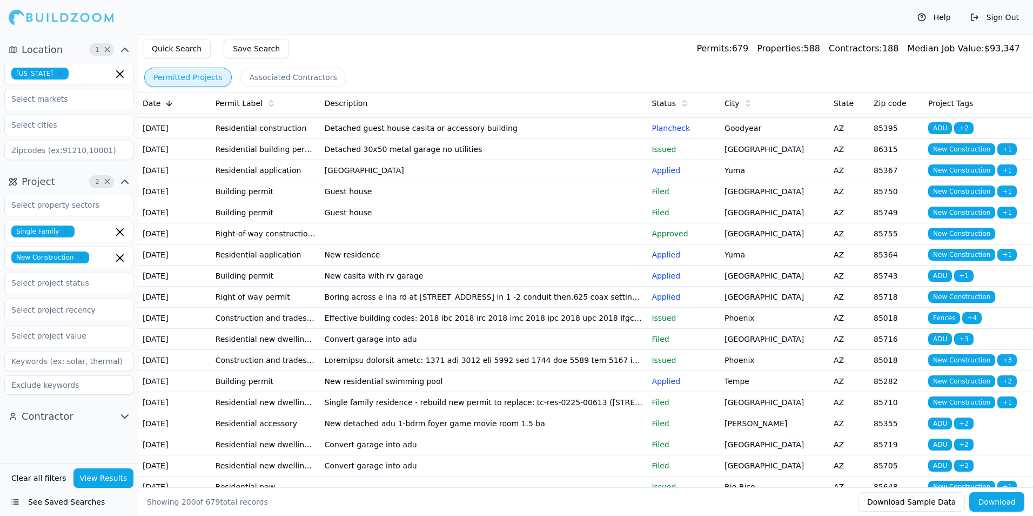
scroll to position [2432, 0]
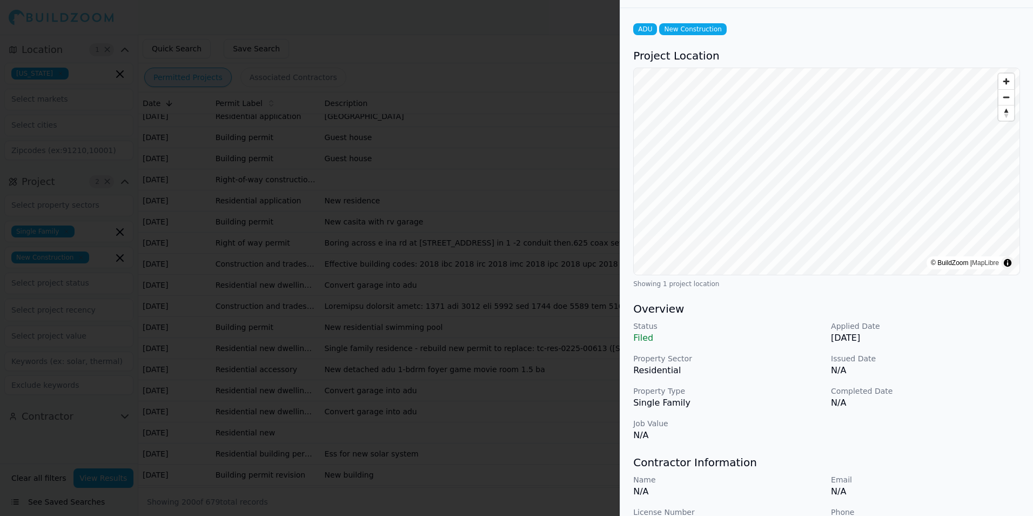
scroll to position [0, 0]
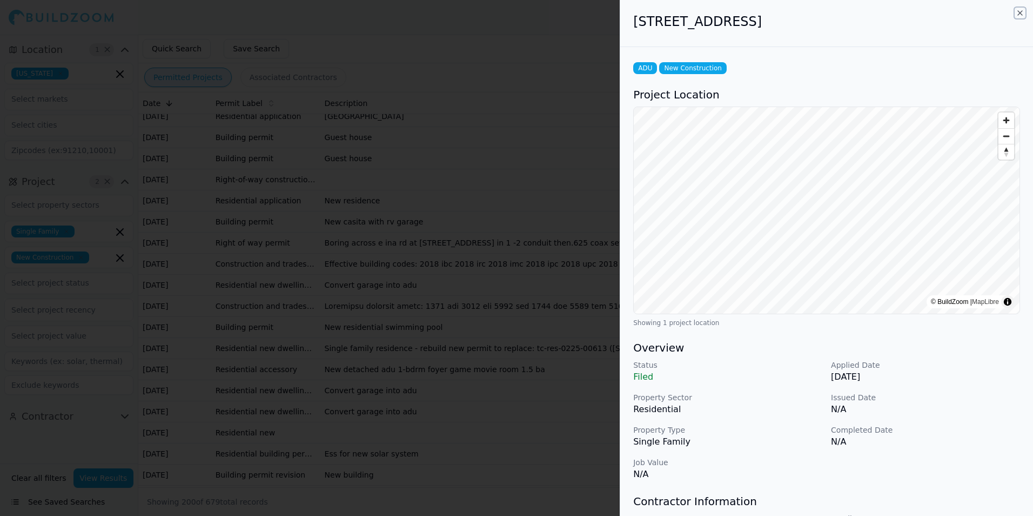
drag, startPoint x: 1021, startPoint y: 12, endPoint x: 1006, endPoint y: 46, distance: 37.0
click at [1021, 11] on icon "button" at bounding box center [1020, 13] width 9 height 9
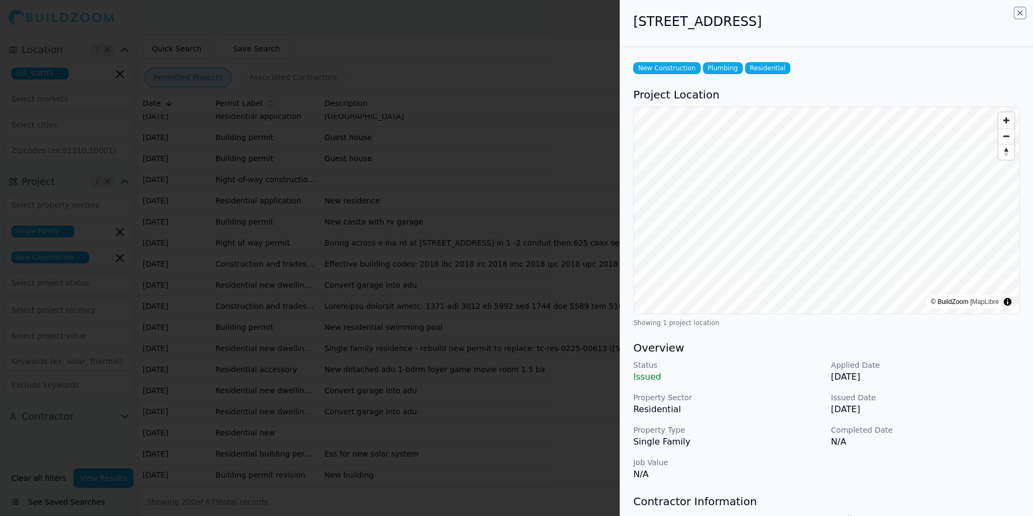
click at [1020, 15] on icon "button" at bounding box center [1020, 13] width 9 height 9
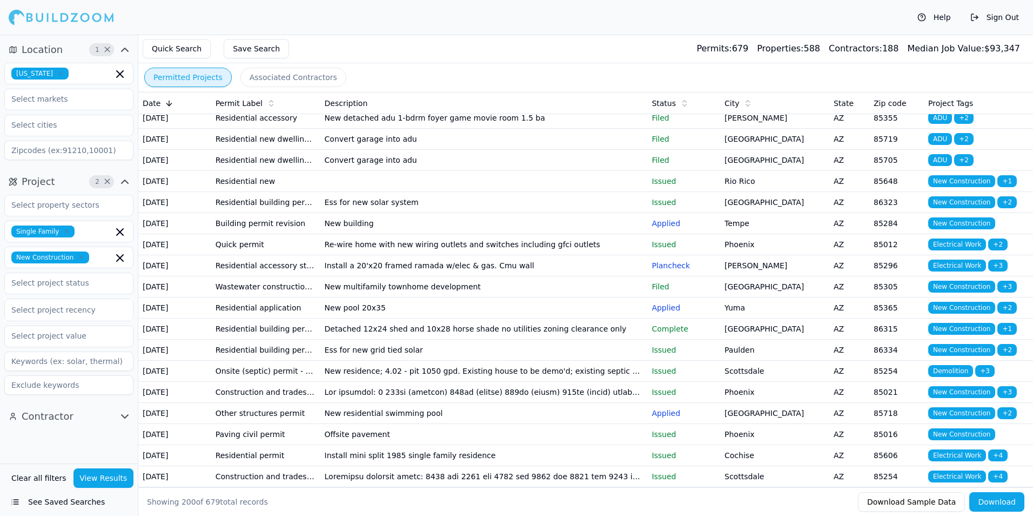
scroll to position [2702, 0]
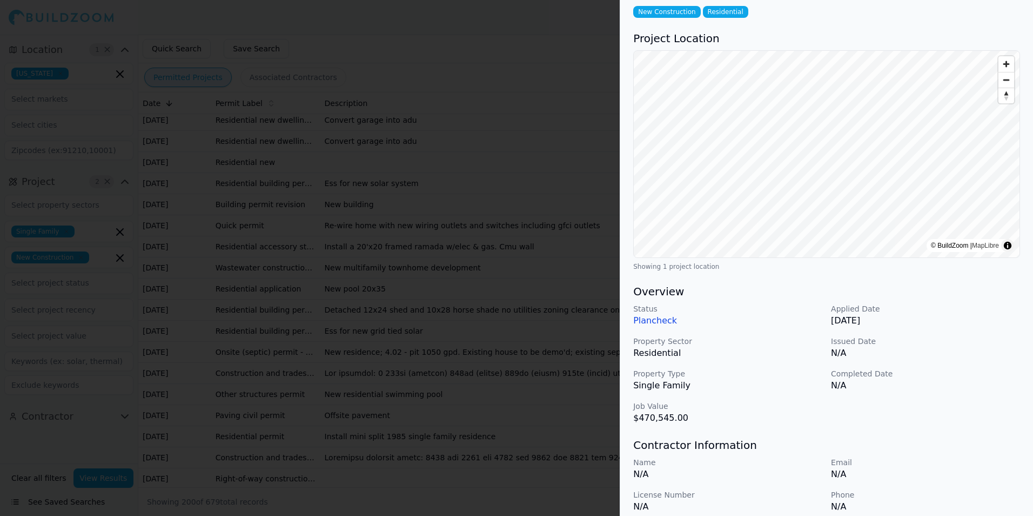
scroll to position [0, 0]
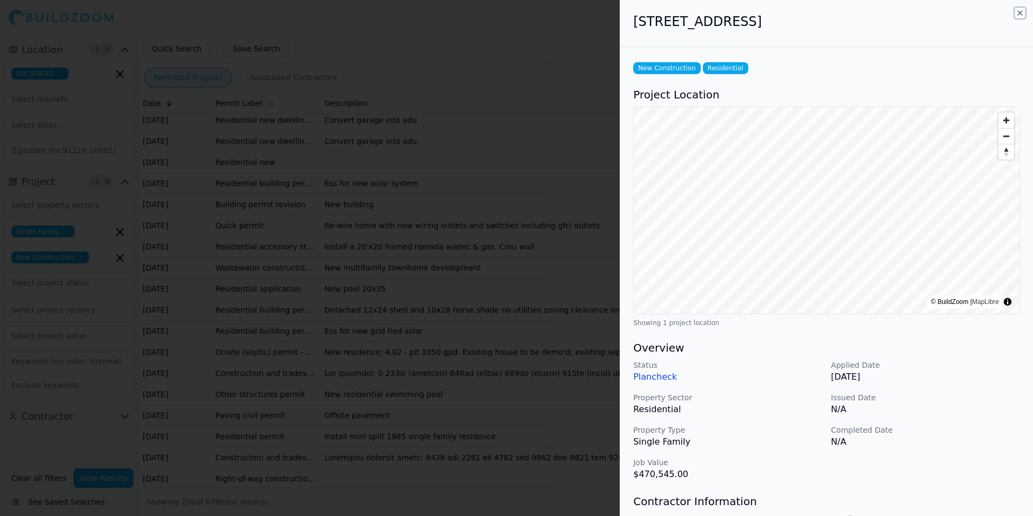
click at [1020, 12] on icon "button" at bounding box center [1020, 13] width 9 height 9
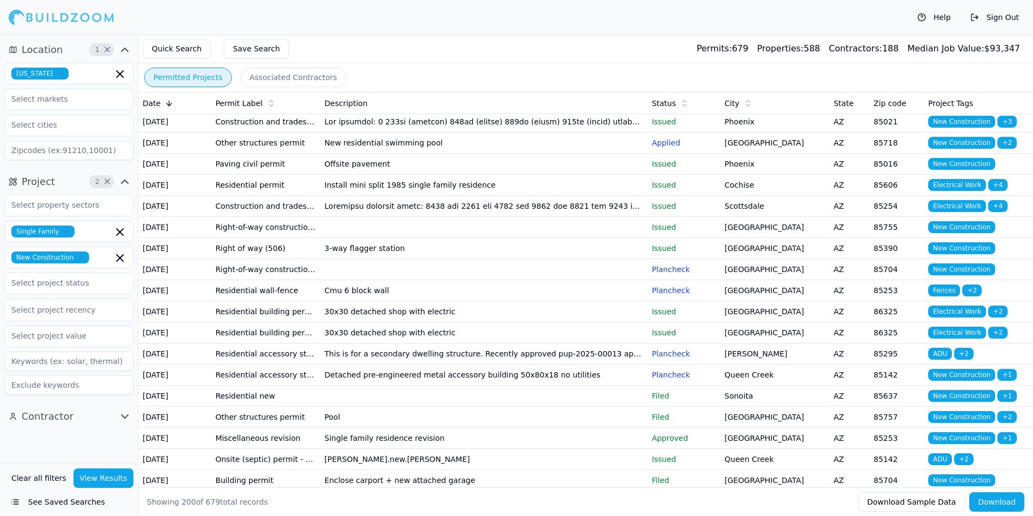
scroll to position [2972, 0]
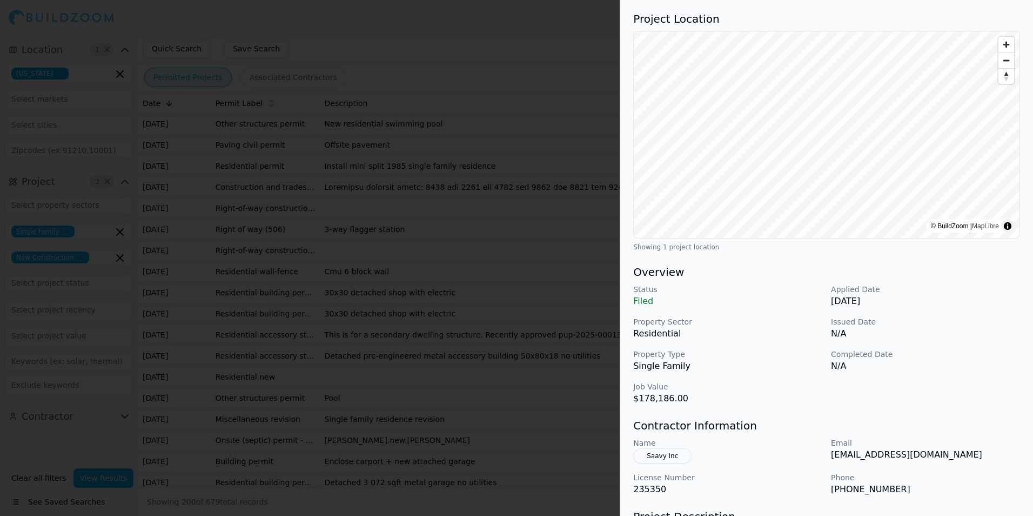
scroll to position [0, 0]
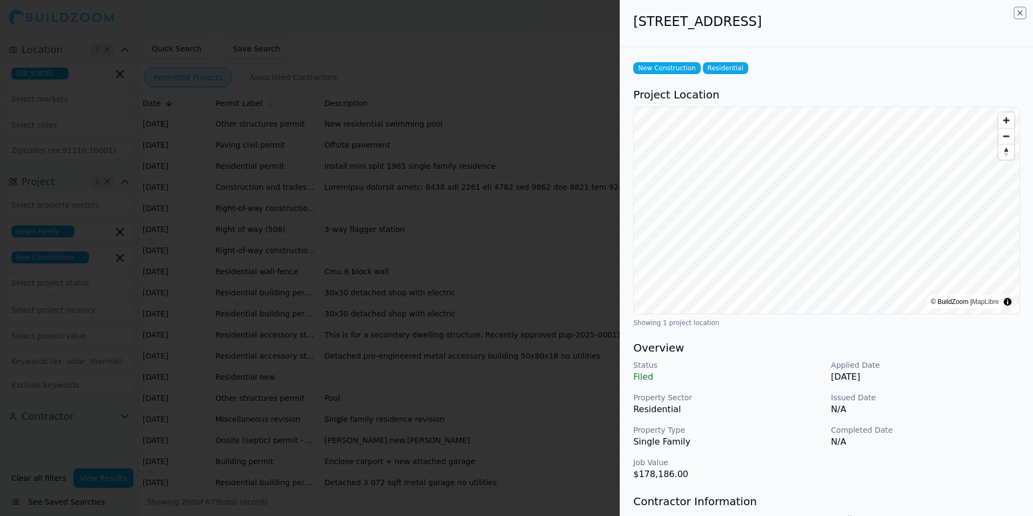
drag, startPoint x: 1021, startPoint y: 14, endPoint x: 581, endPoint y: 252, distance: 500.3
click at [1021, 14] on icon "button" at bounding box center [1020, 13] width 4 height 4
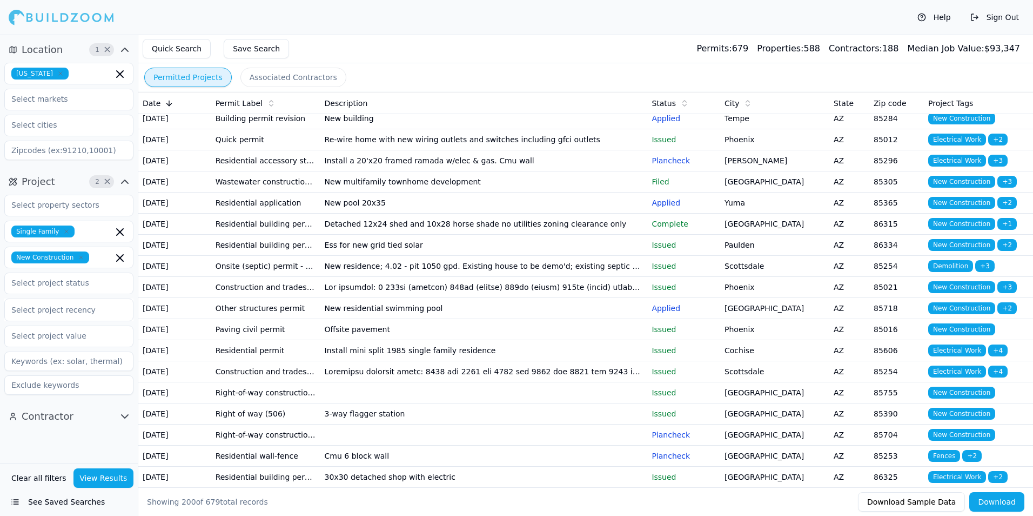
scroll to position [2810, 0]
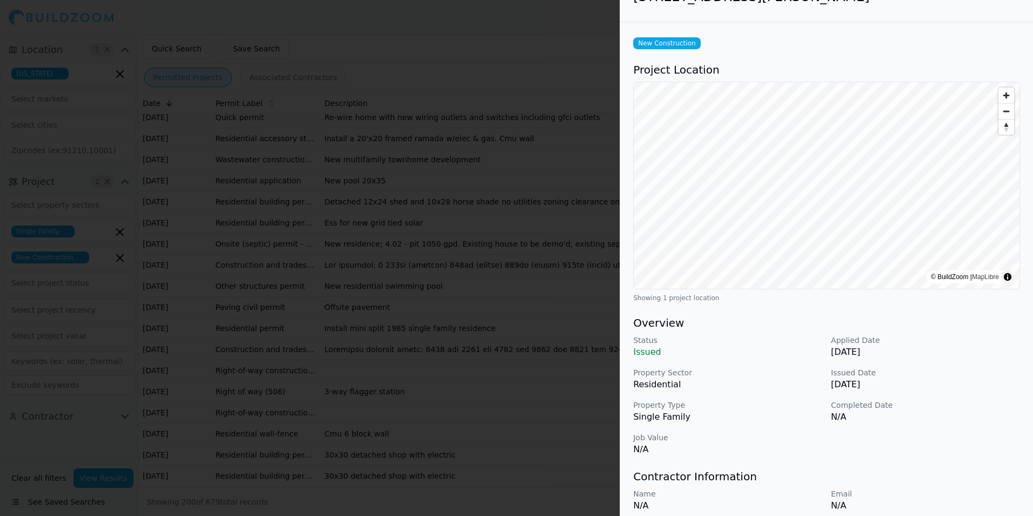
scroll to position [0, 0]
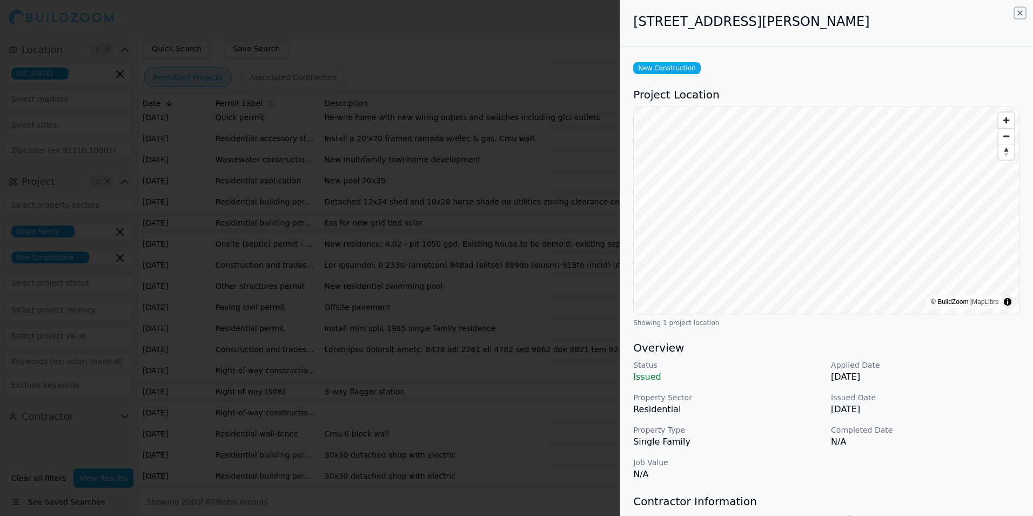
click at [1022, 15] on icon "button" at bounding box center [1020, 13] width 9 height 9
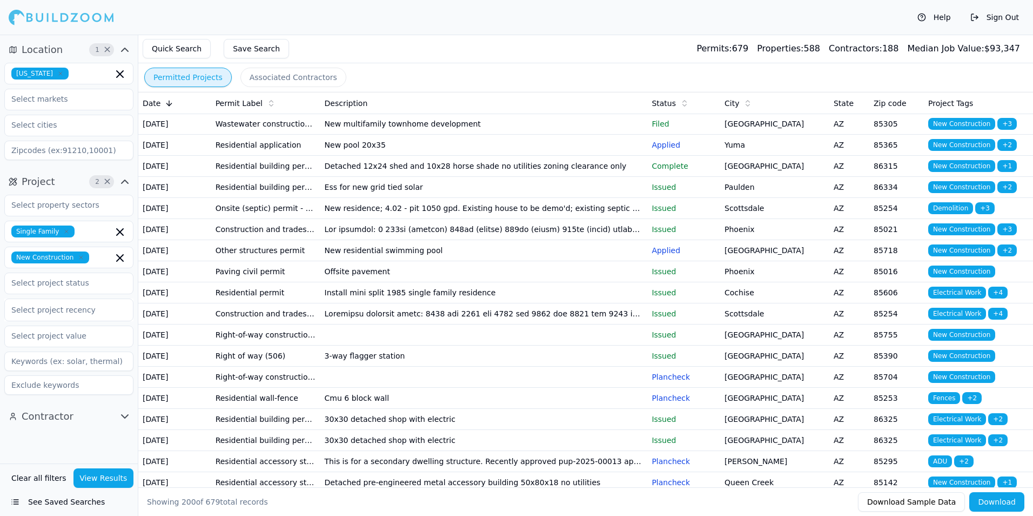
scroll to position [2864, 0]
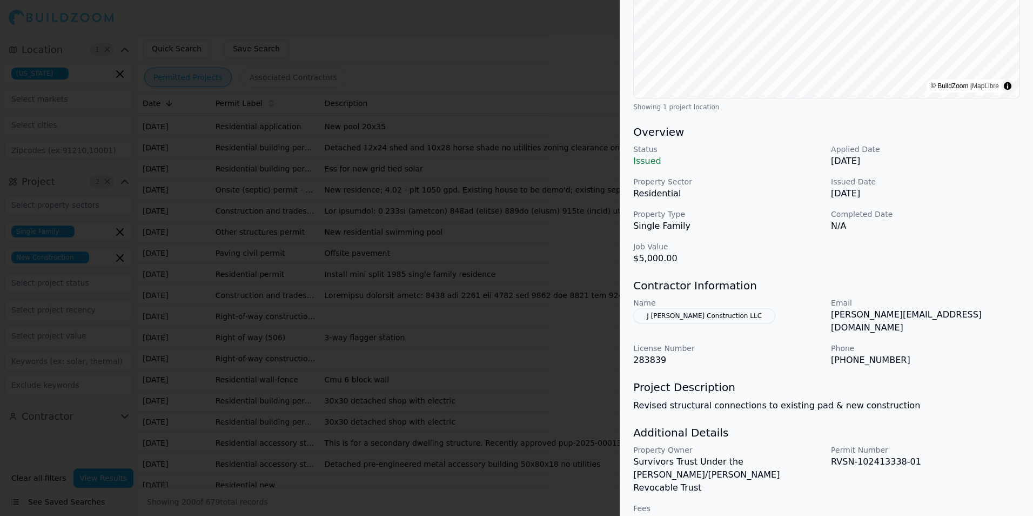
scroll to position [162, 0]
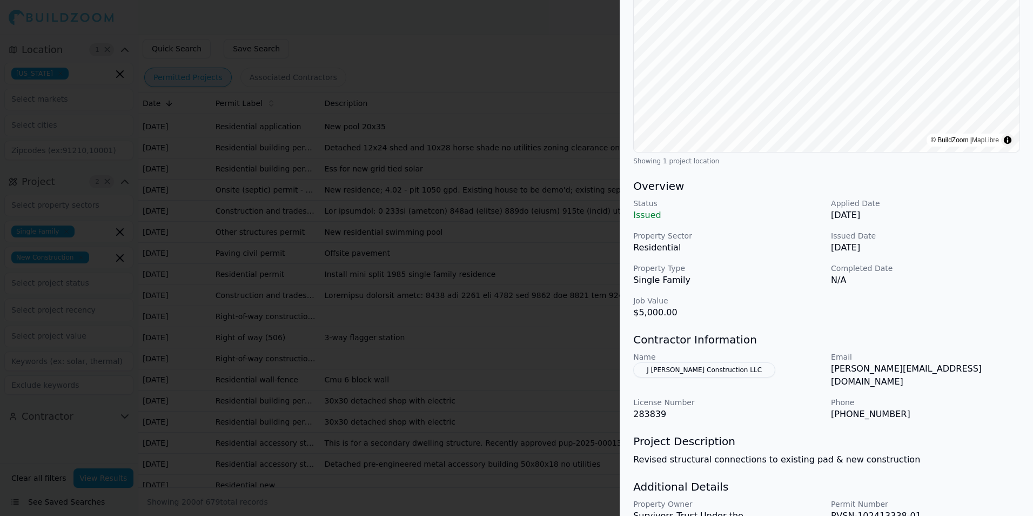
click at [785, 273] on p "Single Family" at bounding box center [727, 279] width 189 height 13
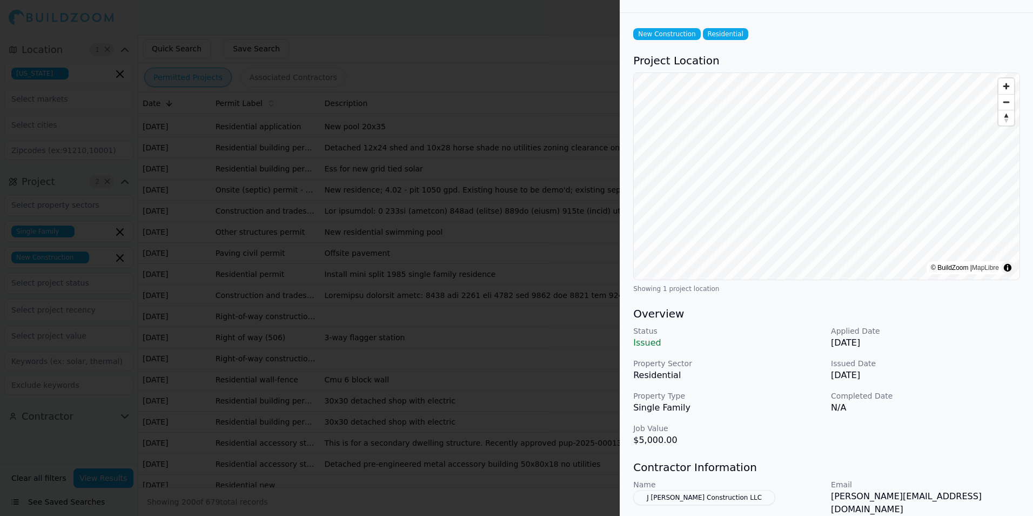
scroll to position [0, 0]
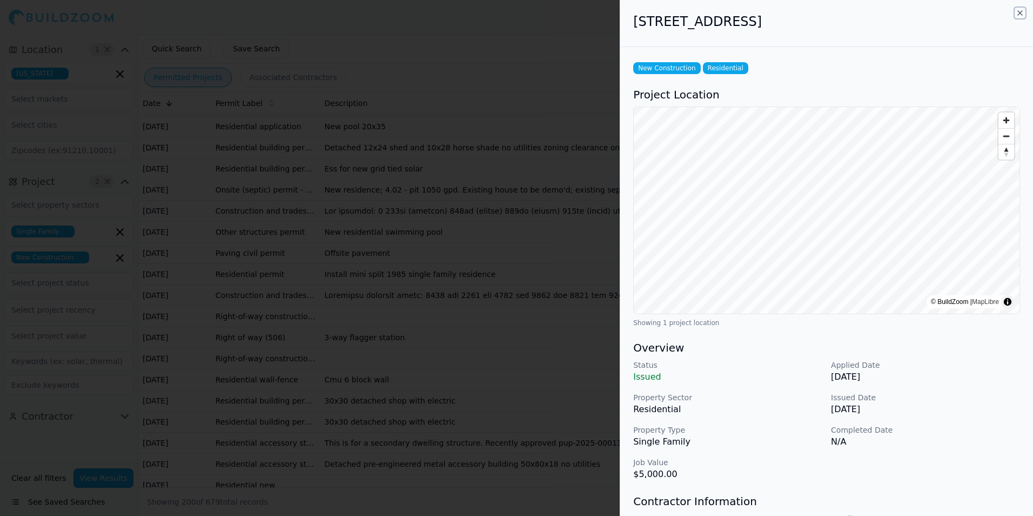
click at [1020, 16] on icon "button" at bounding box center [1020, 13] width 9 height 9
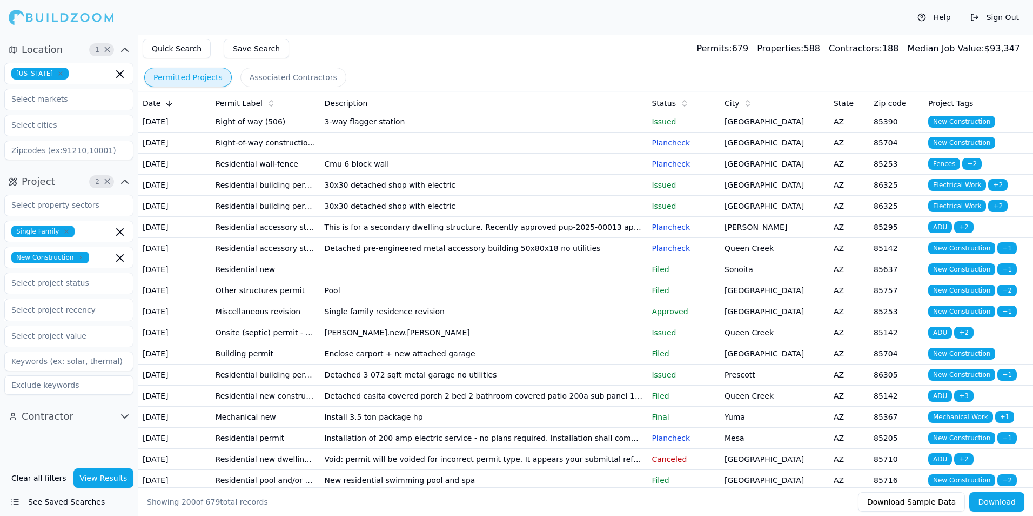
scroll to position [3080, 0]
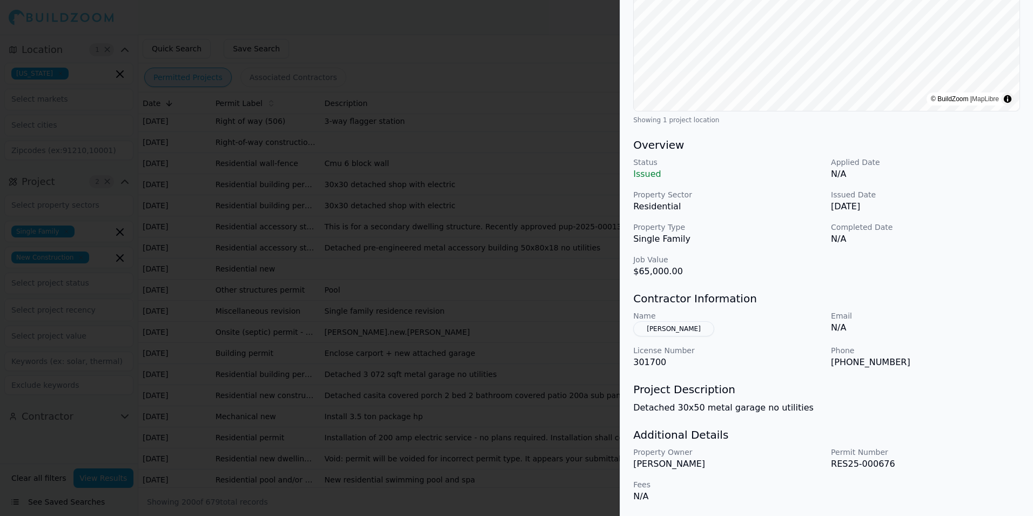
scroll to position [0, 0]
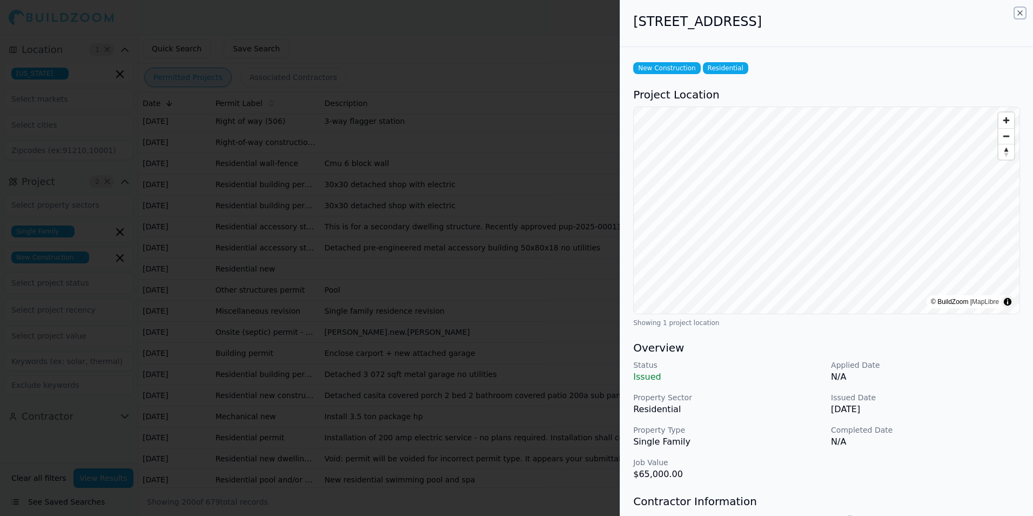
click at [1020, 14] on icon "button" at bounding box center [1020, 13] width 9 height 9
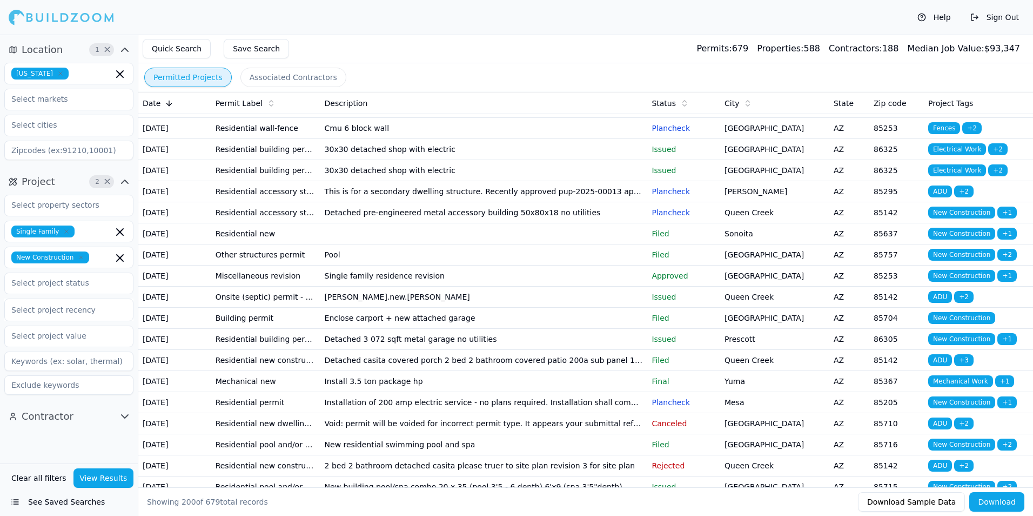
scroll to position [3134, 0]
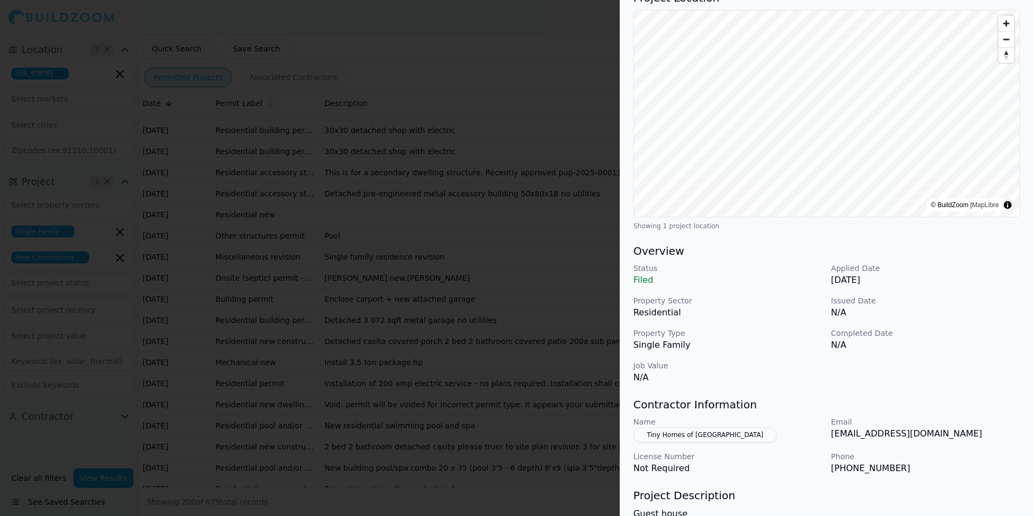
scroll to position [108, 0]
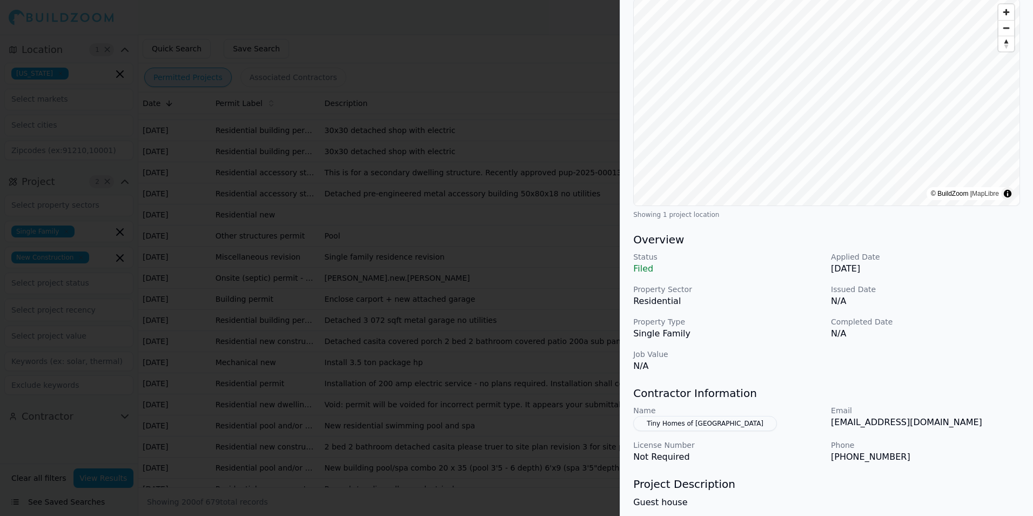
click at [951, 239] on h3 "Overview" at bounding box center [826, 239] width 387 height 15
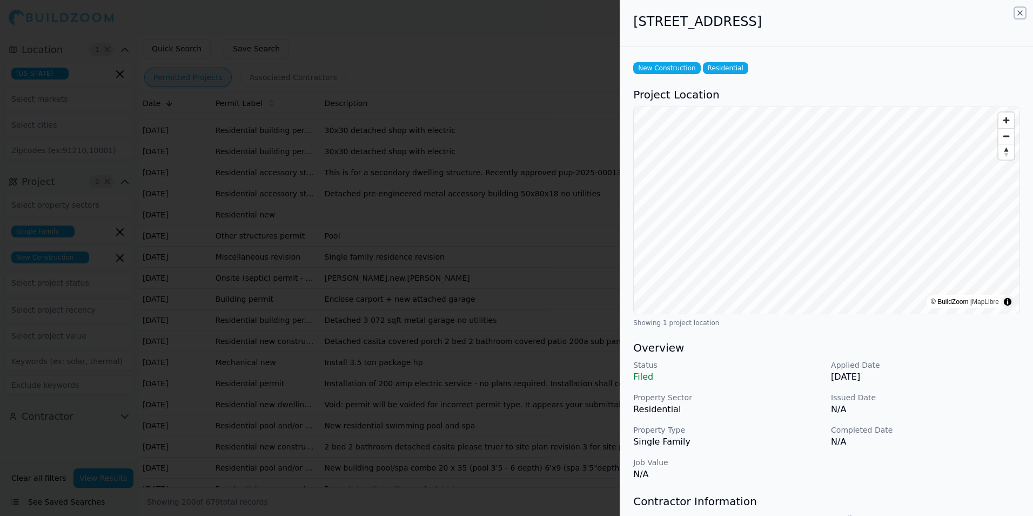
click at [1020, 11] on icon "button" at bounding box center [1020, 13] width 9 height 9
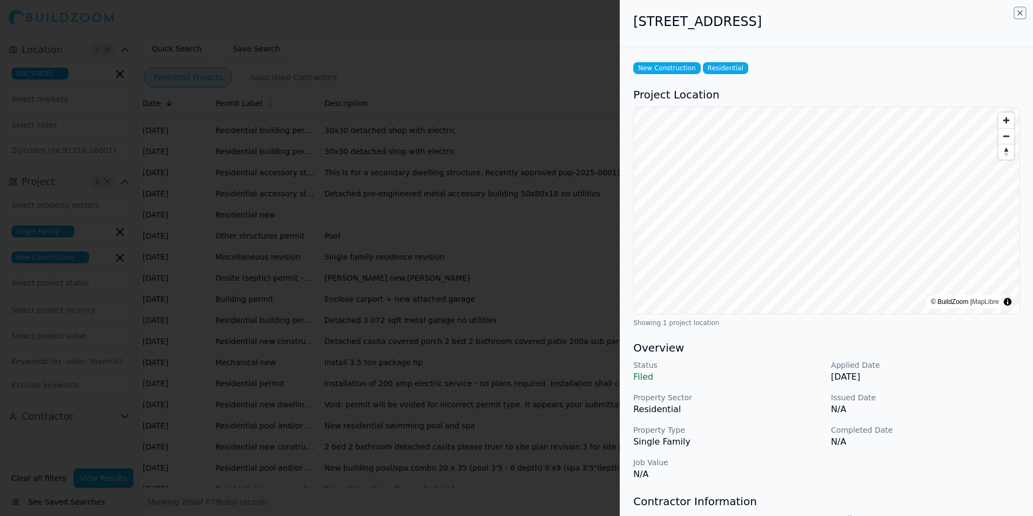
click at [1020, 12] on icon "button" at bounding box center [1020, 13] width 9 height 9
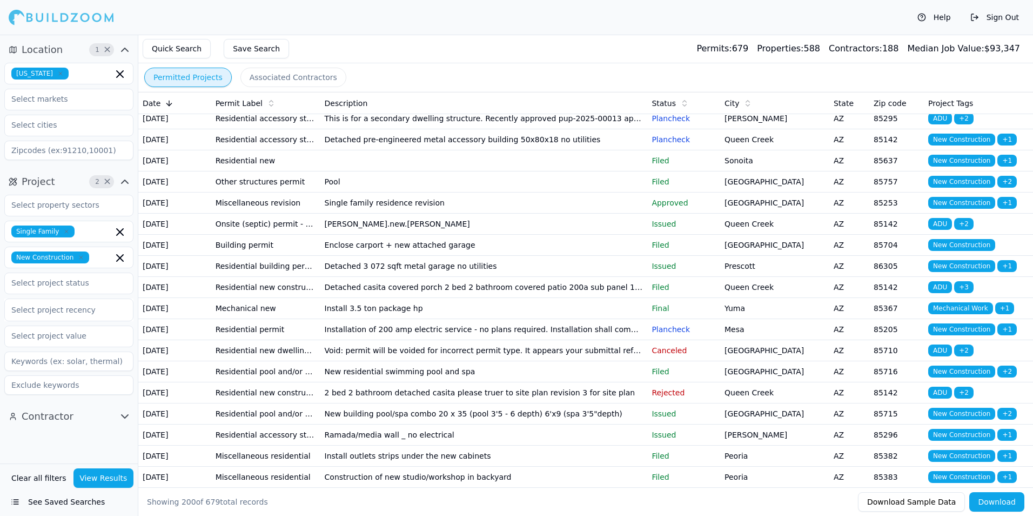
scroll to position [3242, 0]
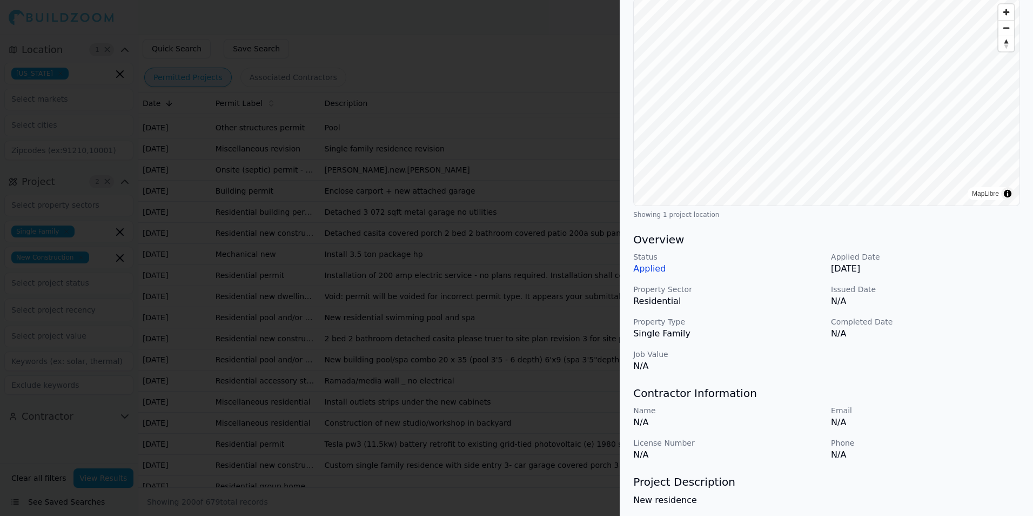
scroll to position [0, 0]
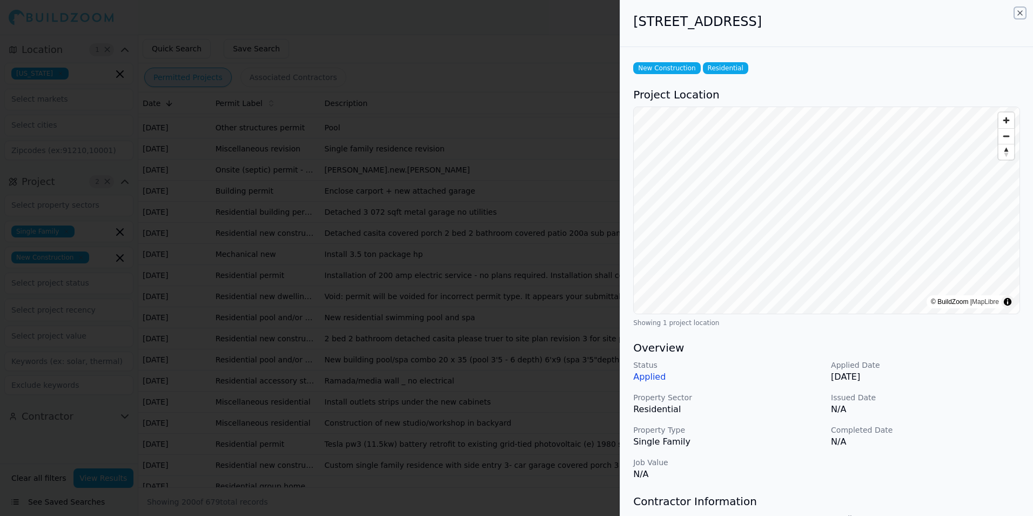
click at [1023, 12] on icon "button" at bounding box center [1020, 13] width 9 height 9
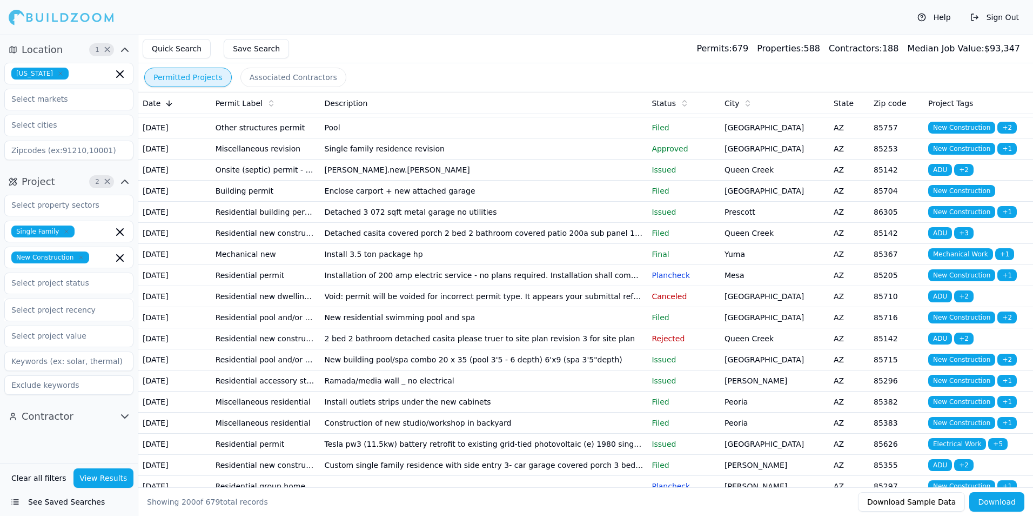
scroll to position [3297, 0]
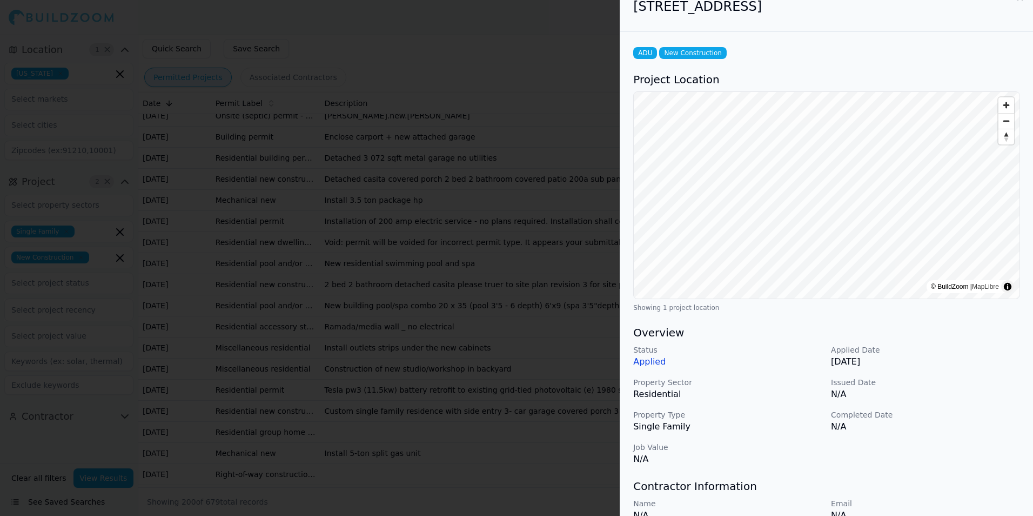
scroll to position [0, 0]
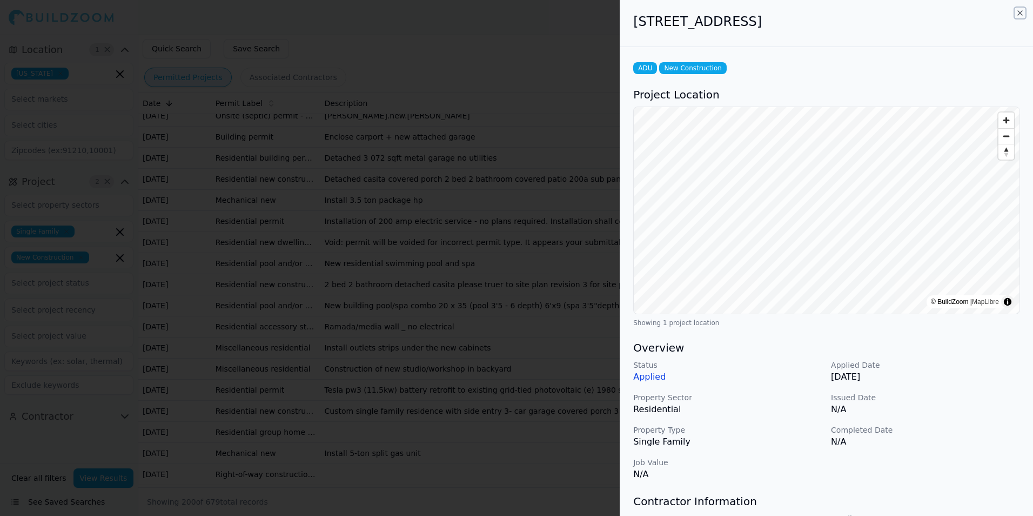
click at [1022, 14] on icon "button" at bounding box center [1020, 13] width 9 height 9
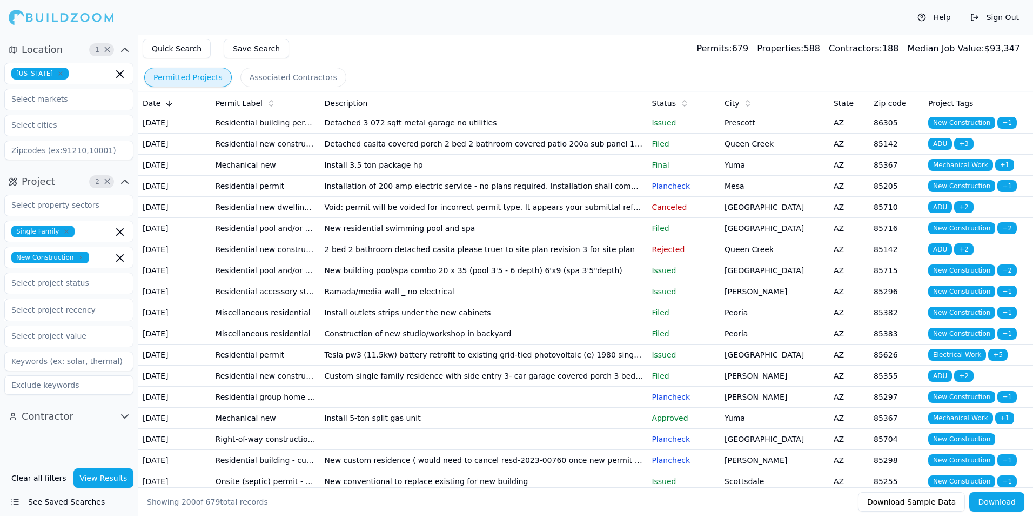
scroll to position [3351, 0]
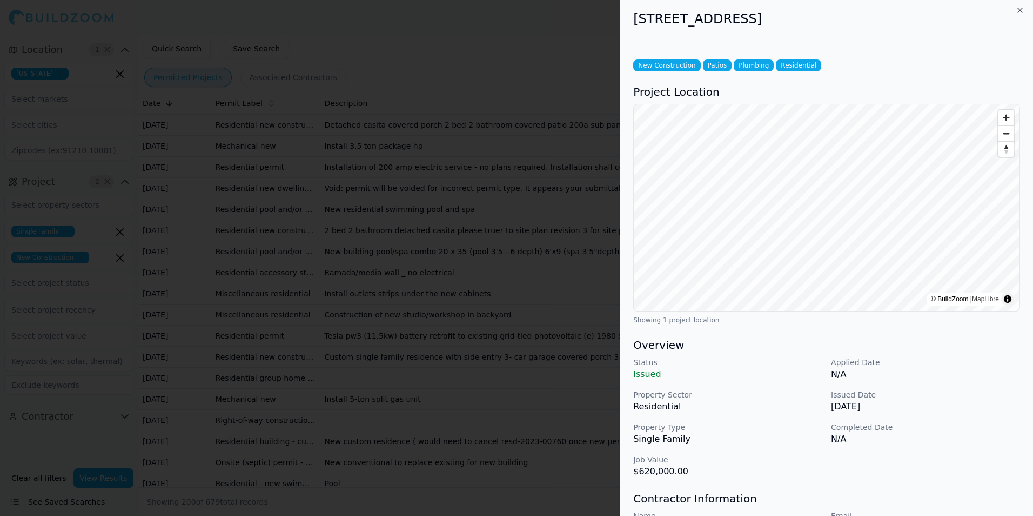
scroll to position [0, 0]
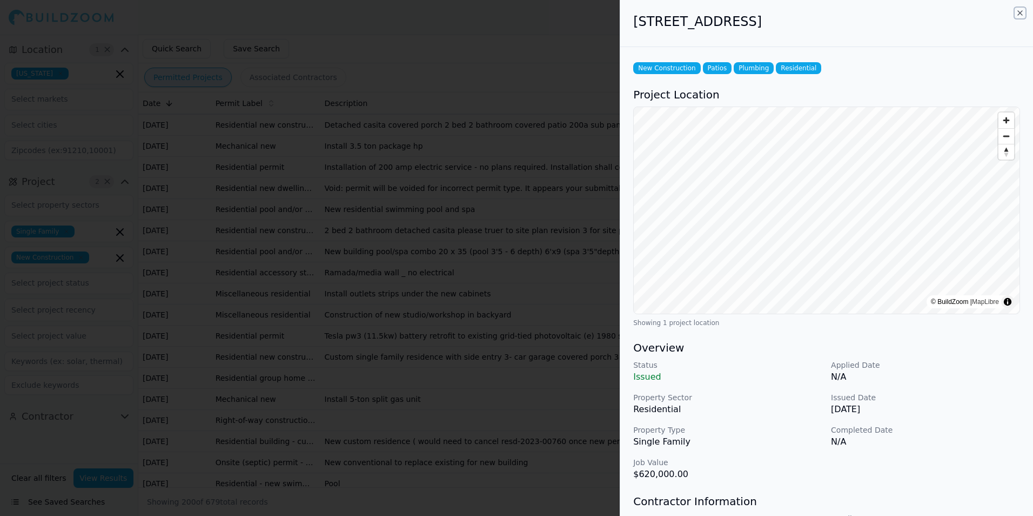
click at [1019, 13] on icon "button" at bounding box center [1020, 13] width 9 height 9
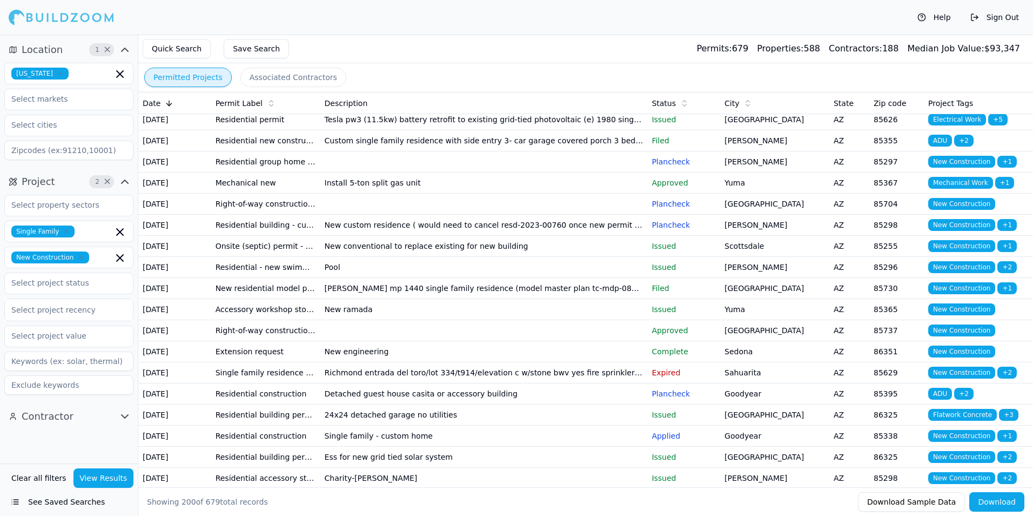
scroll to position [3621, 0]
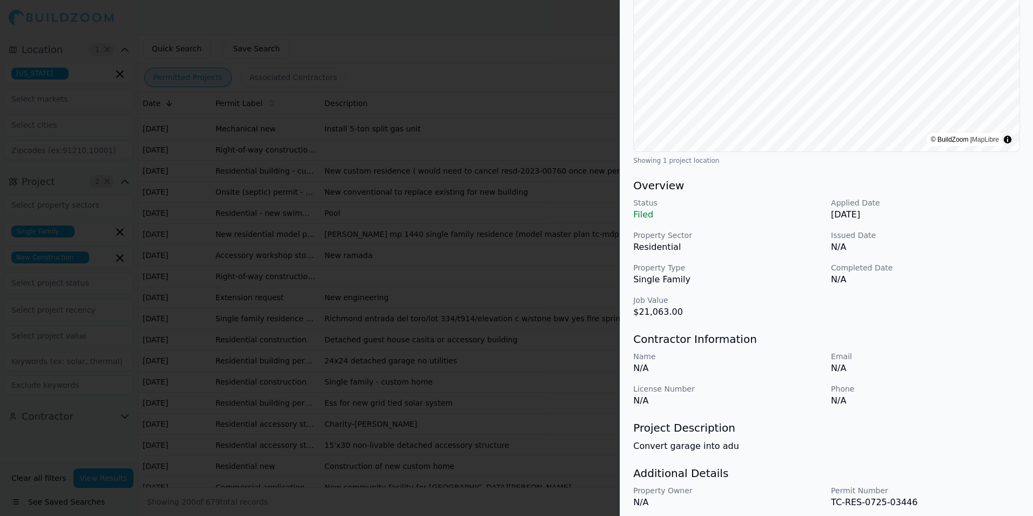
scroll to position [0, 0]
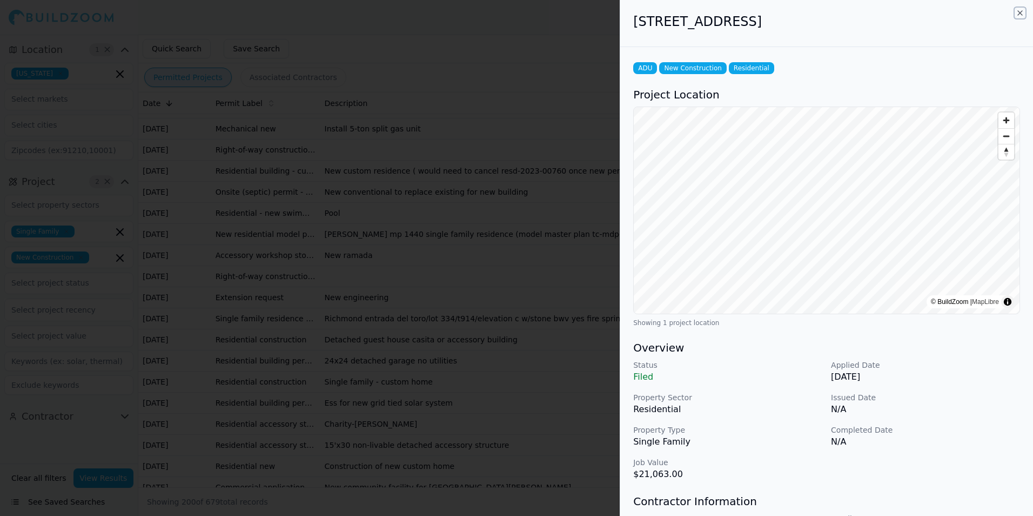
click at [1020, 11] on icon "button" at bounding box center [1020, 13] width 9 height 9
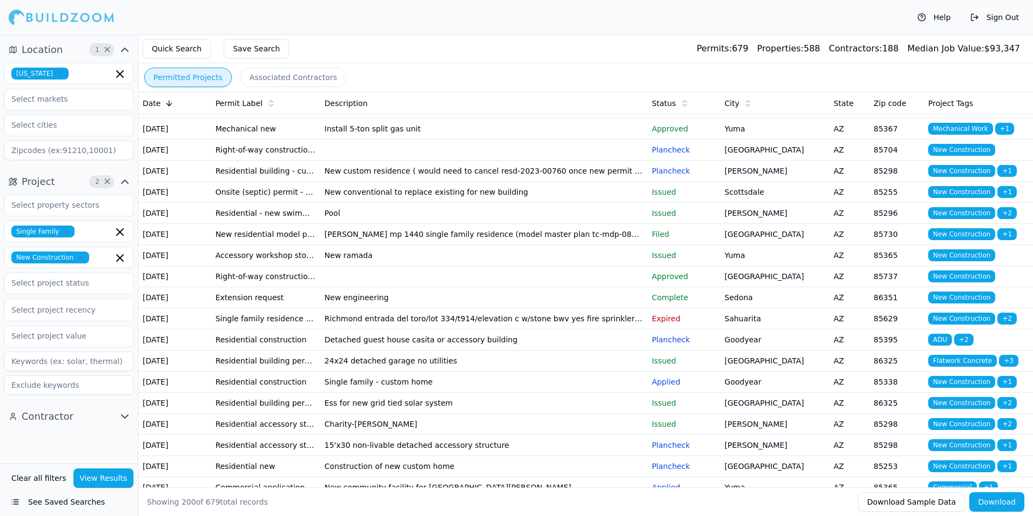
scroll to position [3675, 0]
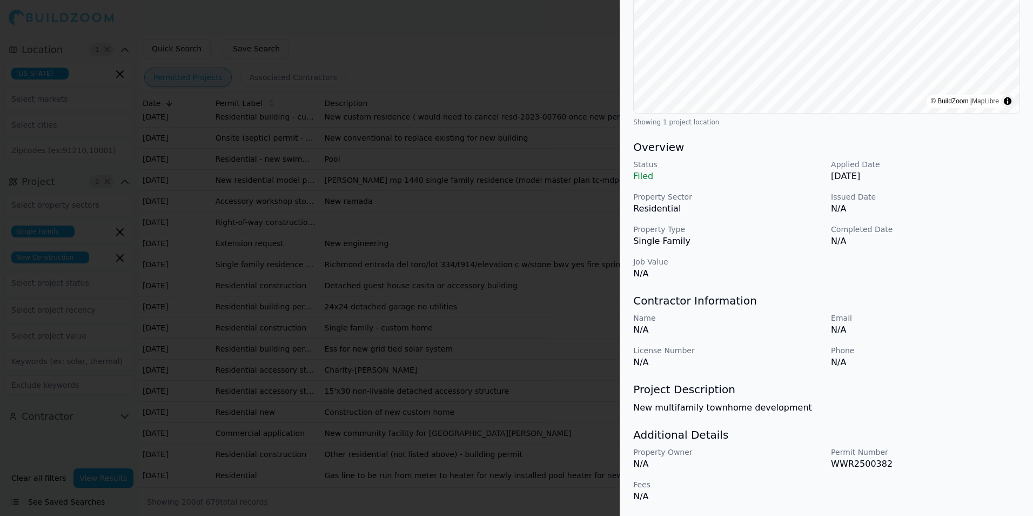
scroll to position [0, 0]
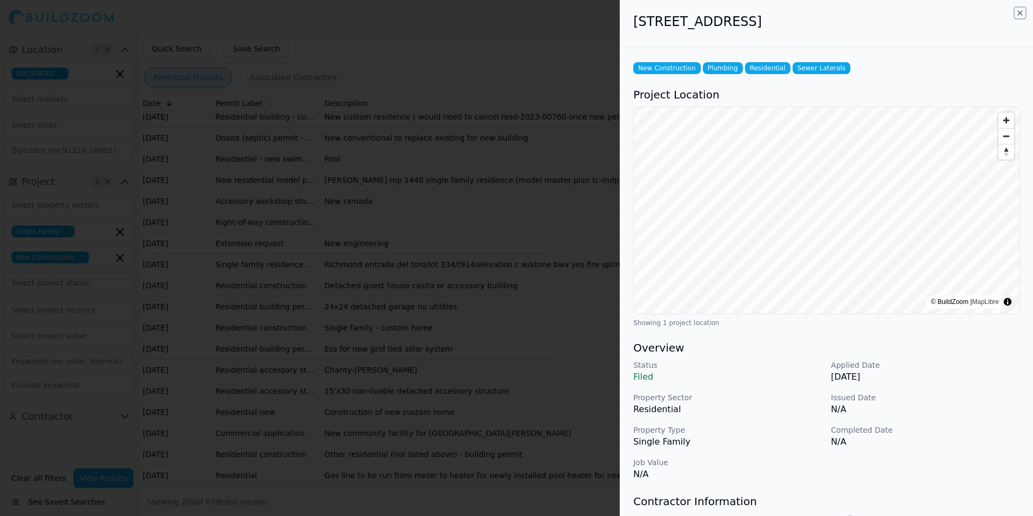
click at [1022, 14] on icon "button" at bounding box center [1020, 13] width 9 height 9
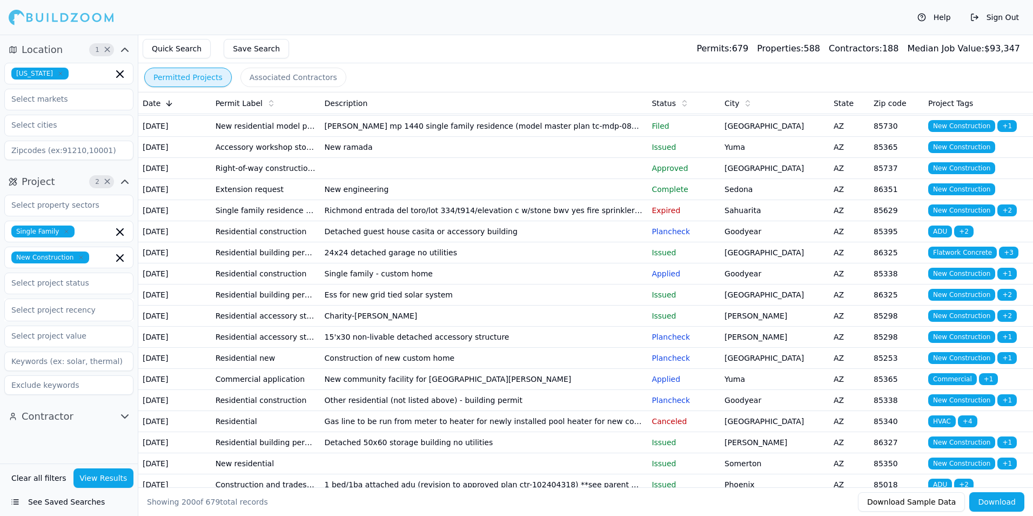
scroll to position [3783, 0]
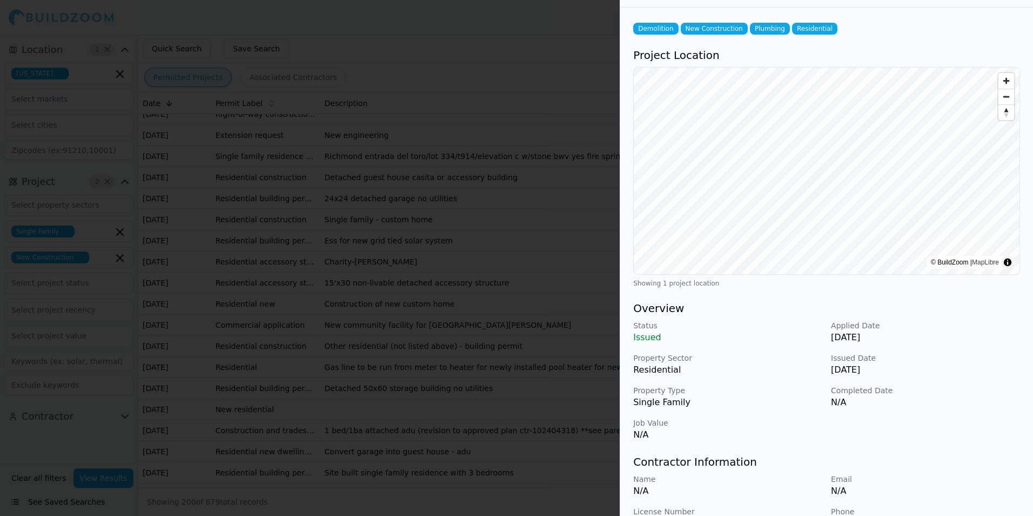
scroll to position [0, 0]
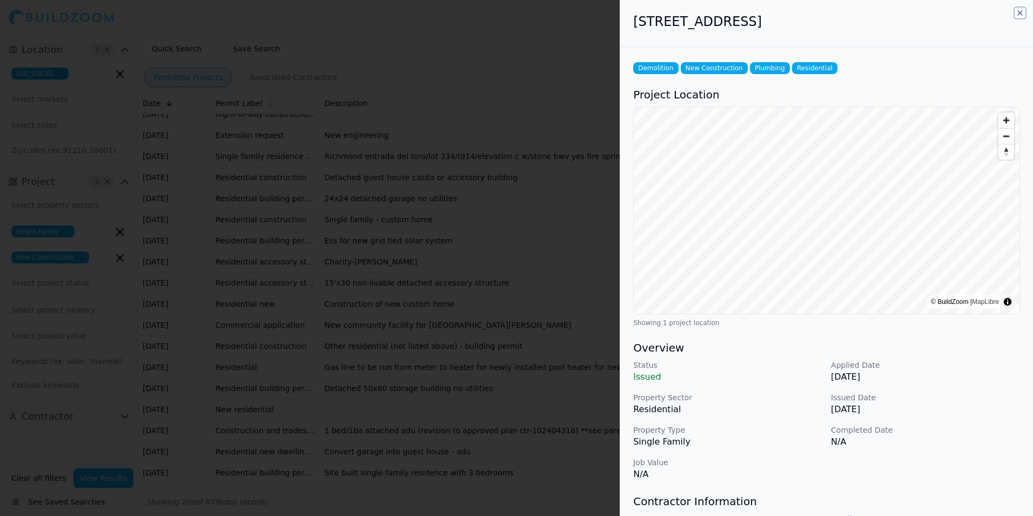
drag, startPoint x: 1020, startPoint y: 14, endPoint x: 1015, endPoint y: 19, distance: 7.3
click at [1021, 14] on icon "button" at bounding box center [1020, 13] width 9 height 9
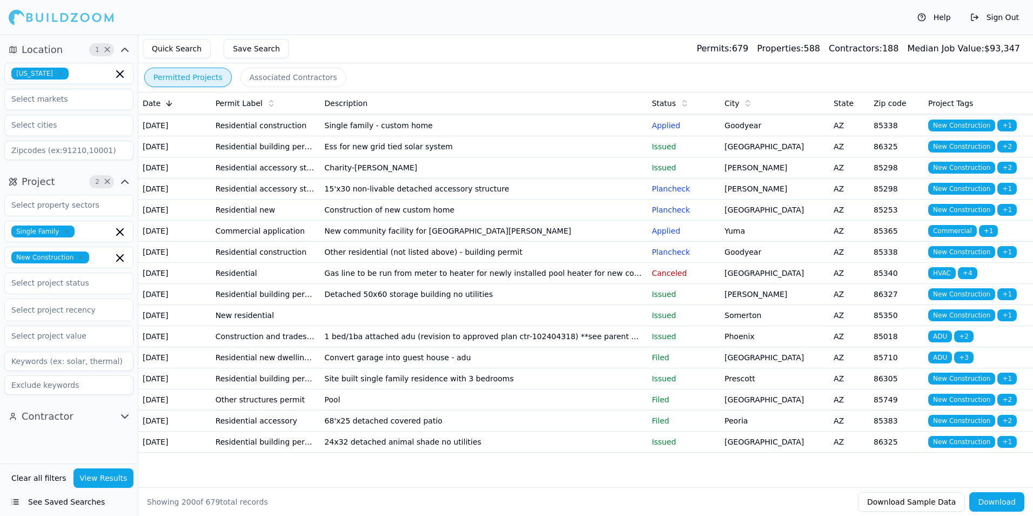
scroll to position [3945, 0]
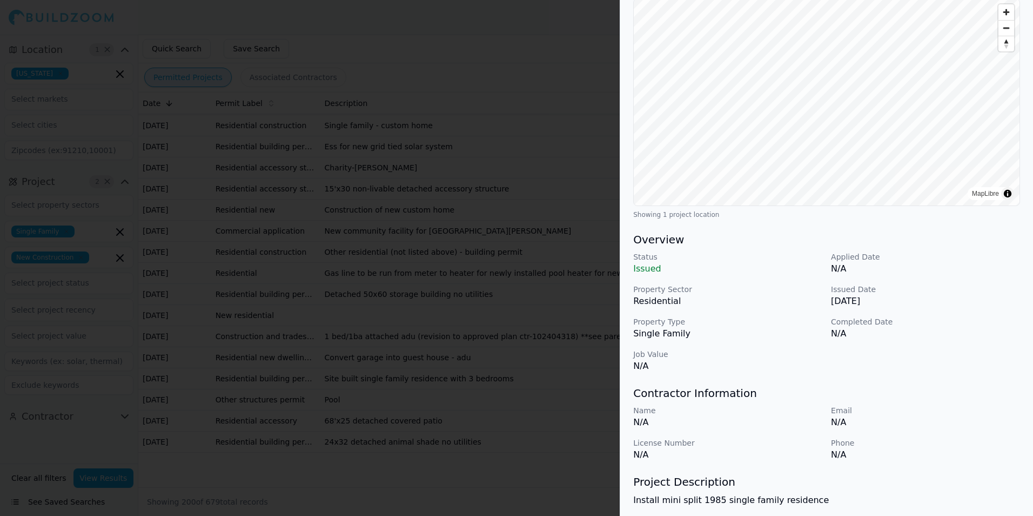
scroll to position [0, 0]
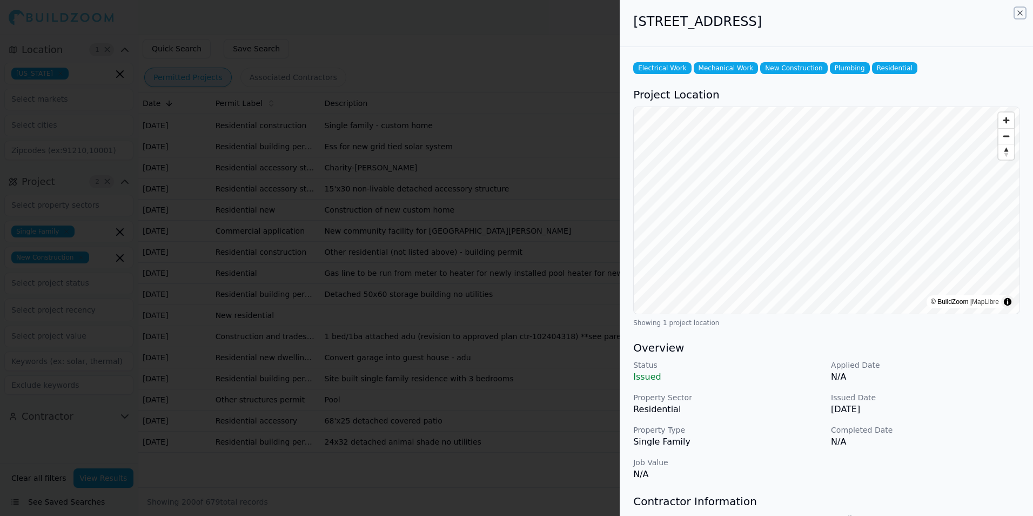
click at [1019, 13] on icon "button" at bounding box center [1020, 13] width 9 height 9
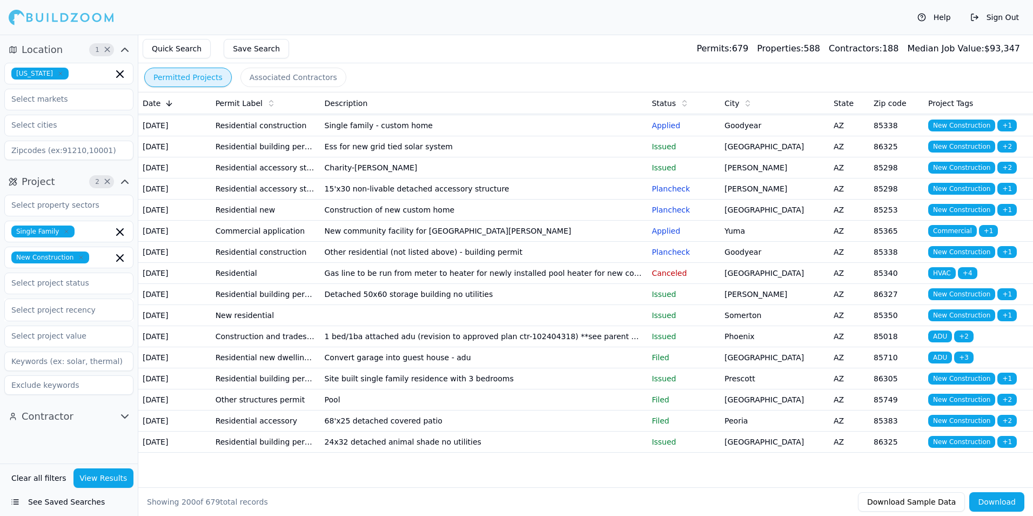
scroll to position [3999, 0]
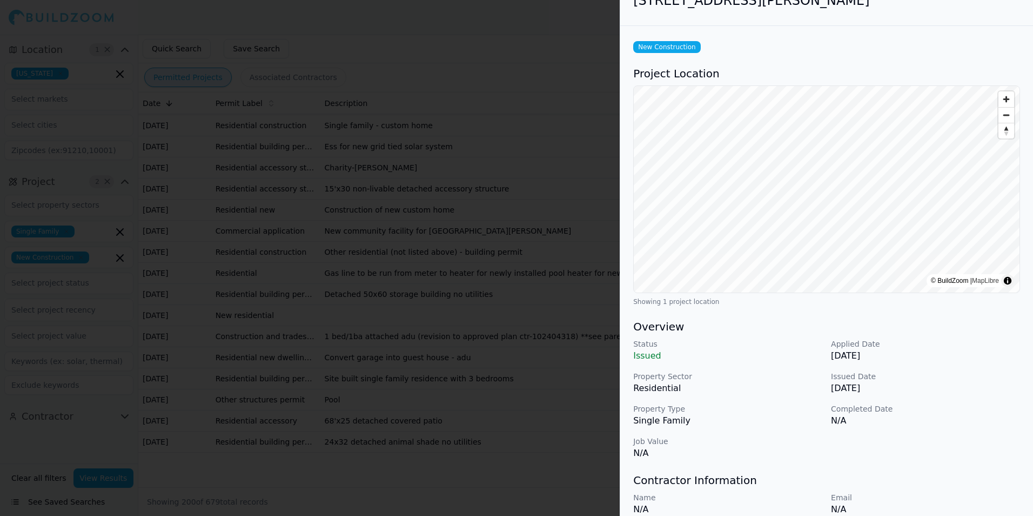
scroll to position [0, 0]
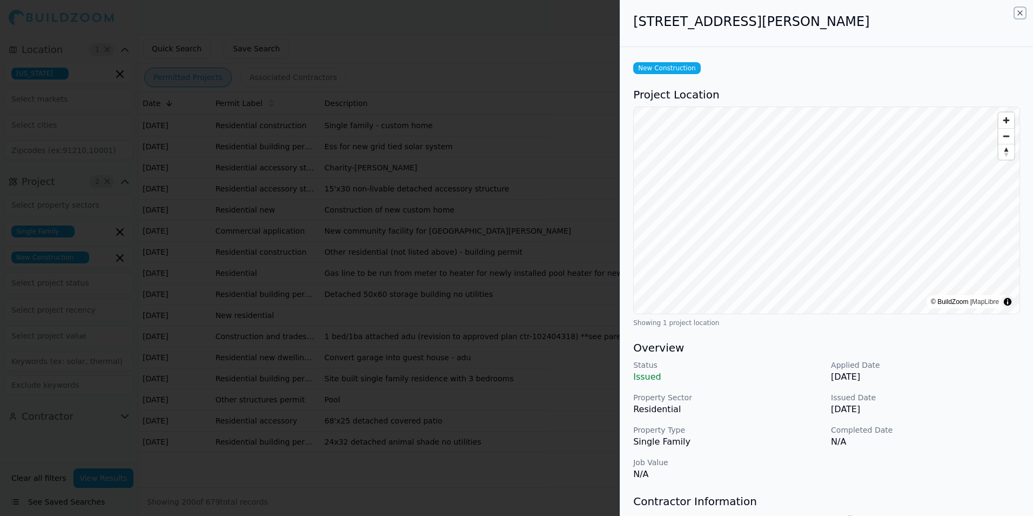
click at [1021, 14] on icon "button" at bounding box center [1020, 13] width 4 height 4
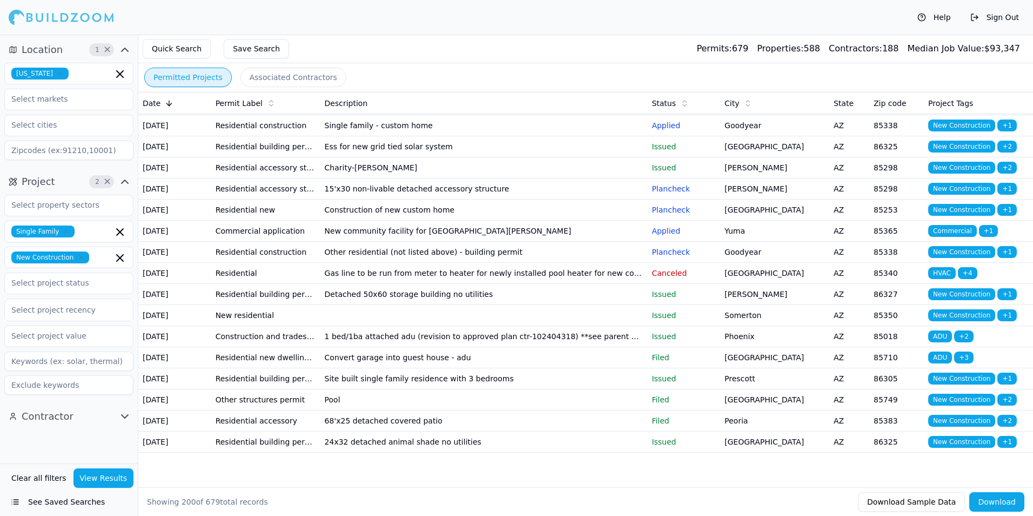
scroll to position [4053, 0]
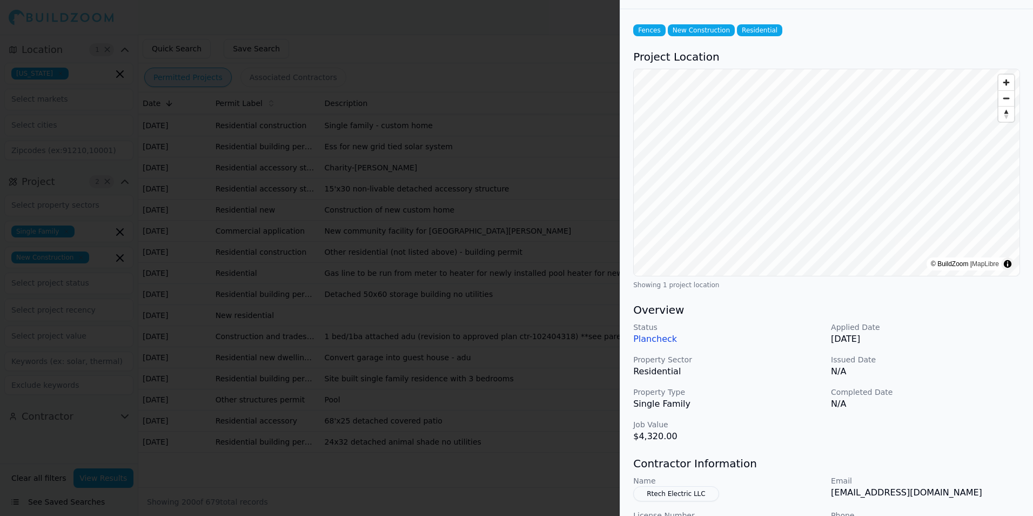
scroll to position [0, 0]
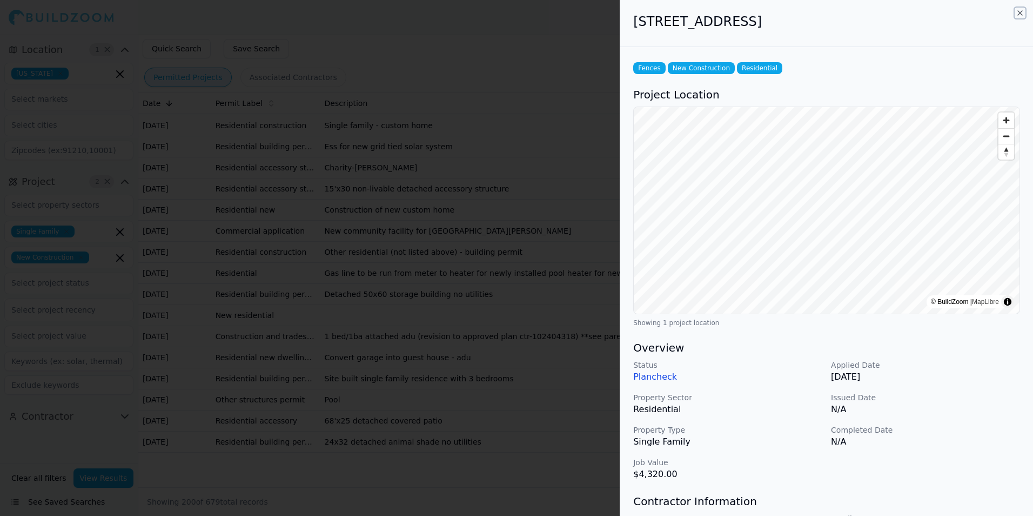
click at [1019, 11] on icon "button" at bounding box center [1020, 13] width 9 height 9
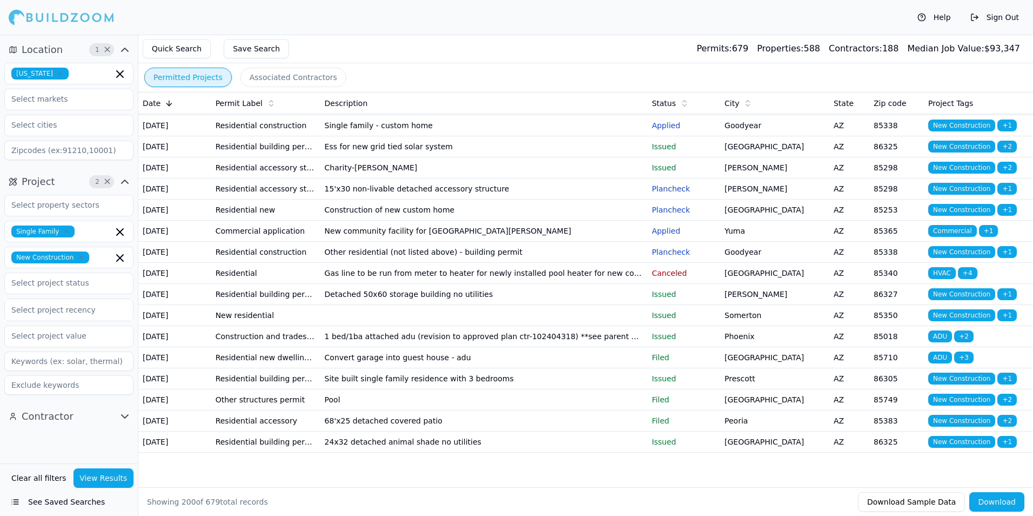
scroll to position [4107, 0]
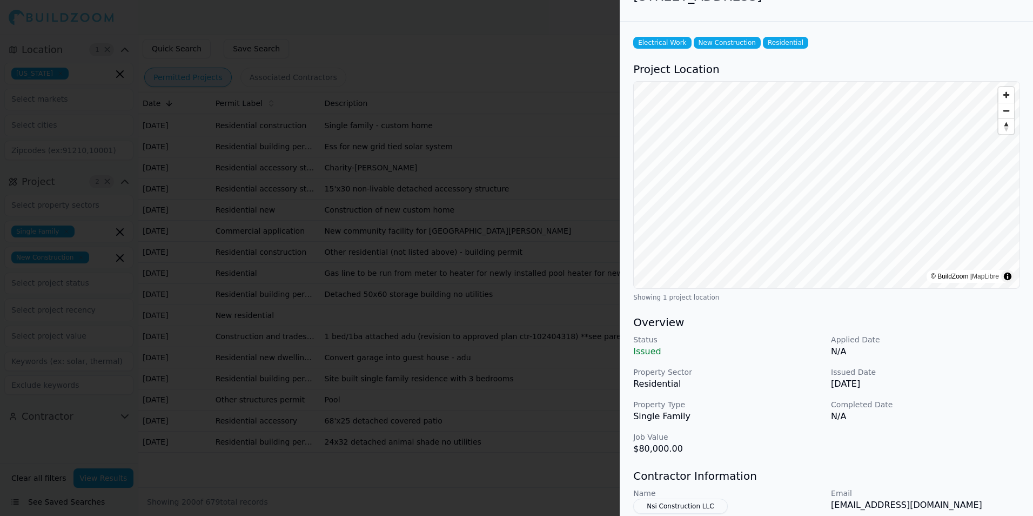
scroll to position [0, 0]
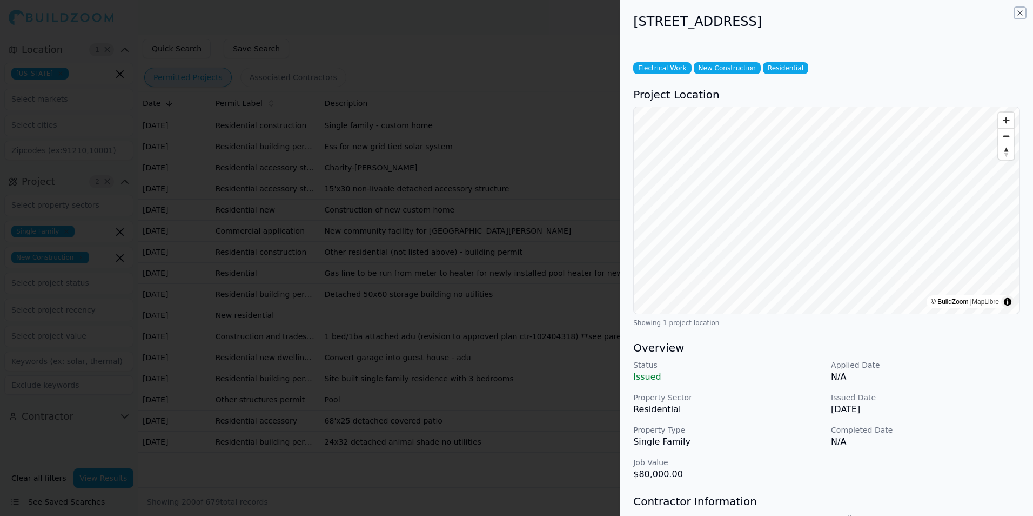
click at [1020, 12] on icon "button" at bounding box center [1020, 13] width 9 height 9
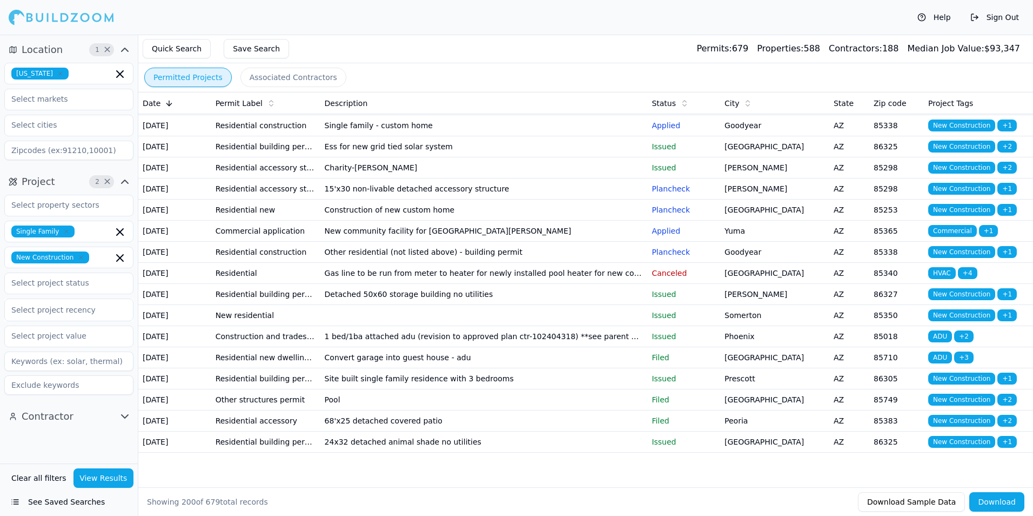
scroll to position [4161, 0]
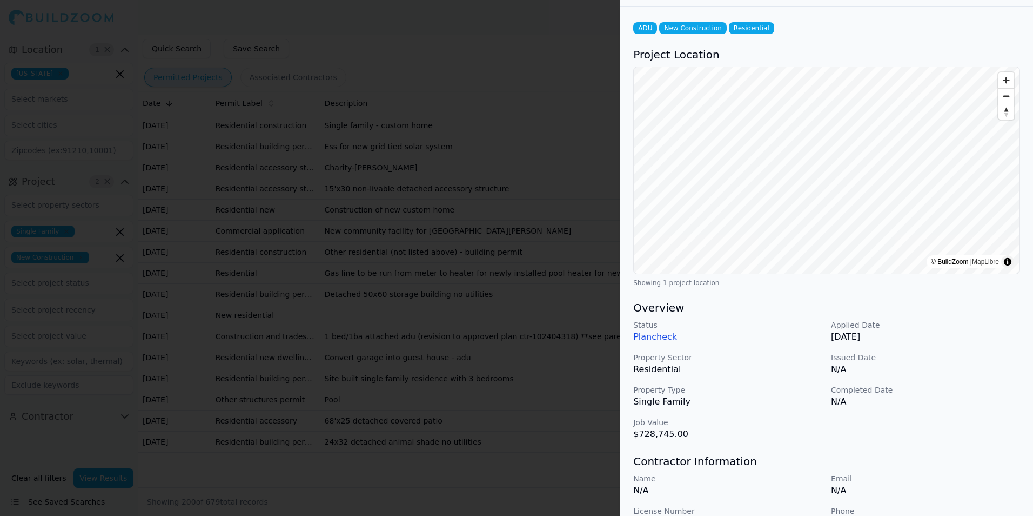
scroll to position [0, 0]
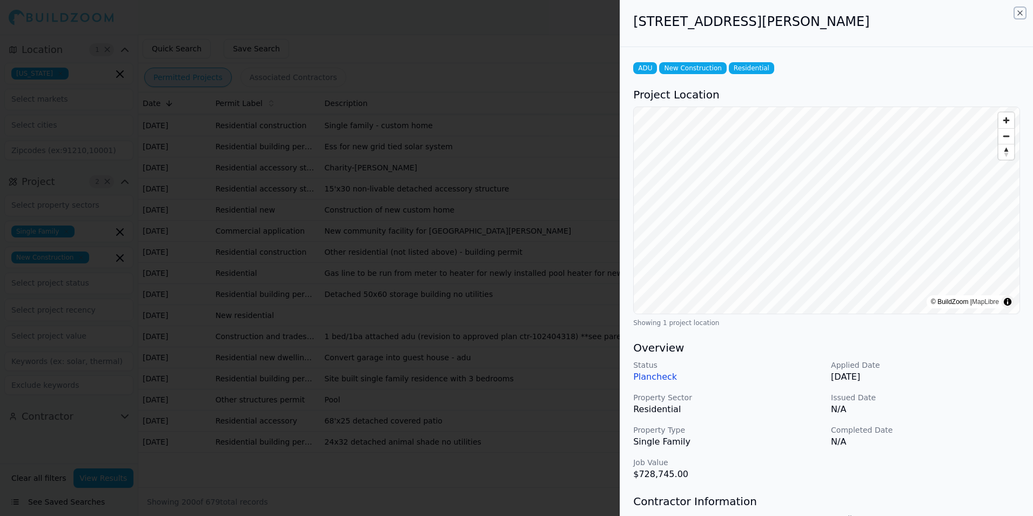
click at [1022, 12] on icon "button" at bounding box center [1020, 13] width 9 height 9
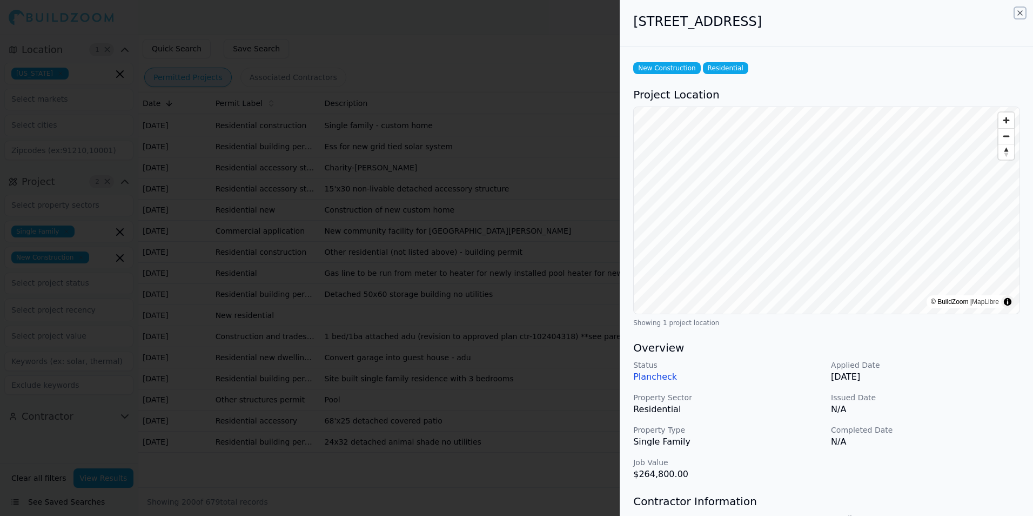
click at [1019, 13] on icon "button" at bounding box center [1020, 13] width 9 height 9
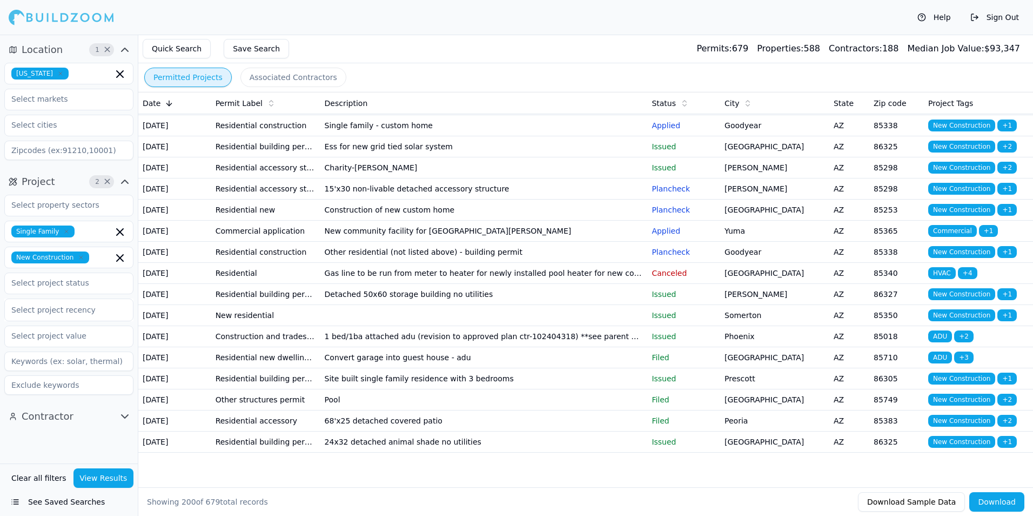
scroll to position [4215, 0]
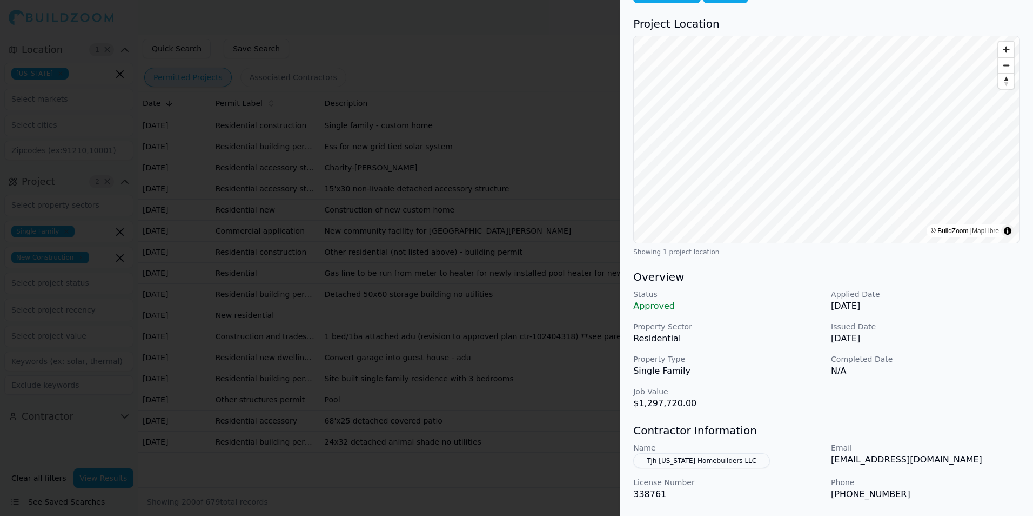
scroll to position [162, 0]
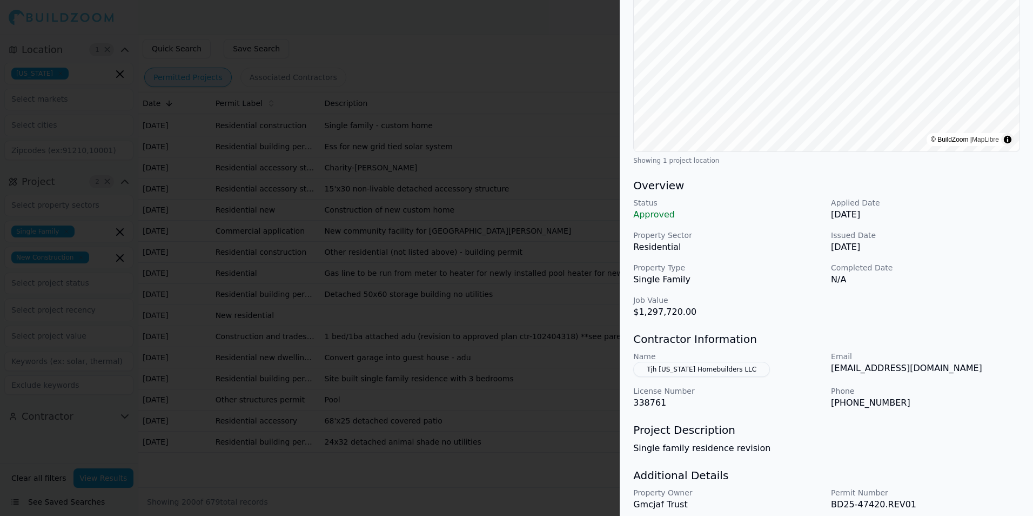
click at [952, 266] on p "Completed Date" at bounding box center [925, 267] width 189 height 11
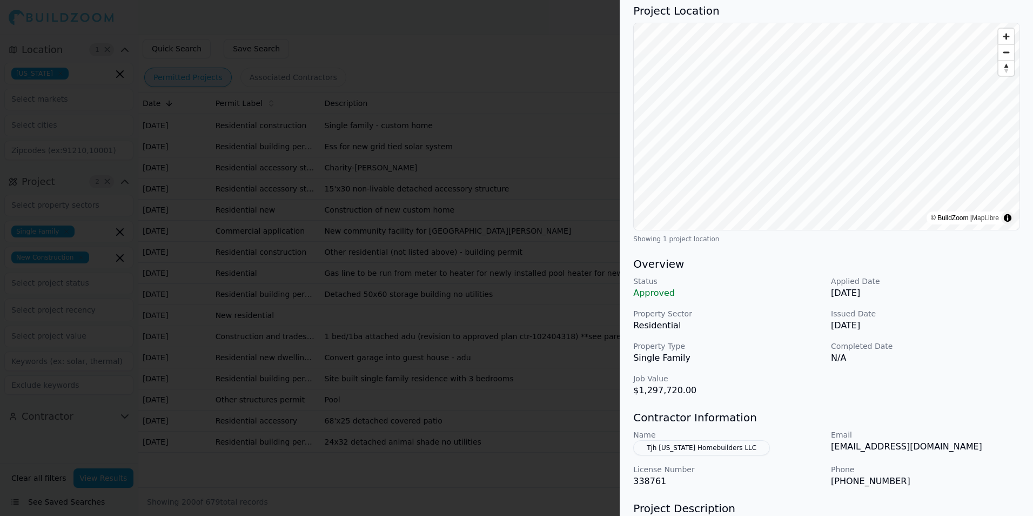
scroll to position [0, 0]
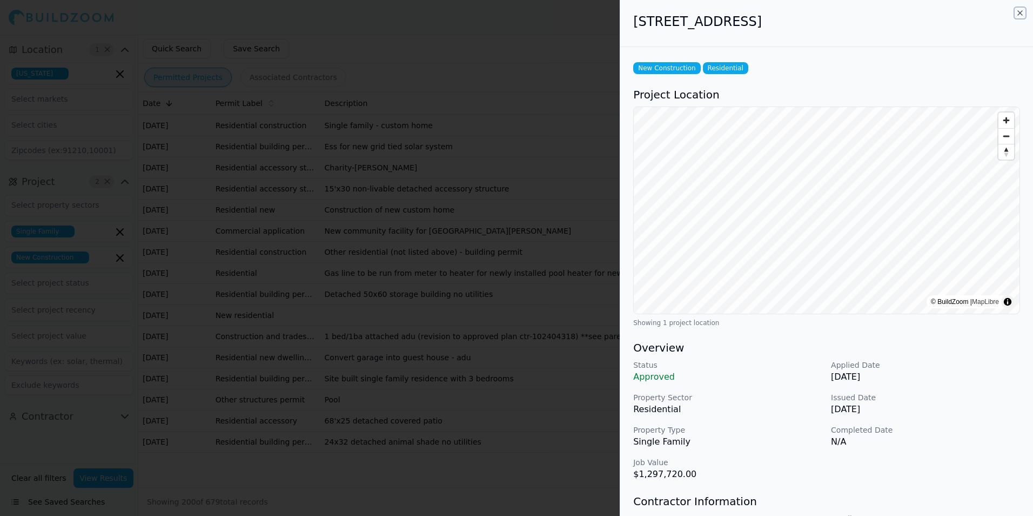
click at [1020, 12] on icon "button" at bounding box center [1020, 13] width 9 height 9
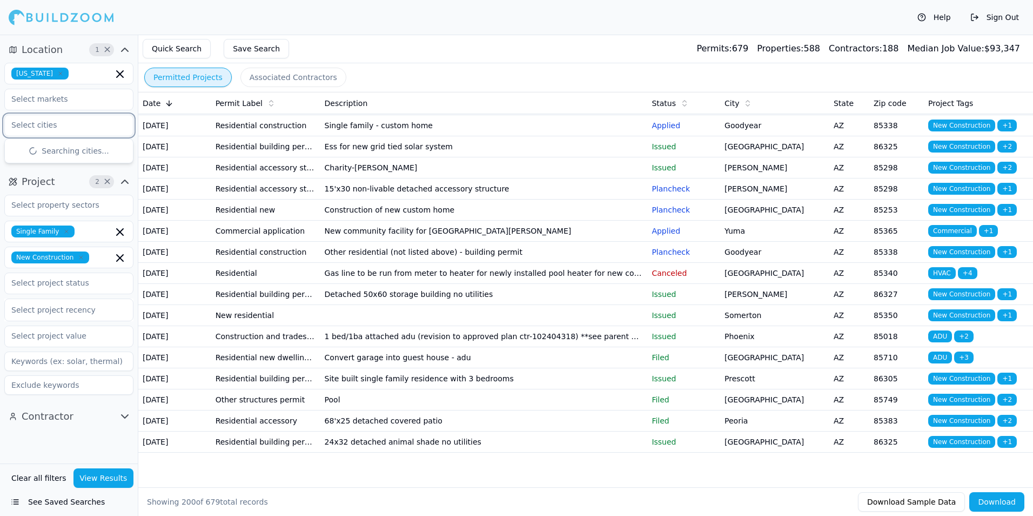
click at [70, 119] on input "text" at bounding box center [62, 124] width 115 height 19
type input "paradise"
click at [31, 151] on div "Paradise Valley" at bounding box center [69, 149] width 124 height 17
type input "p"
click at [118, 480] on button "View Results" at bounding box center [103, 477] width 61 height 19
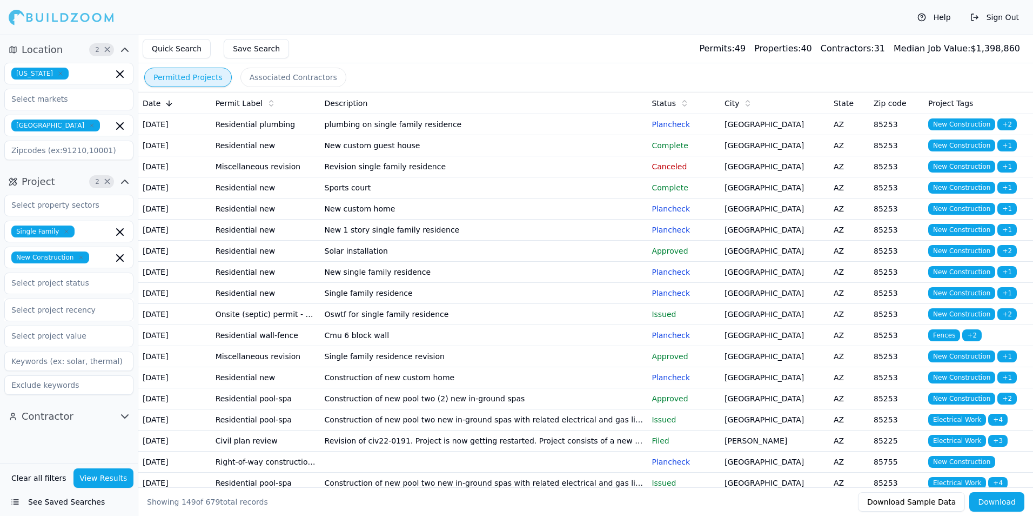
click at [525, 135] on td "plumbing on single family residence" at bounding box center [483, 124] width 327 height 21
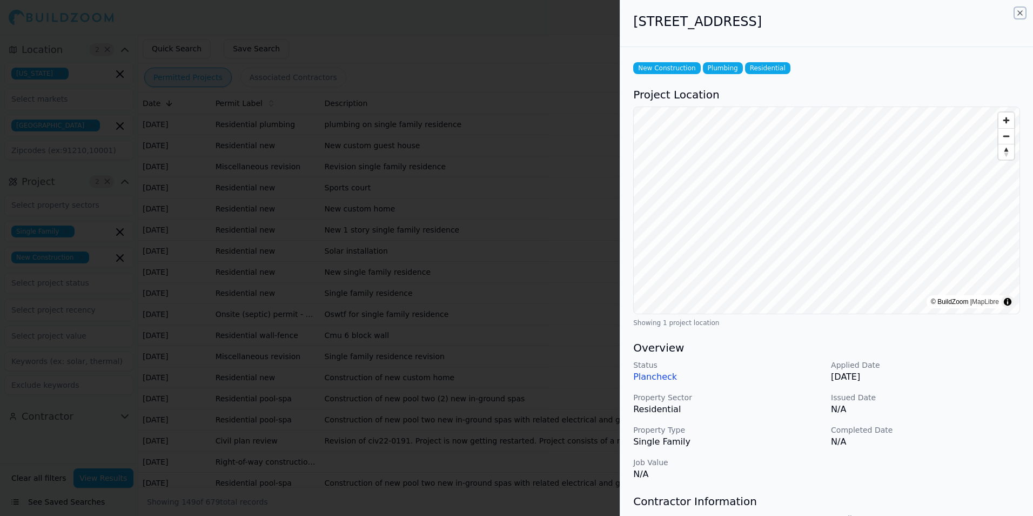
click at [1019, 12] on icon "button" at bounding box center [1020, 13] width 9 height 9
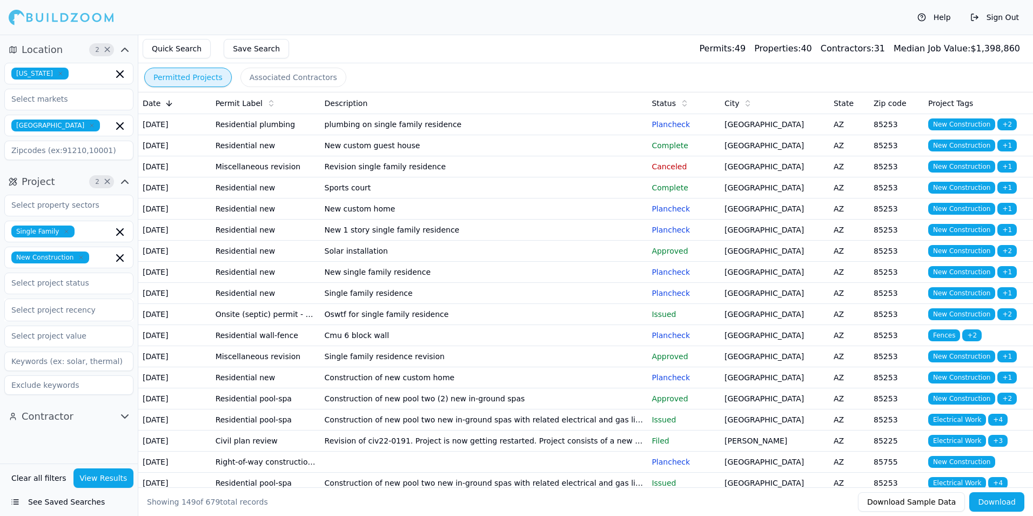
click at [593, 156] on td "New custom guest house" at bounding box center [483, 145] width 327 height 21
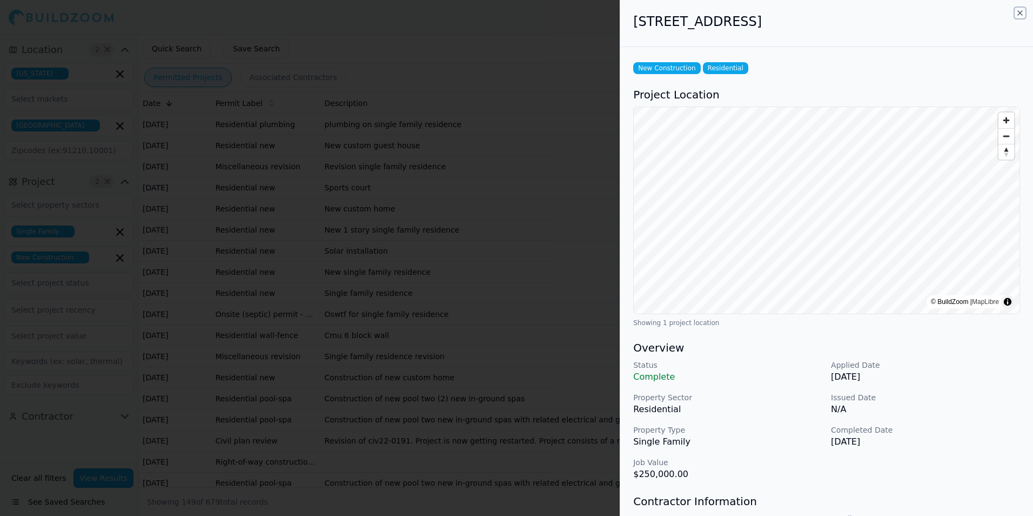
click at [1020, 14] on icon "button" at bounding box center [1020, 13] width 9 height 9
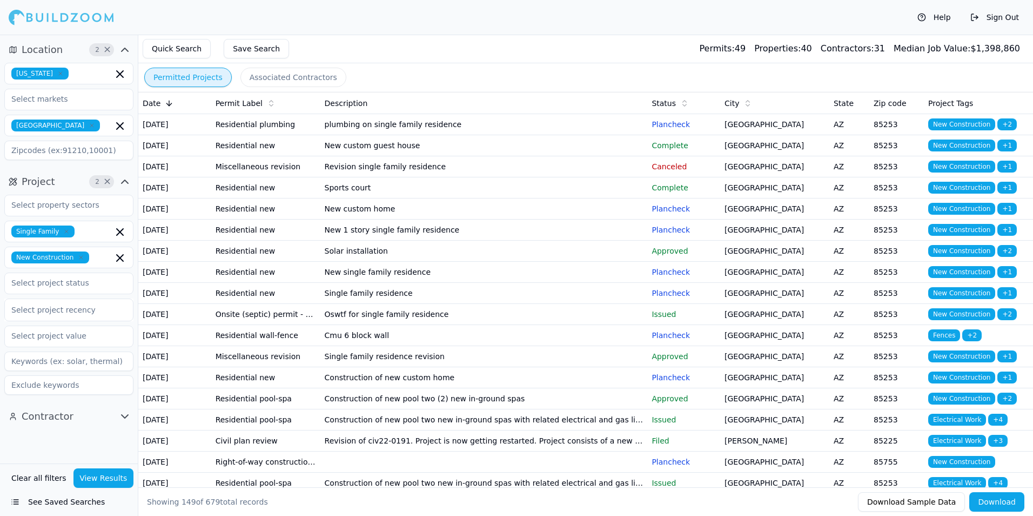
click at [768, 177] on td "Paradise Valley" at bounding box center [774, 166] width 109 height 21
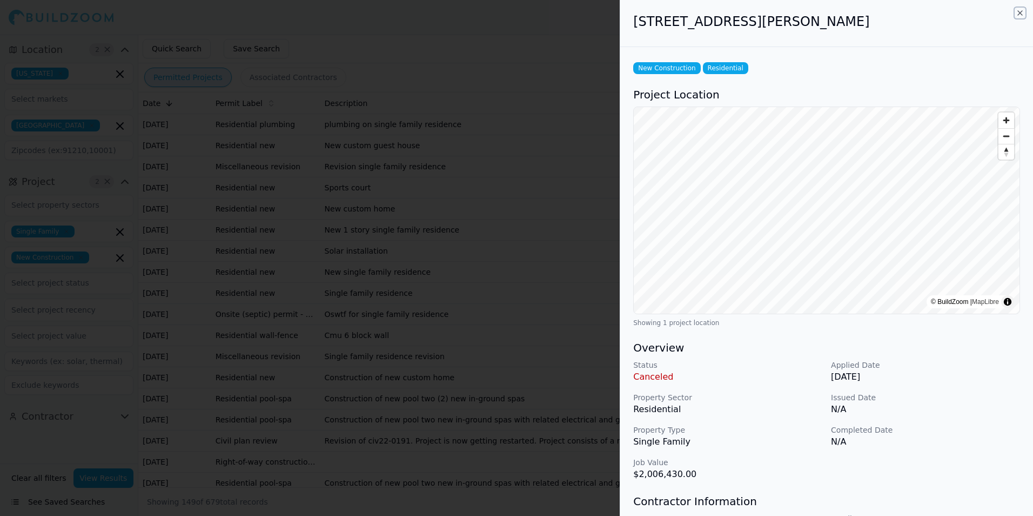
click at [1020, 13] on icon "button" at bounding box center [1020, 13] width 4 height 4
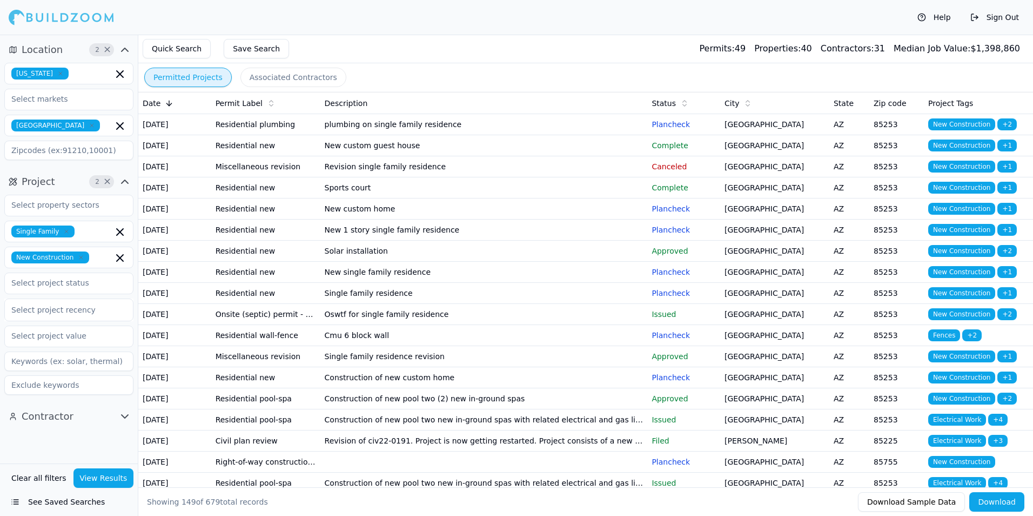
click at [793, 198] on td "Paradise Valley" at bounding box center [774, 187] width 109 height 21
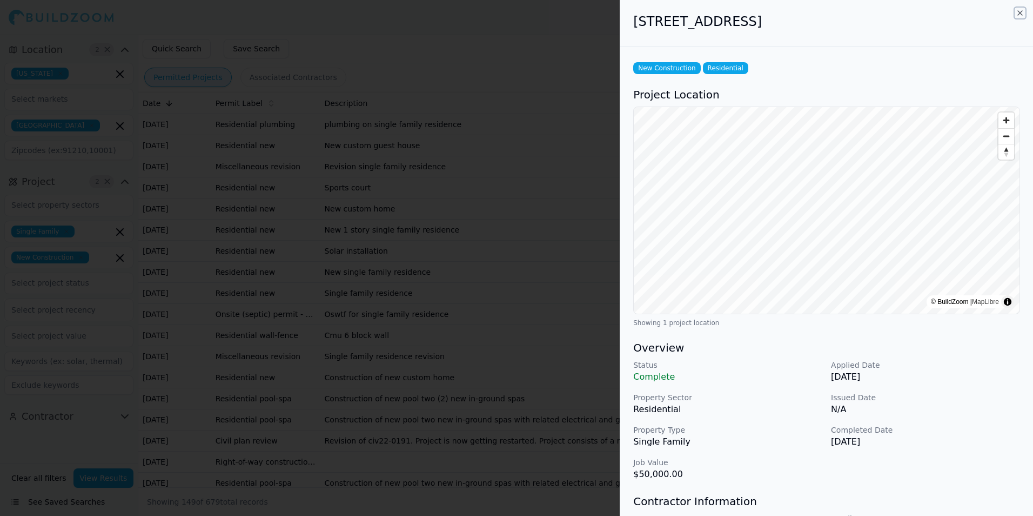
click at [1019, 13] on icon "button" at bounding box center [1020, 13] width 9 height 9
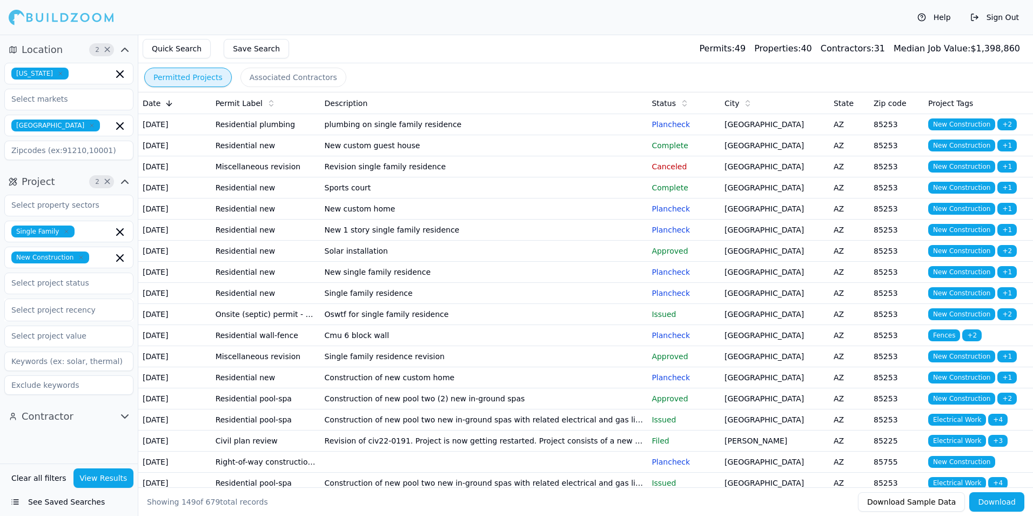
click at [778, 219] on td "Paradise Valley" at bounding box center [774, 208] width 109 height 21
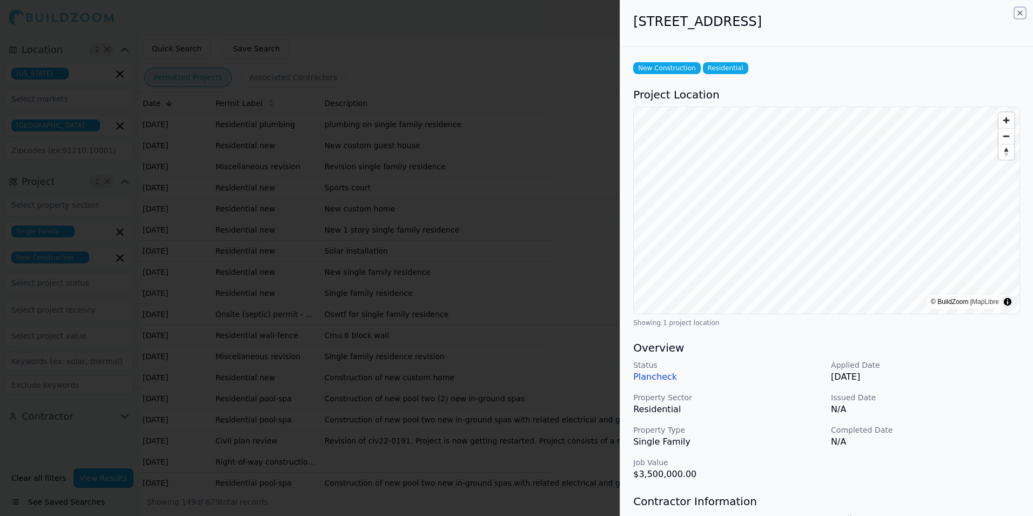
click at [1022, 15] on icon "button" at bounding box center [1020, 13] width 4 height 4
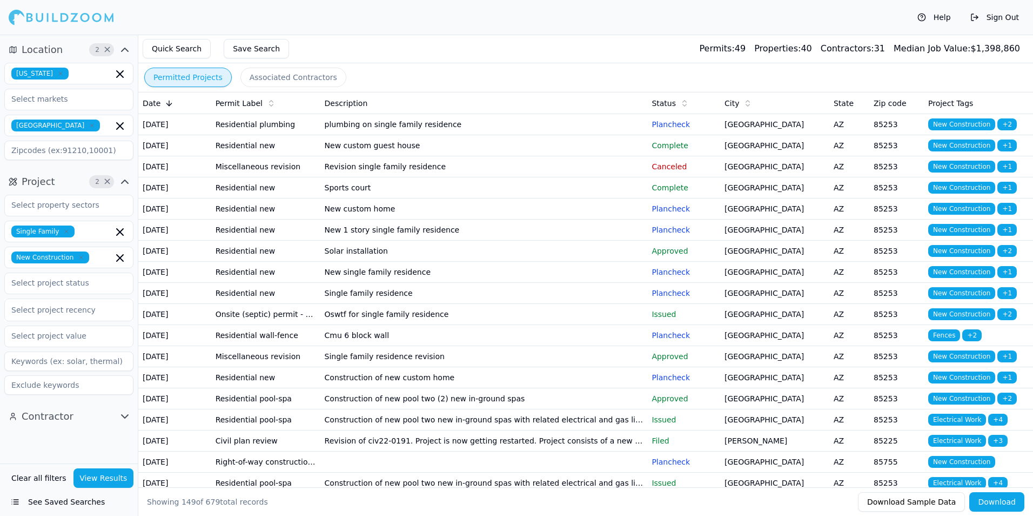
click at [787, 240] on td "Paradise Valley" at bounding box center [774, 229] width 109 height 21
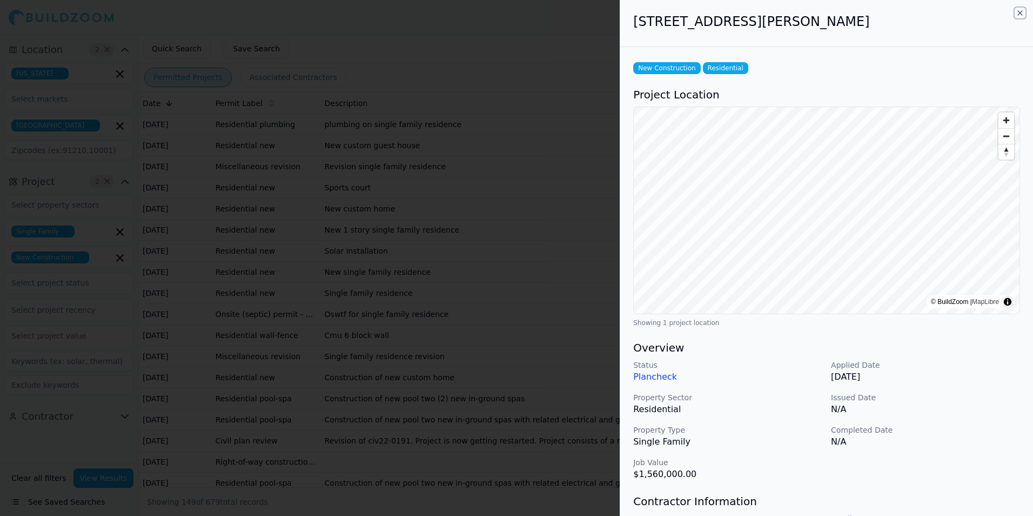
click at [1020, 14] on icon "button" at bounding box center [1020, 13] width 4 height 4
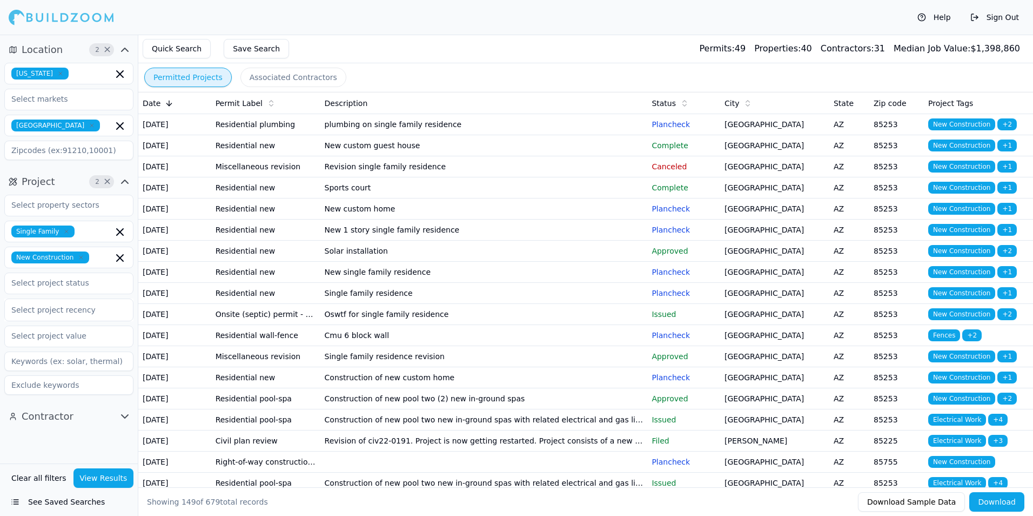
click at [778, 283] on td "Paradise Valley" at bounding box center [774, 272] width 109 height 21
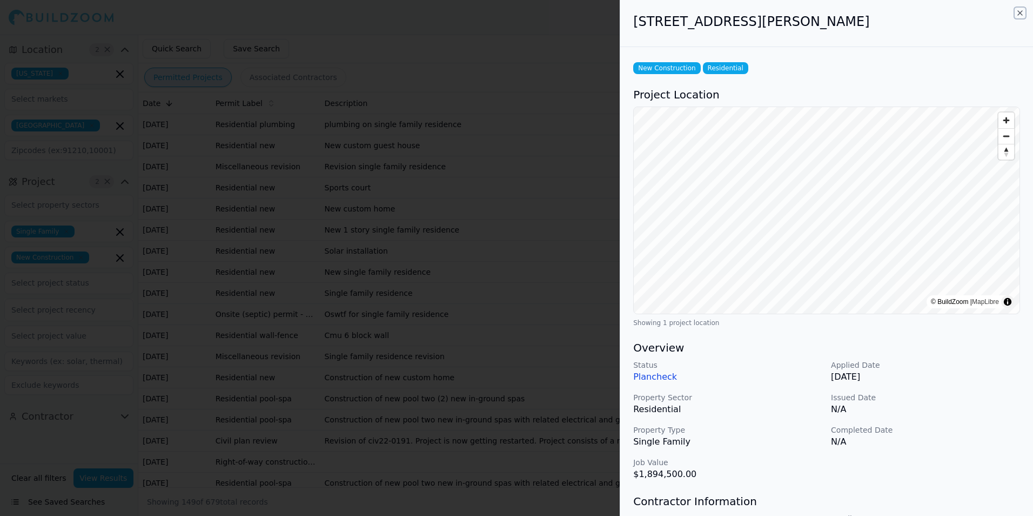
click at [1018, 15] on icon "button" at bounding box center [1020, 13] width 9 height 9
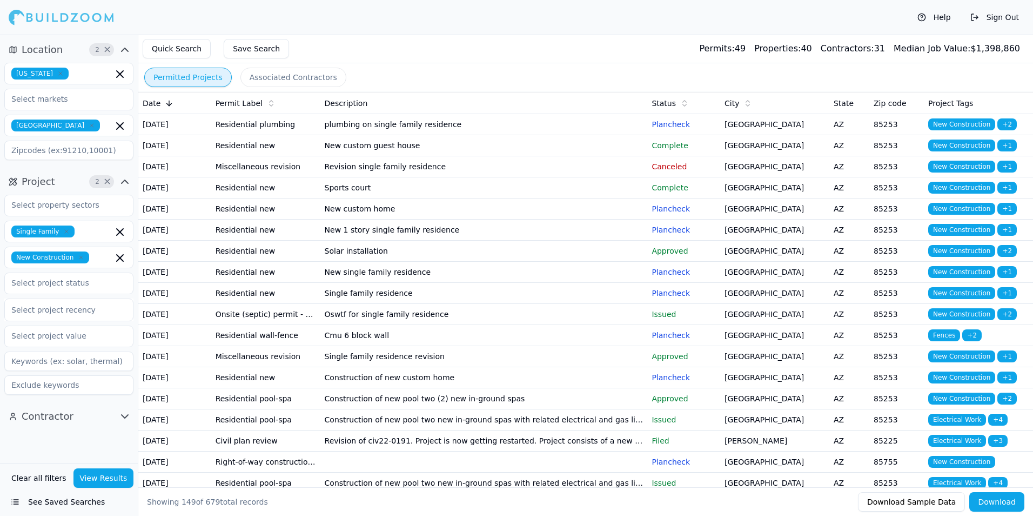
click at [743, 304] on td "Paradise Valley" at bounding box center [774, 293] width 109 height 21
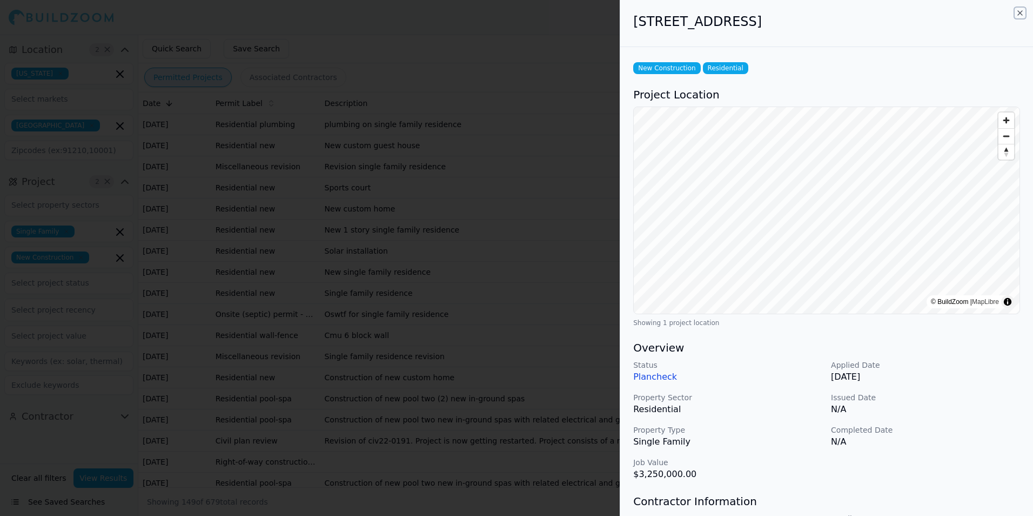
click at [1020, 10] on icon "button" at bounding box center [1020, 13] width 9 height 9
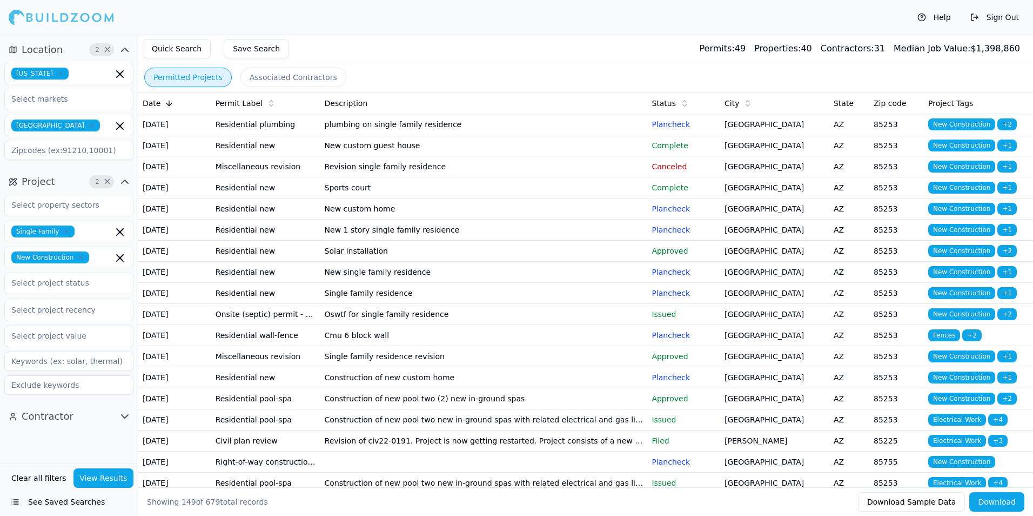
scroll to position [54, 0]
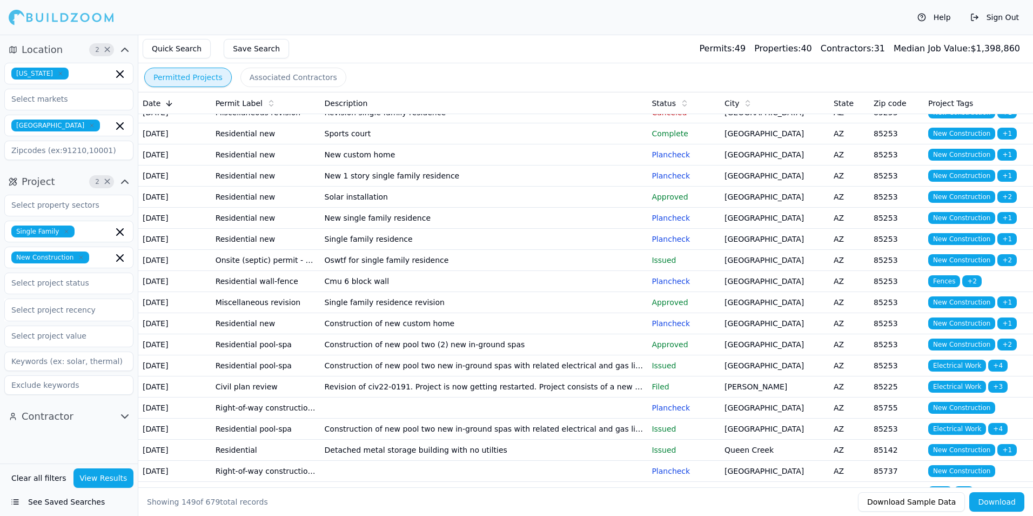
click at [769, 250] on td "Paradise Valley" at bounding box center [774, 239] width 109 height 21
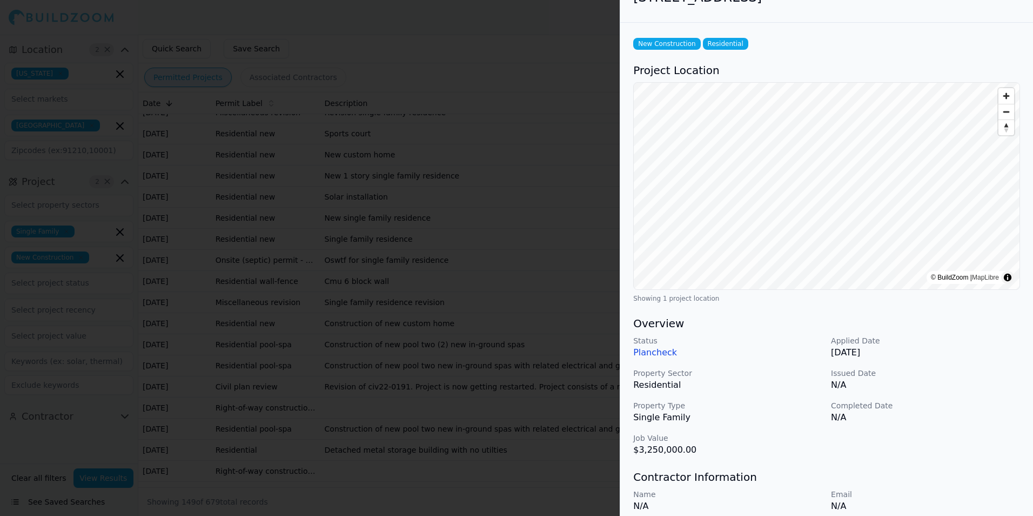
scroll to position [0, 0]
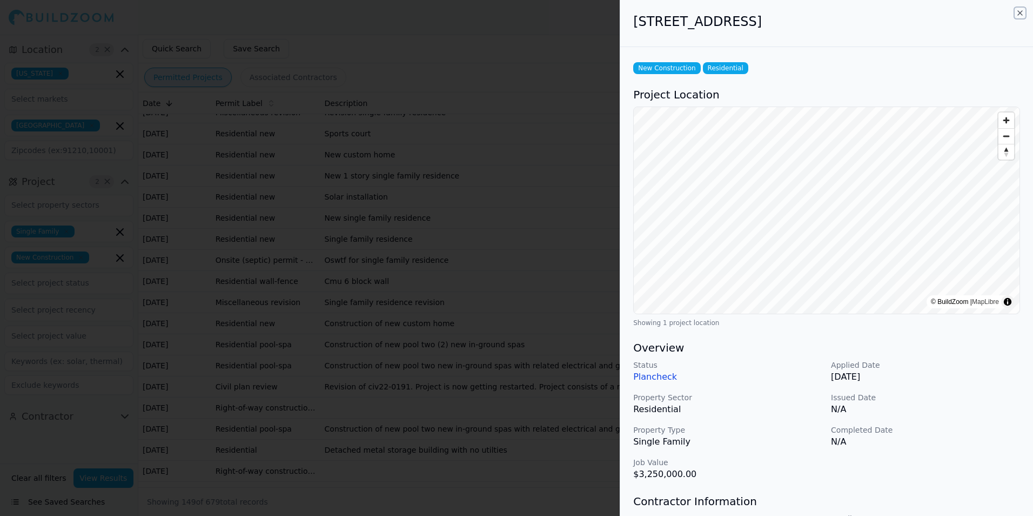
click at [1022, 12] on icon "button" at bounding box center [1020, 13] width 9 height 9
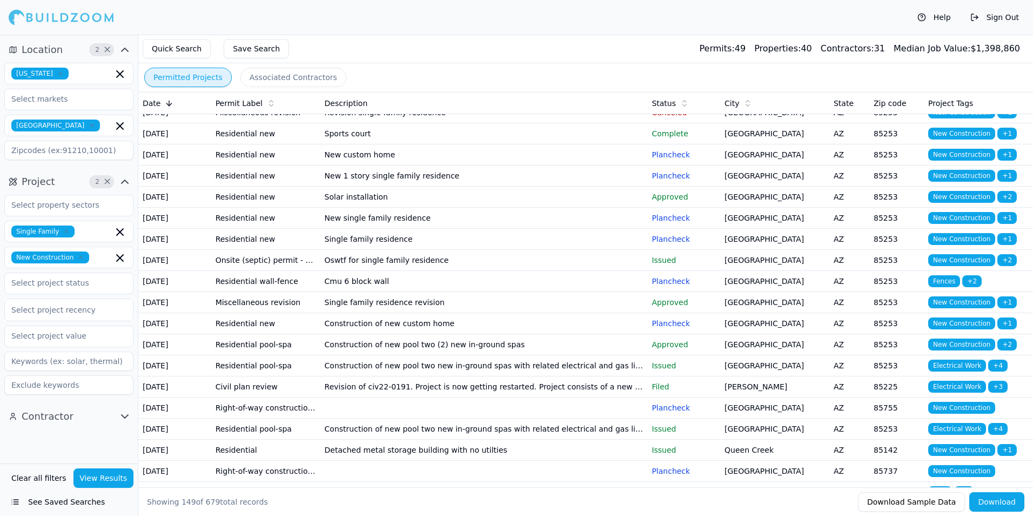
scroll to position [108, 0]
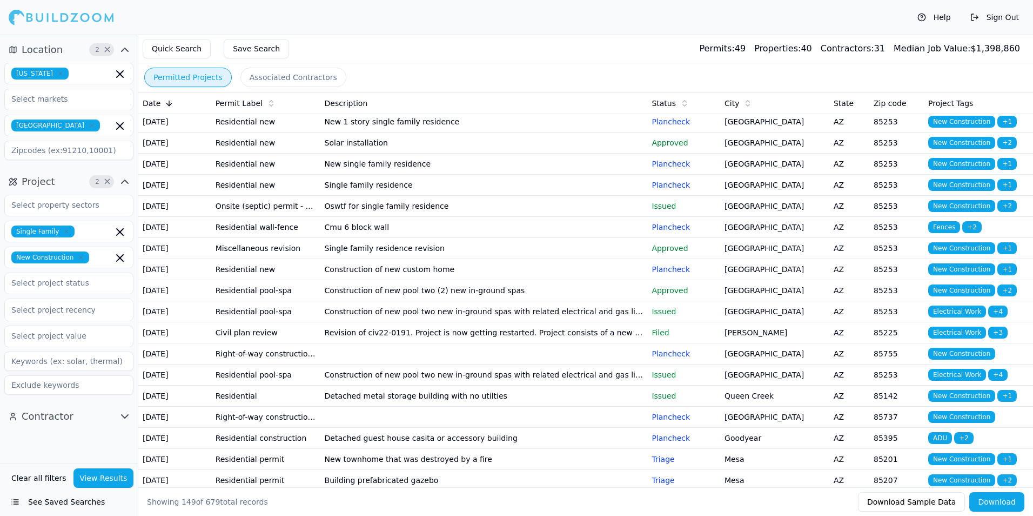
click at [749, 259] on td "Paradise Valley" at bounding box center [774, 248] width 109 height 21
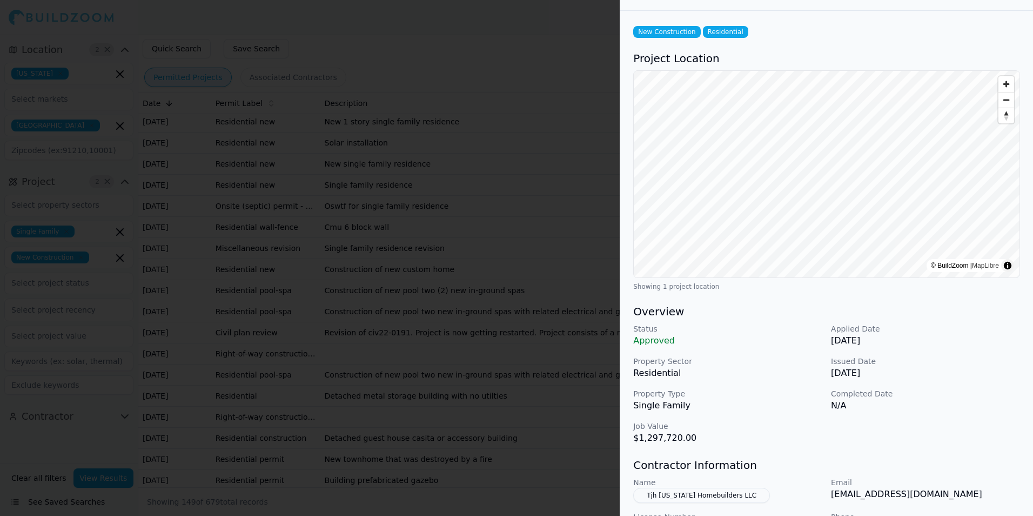
scroll to position [0, 0]
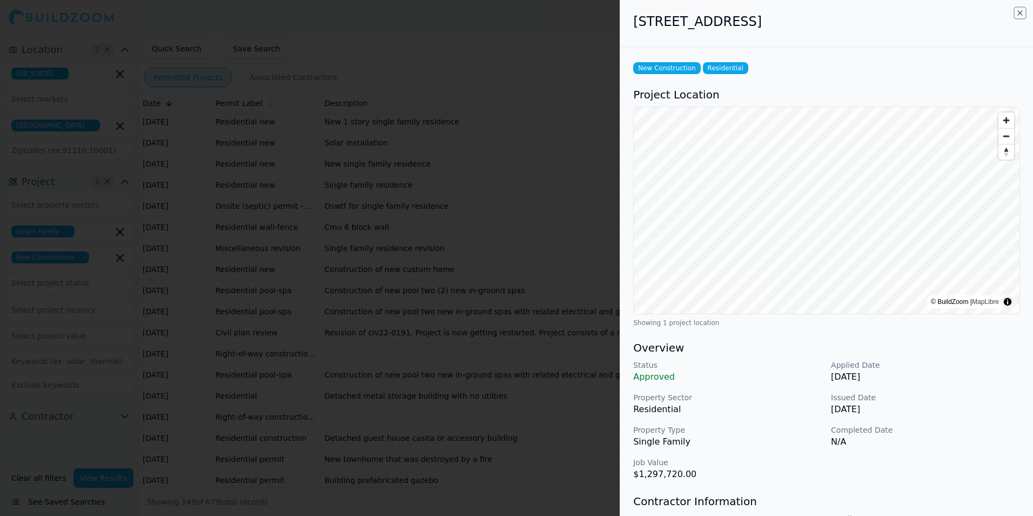
click at [1022, 14] on icon "button" at bounding box center [1020, 13] width 9 height 9
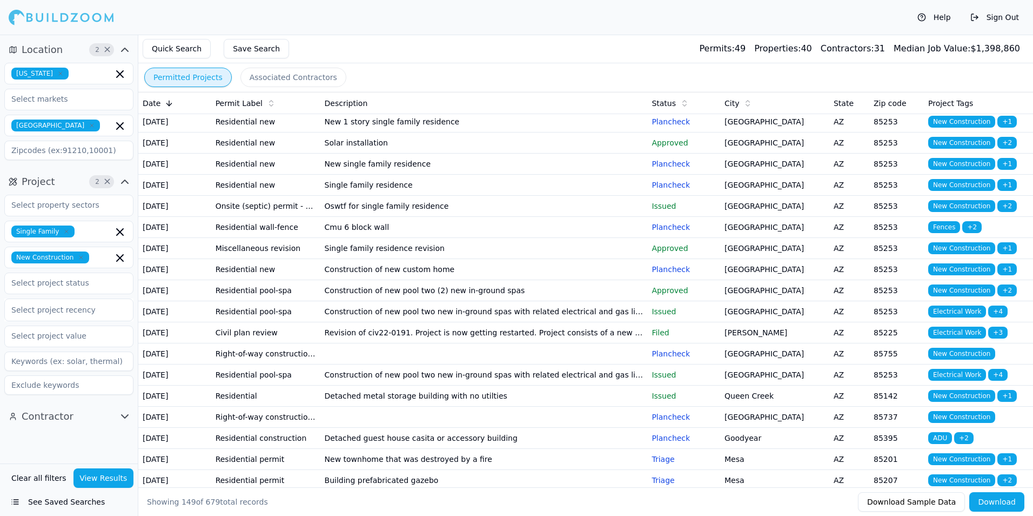
click at [693, 275] on p "Plancheck" at bounding box center [684, 269] width 64 height 11
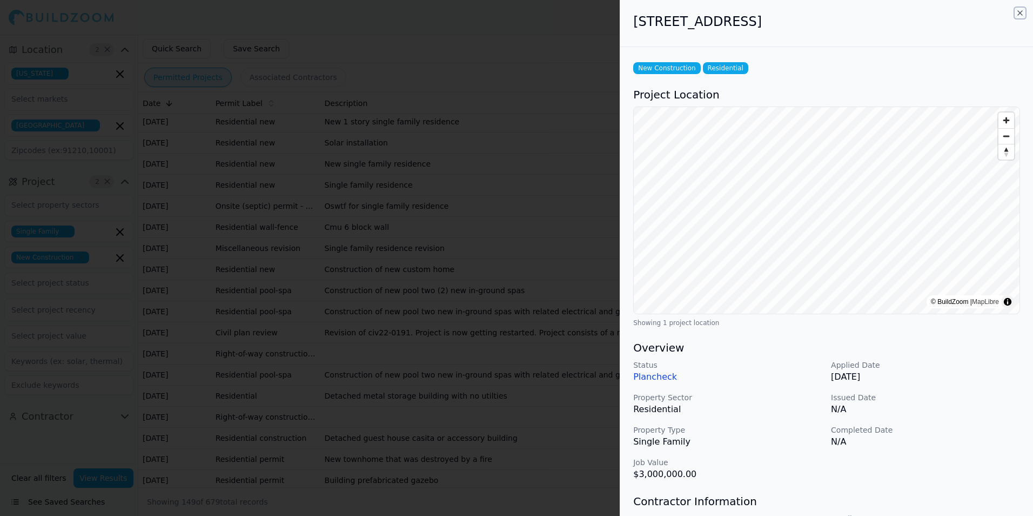
click at [1021, 11] on icon "button" at bounding box center [1020, 13] width 9 height 9
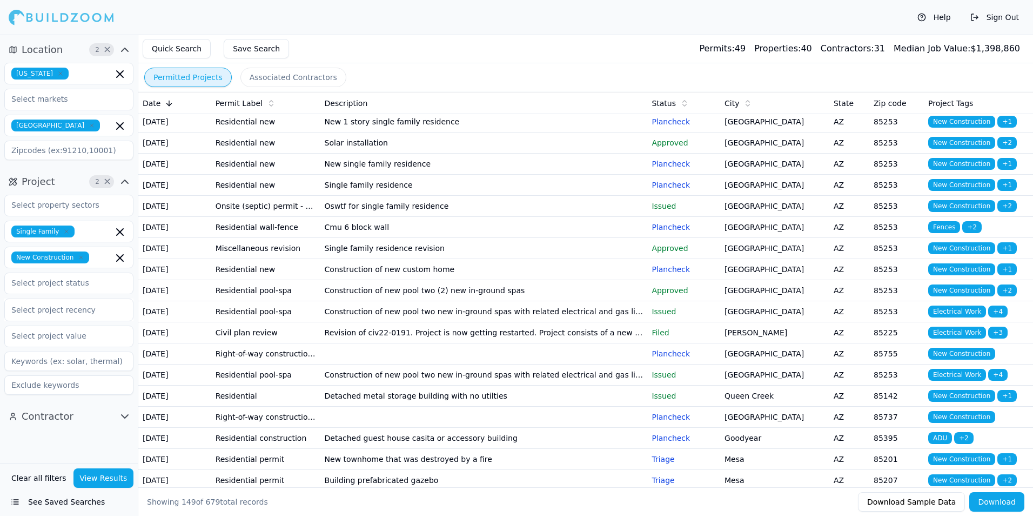
click at [587, 259] on td "Single family residence revision" at bounding box center [483, 248] width 327 height 21
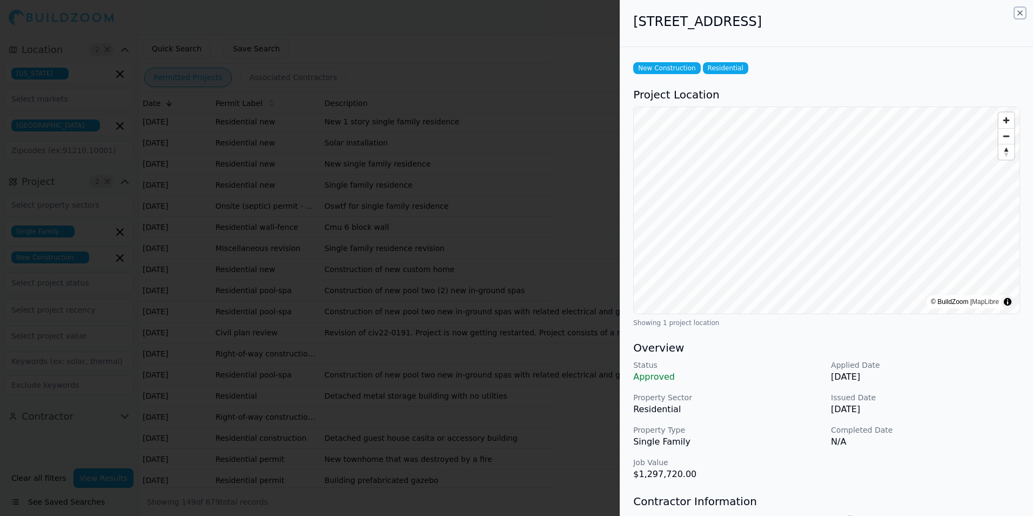
drag, startPoint x: 1019, startPoint y: 14, endPoint x: 1016, endPoint y: 18, distance: 5.6
click at [1019, 13] on icon "button" at bounding box center [1020, 13] width 9 height 9
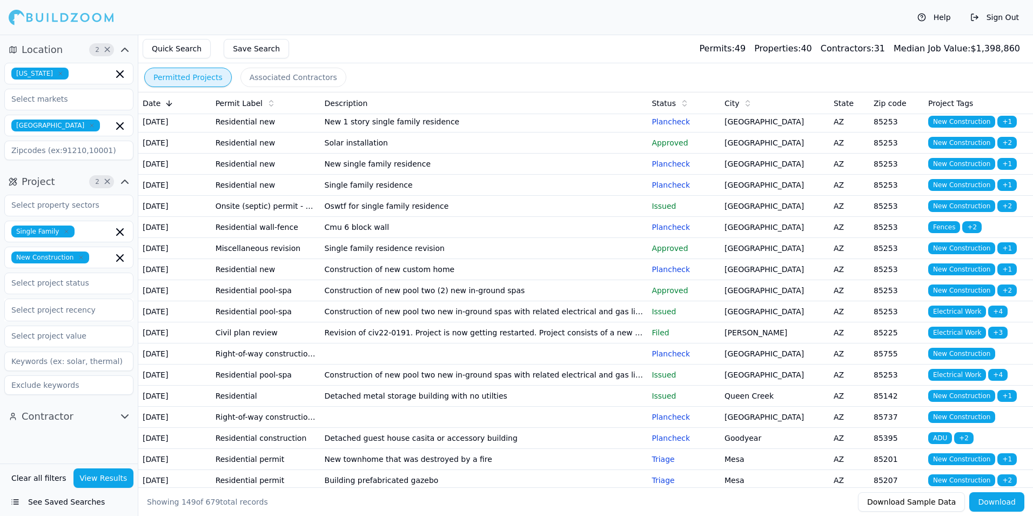
click at [584, 280] on td "Construction of new custom home" at bounding box center [483, 269] width 327 height 21
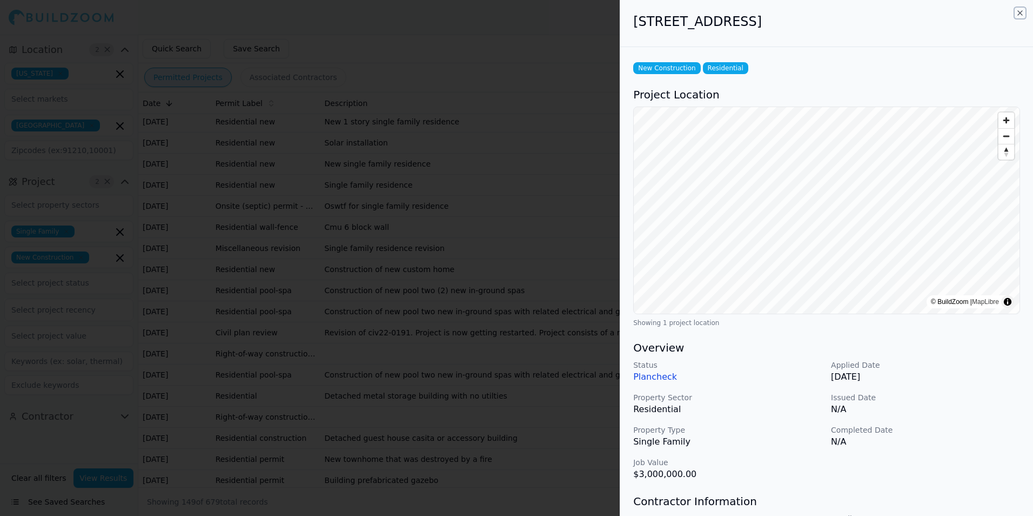
click at [1019, 12] on icon "button" at bounding box center [1020, 13] width 9 height 9
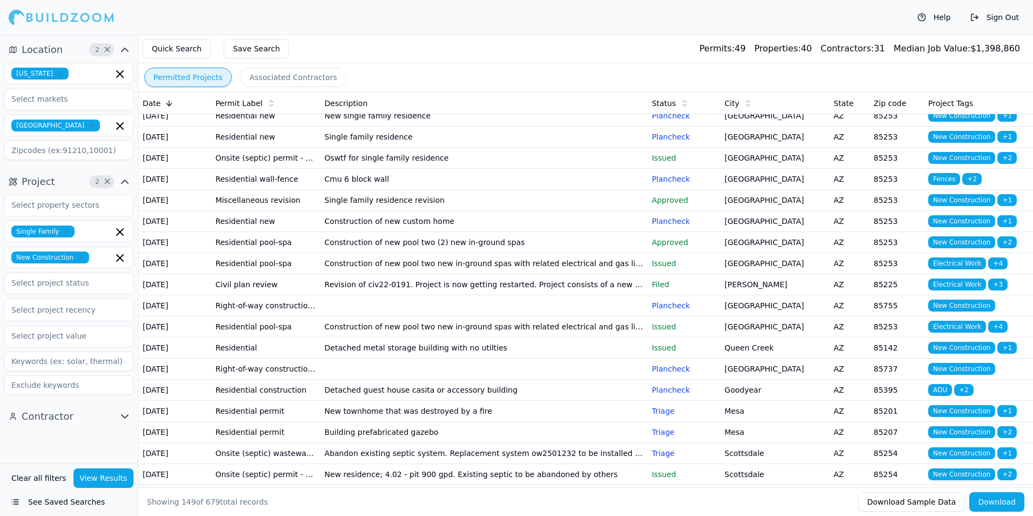
scroll to position [162, 0]
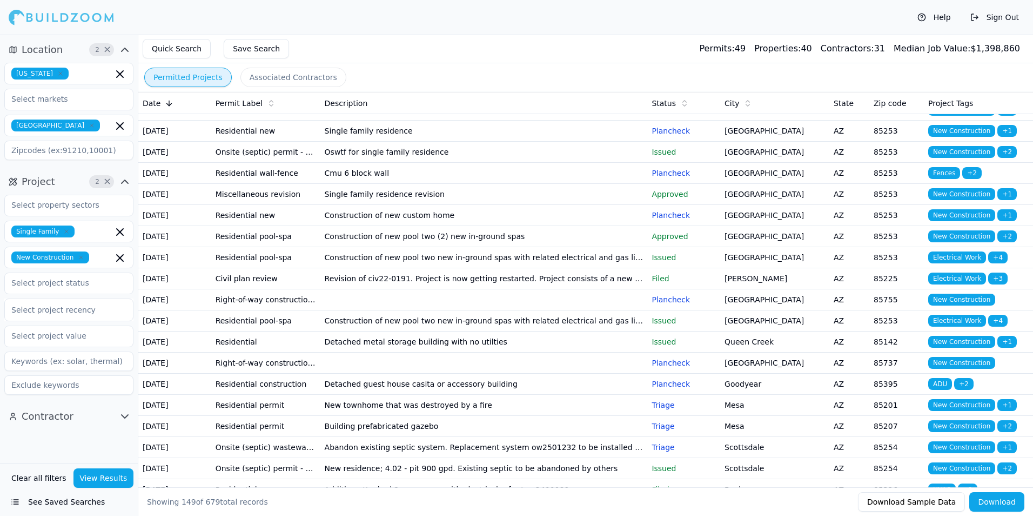
click at [502, 247] on td "Construction of new pool two (2) new in-ground spas" at bounding box center [483, 236] width 327 height 21
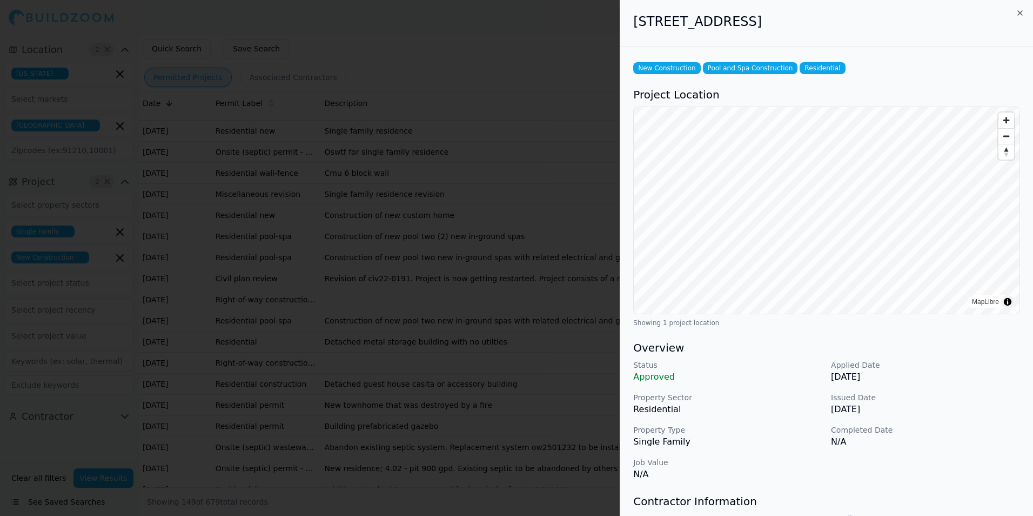
scroll to position [108, 0]
